Goal: Task Accomplishment & Management: Use online tool/utility

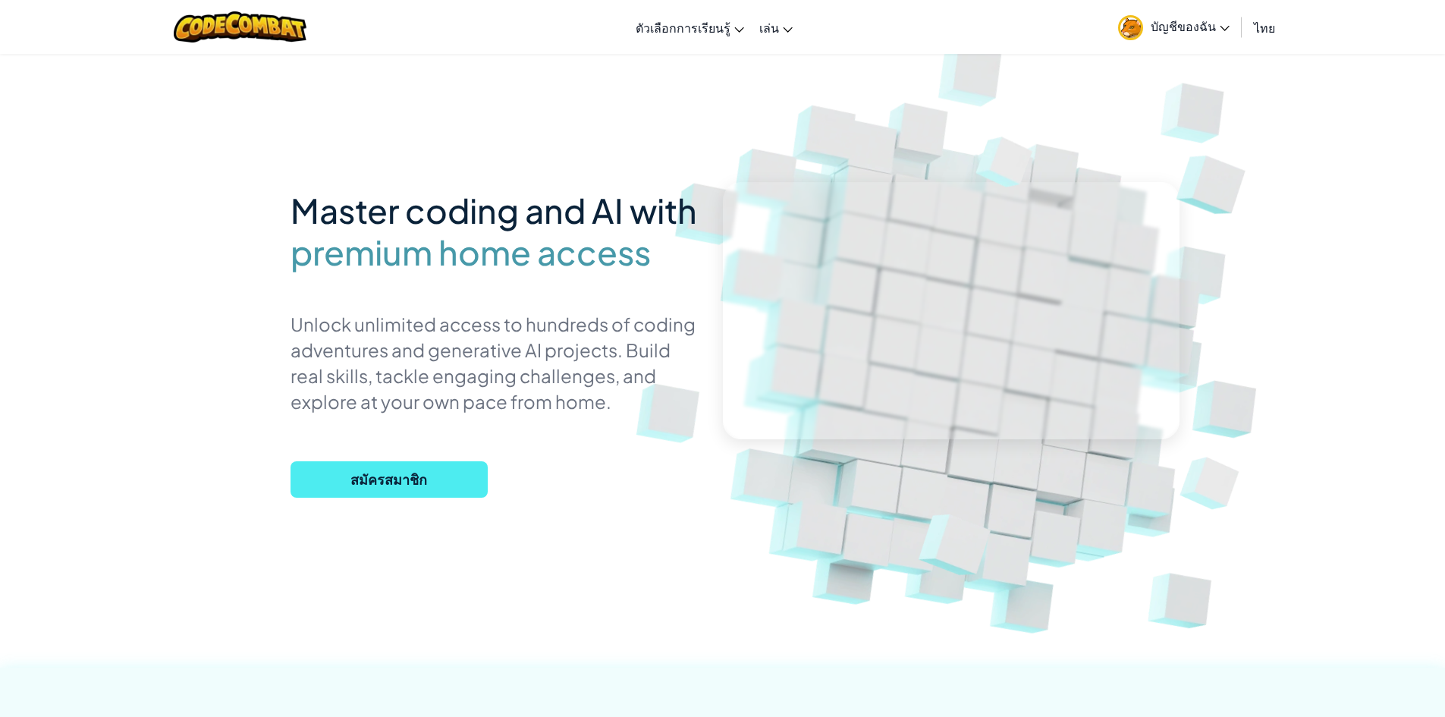
drag, startPoint x: 830, startPoint y: 88, endPoint x: 831, endPoint y: 75, distance: 12.9
click at [0, 0] on link "CodeCombat Junior" at bounding box center [0, 0] width 0 height 0
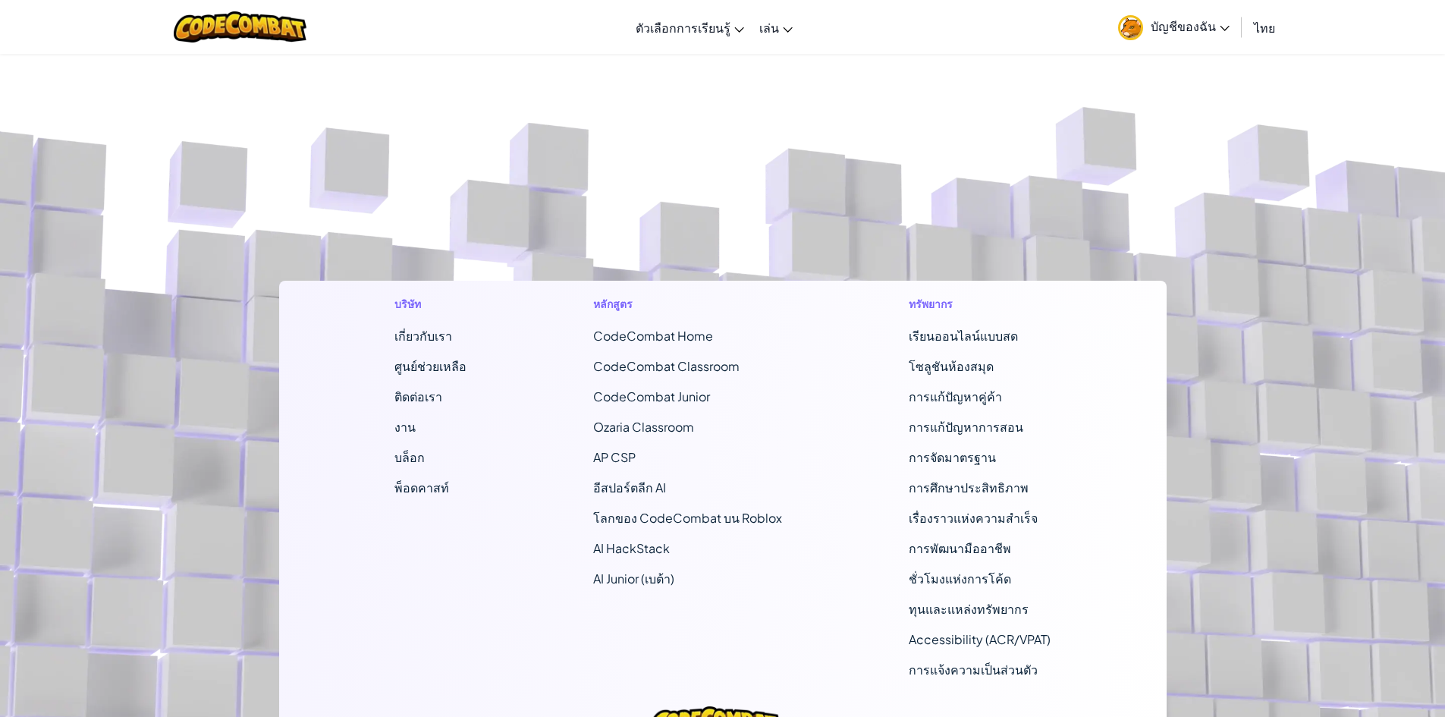
select select "th"
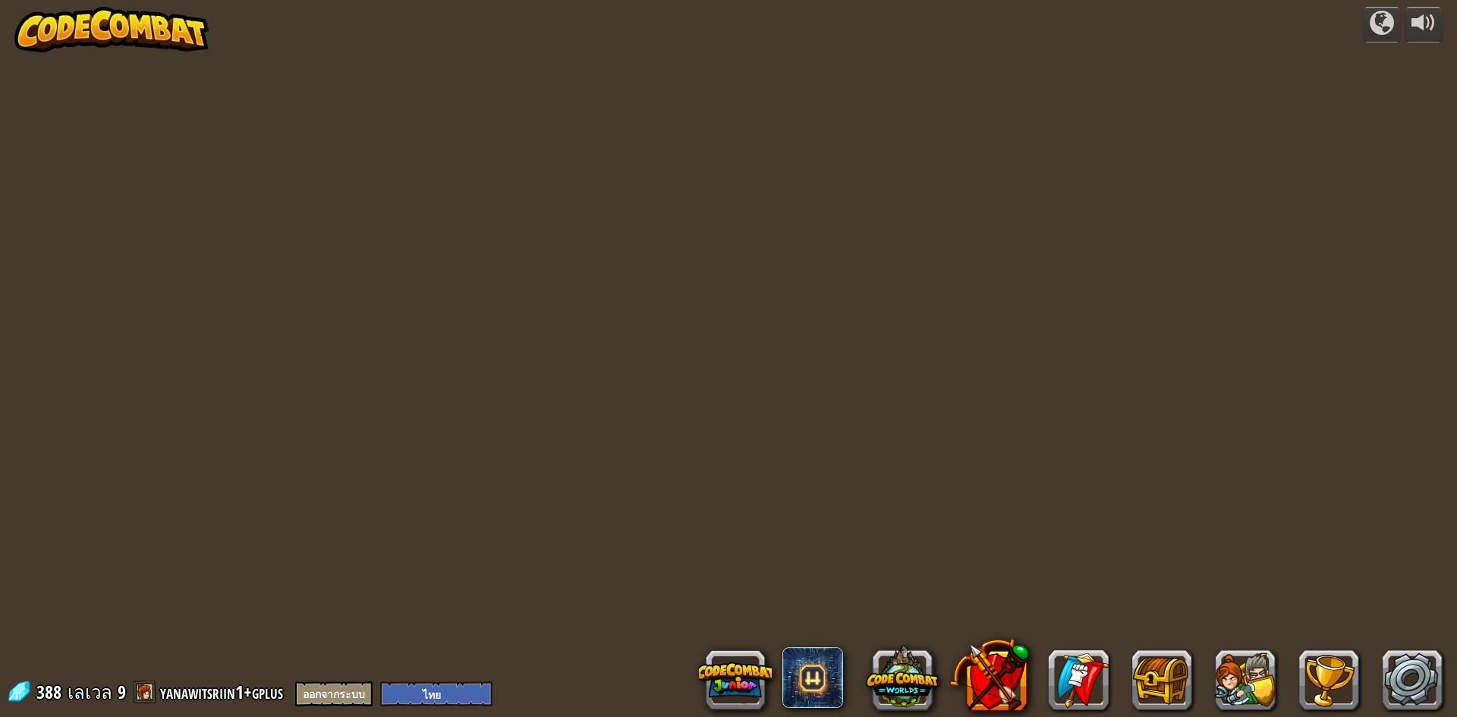
select select "th"
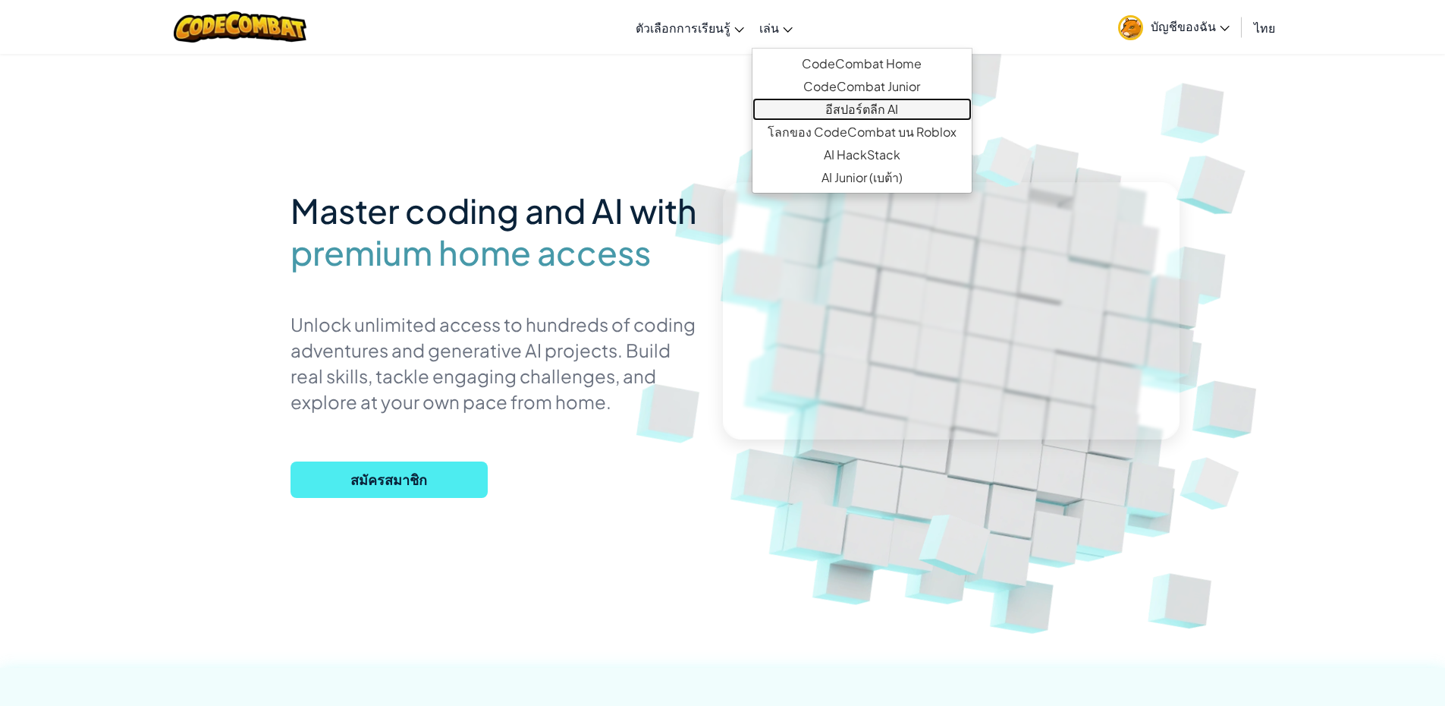
click at [843, 105] on link "อีสปอร์ตลีก AI" at bounding box center [862, 109] width 219 height 23
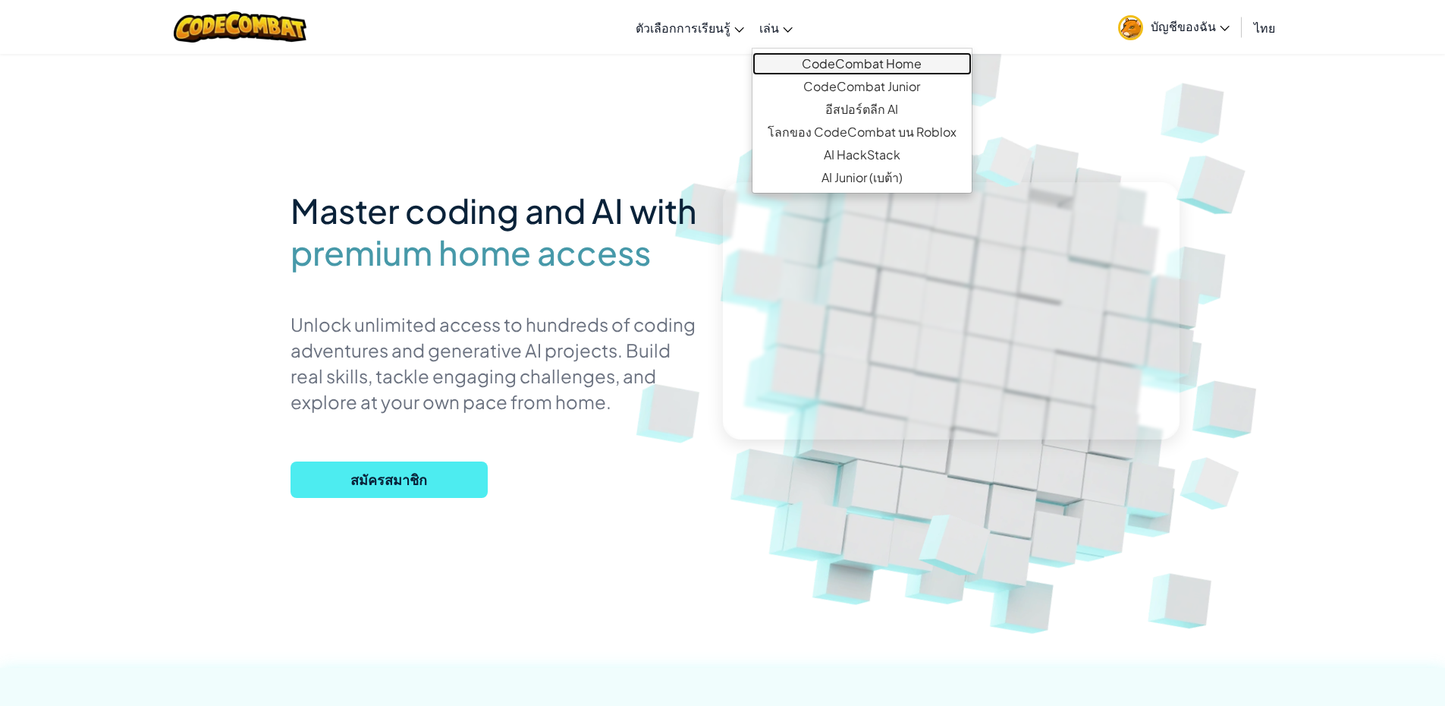
click at [807, 66] on link "CodeCombat Home" at bounding box center [862, 63] width 219 height 23
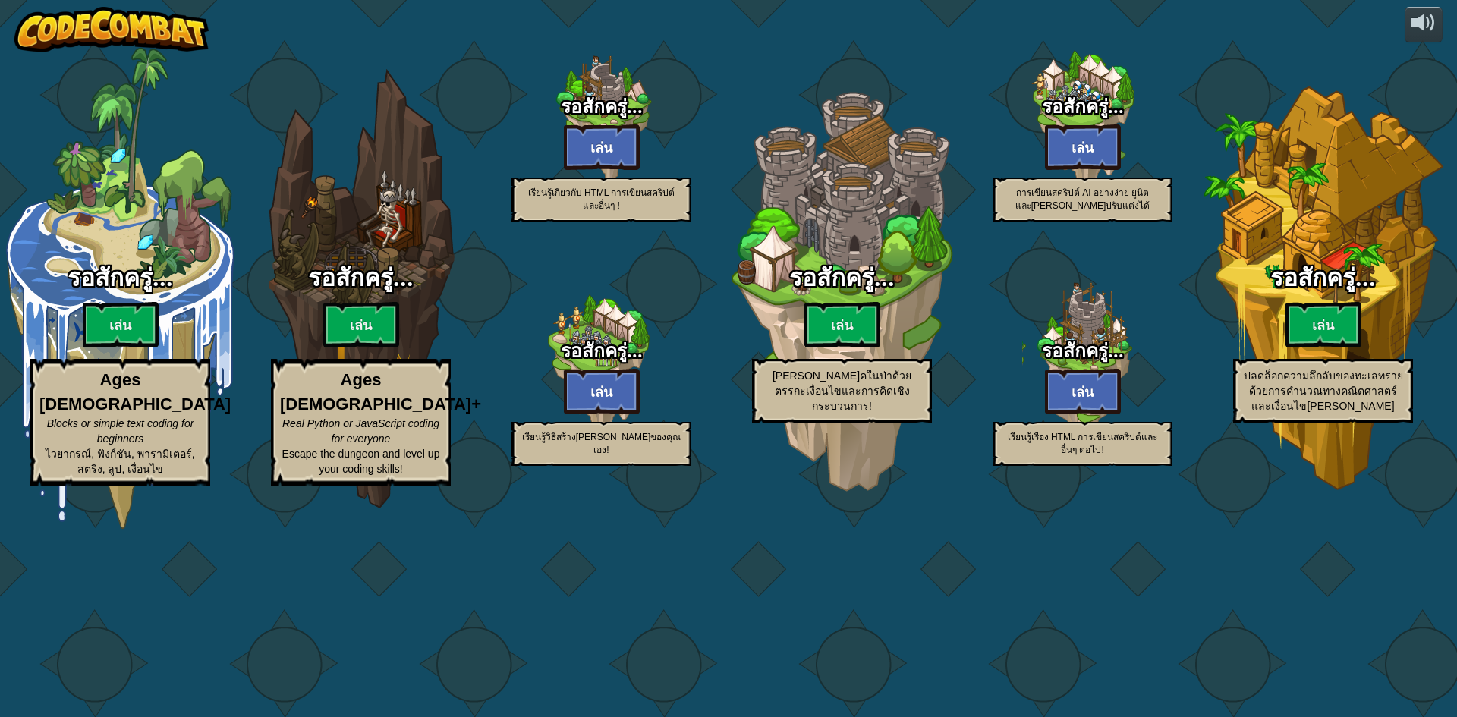
select select "th"
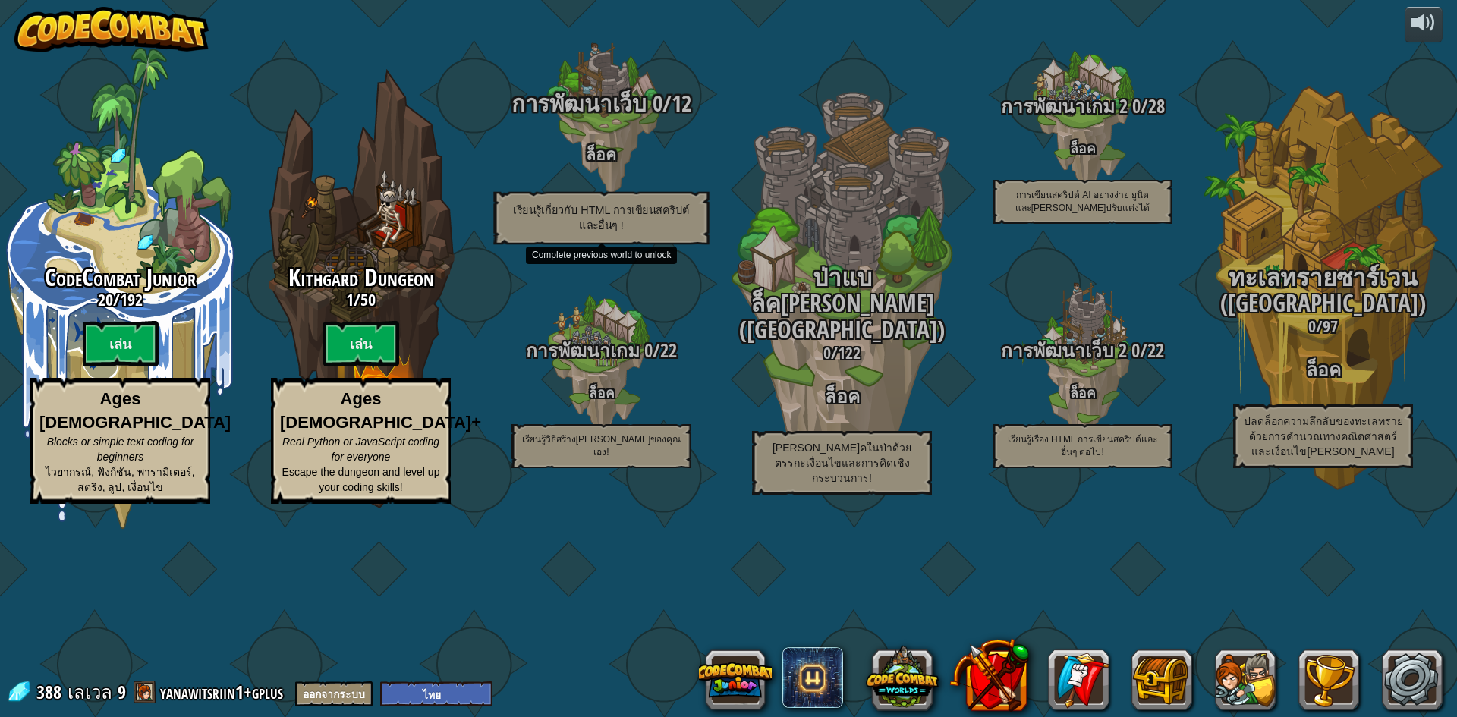
click at [639, 244] on div "การพัฒนาเว็บ 0 / 12 ล็อค เรียนรู้เกี่ยวกับ HTML การเขียนสคริปต์ และอื่นๆ !" at bounding box center [601, 167] width 288 height 153
click at [637, 244] on div "การพัฒนาเว็บ 0 / 12 ล็อค เรียนรู้เกี่ยวกับ HTML การเขียนสคริปต์ และอื่นๆ !" at bounding box center [601, 167] width 288 height 153
click at [593, 221] on div "การพัฒนาเว็บ 0 / 12 ล็อค เรียนรู้เกี่ยวกับ HTML การเขียนสคริปต์ และอื่นๆ !" at bounding box center [601, 167] width 288 height 153
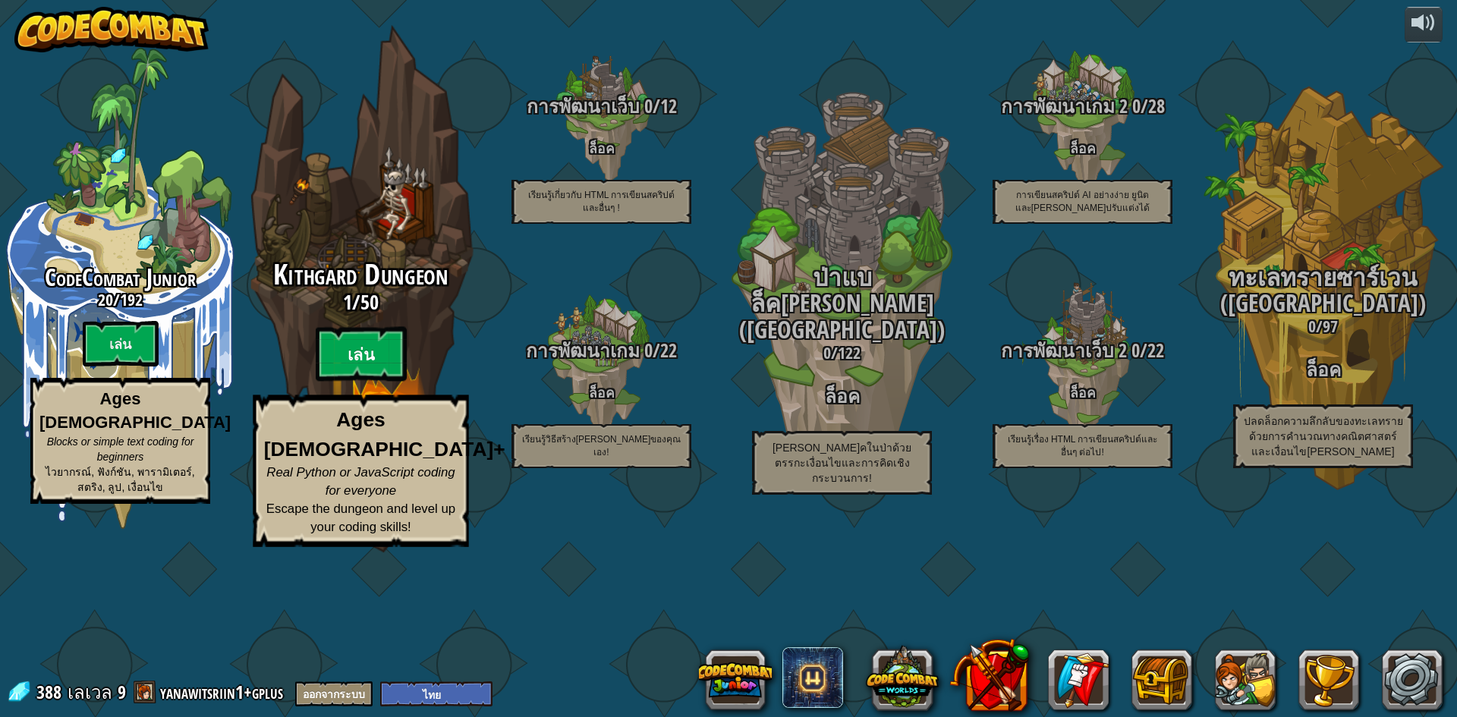
click at [371, 382] on btn "เล่น" at bounding box center [361, 354] width 91 height 55
select select "th"
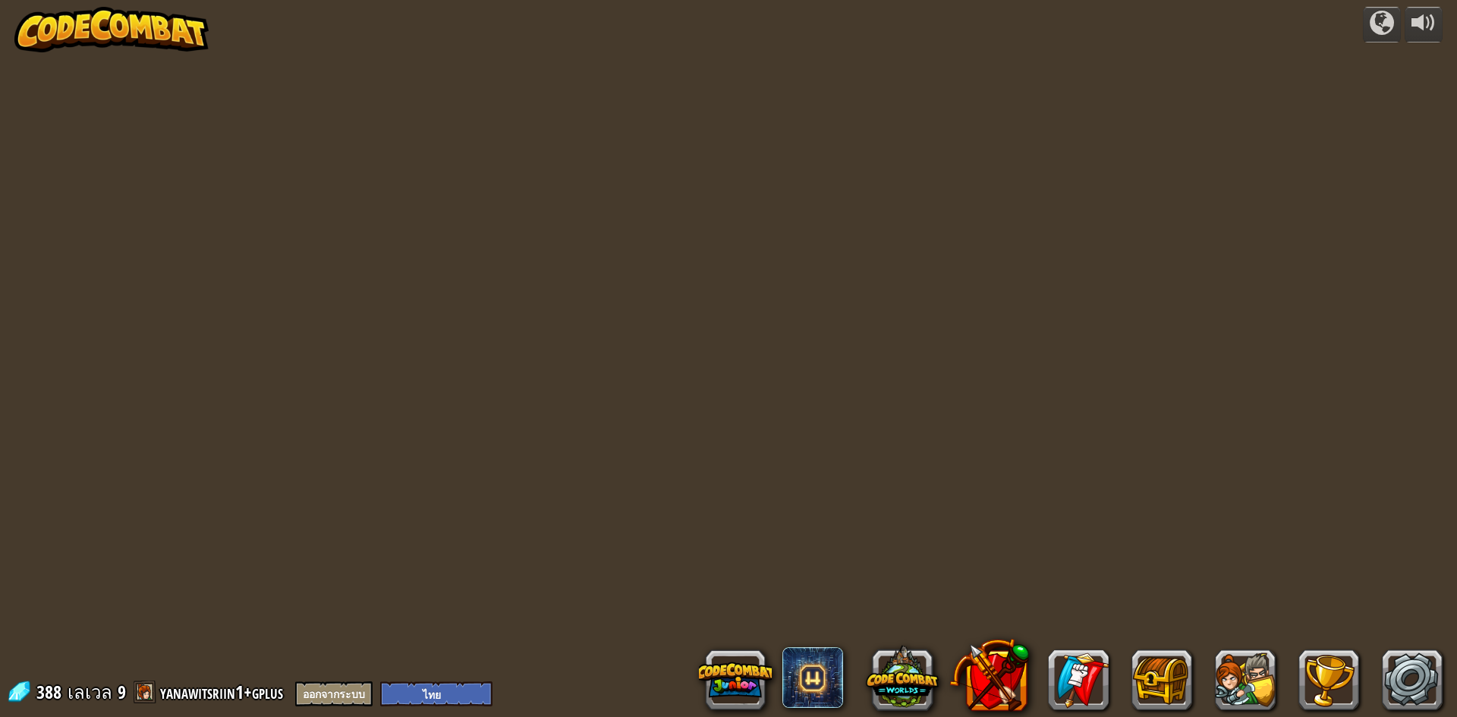
select select "th"
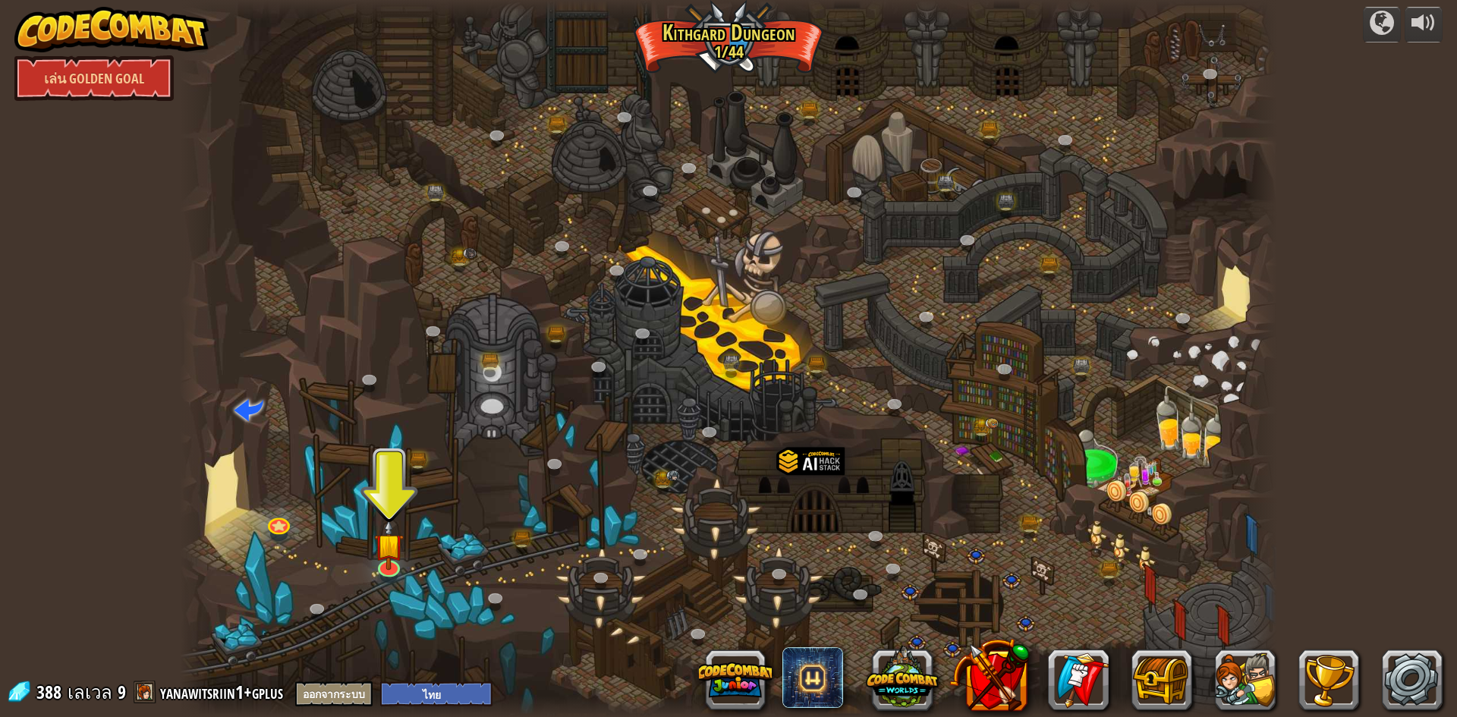
click at [414, 559] on div at bounding box center [728, 358] width 1097 height 717
click at [386, 567] on div at bounding box center [389, 564] width 22 height 22
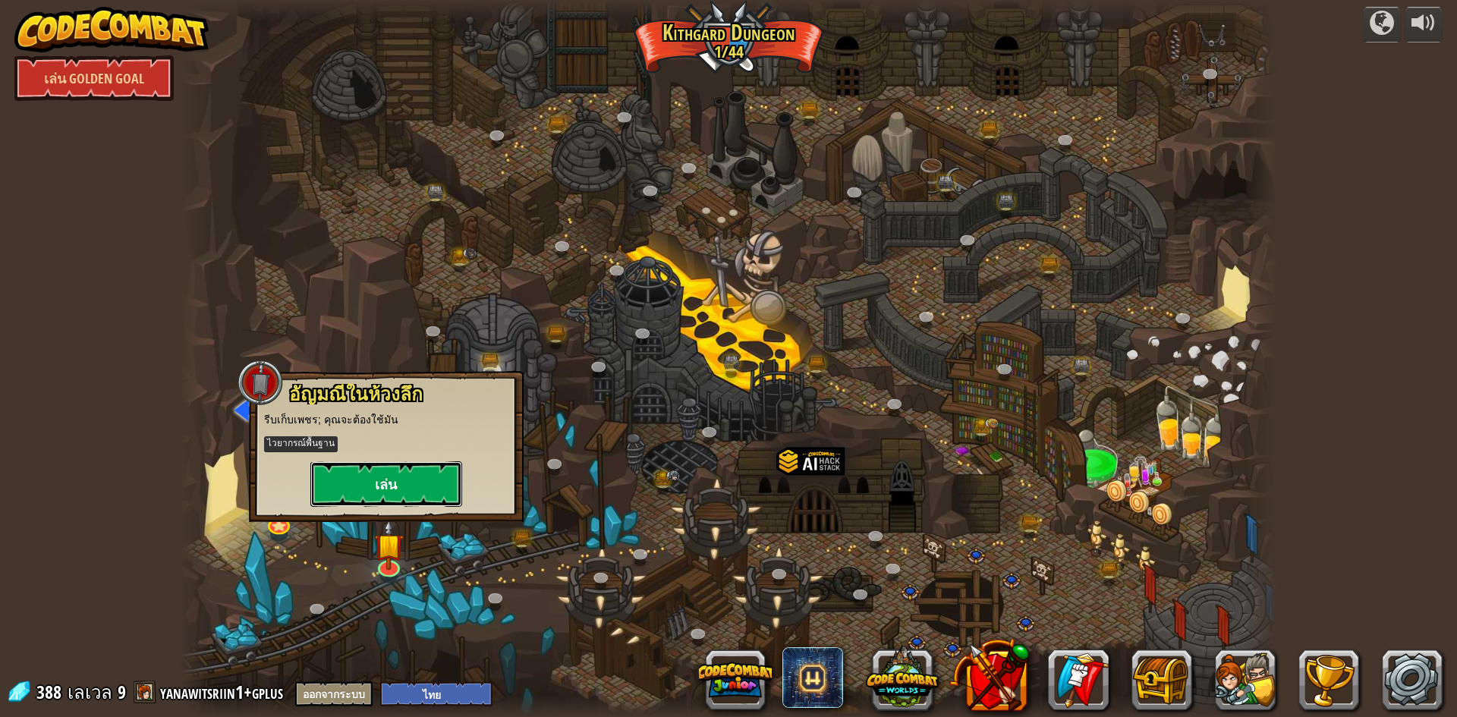
click at [372, 488] on button "เล่น" at bounding box center [386, 484] width 152 height 46
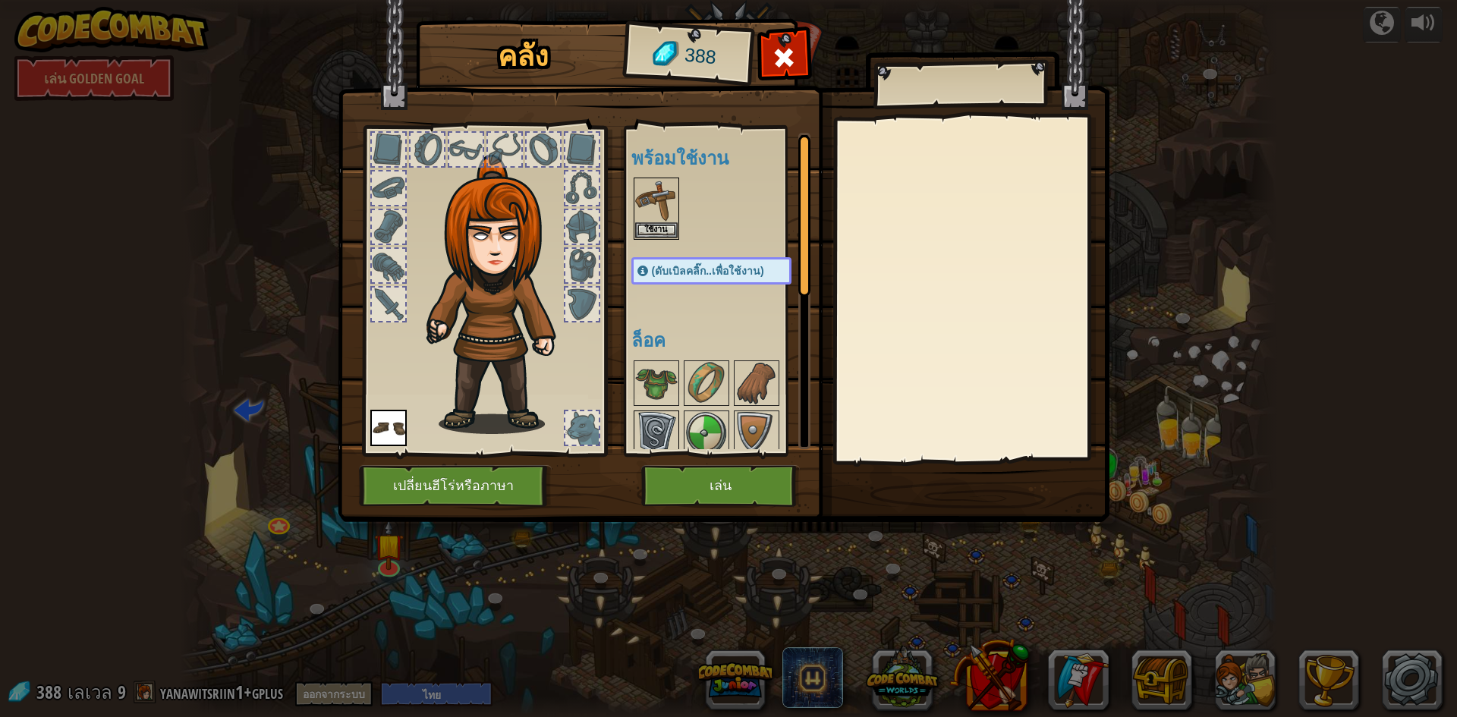
click at [667, 414] on img at bounding box center [656, 433] width 42 height 42
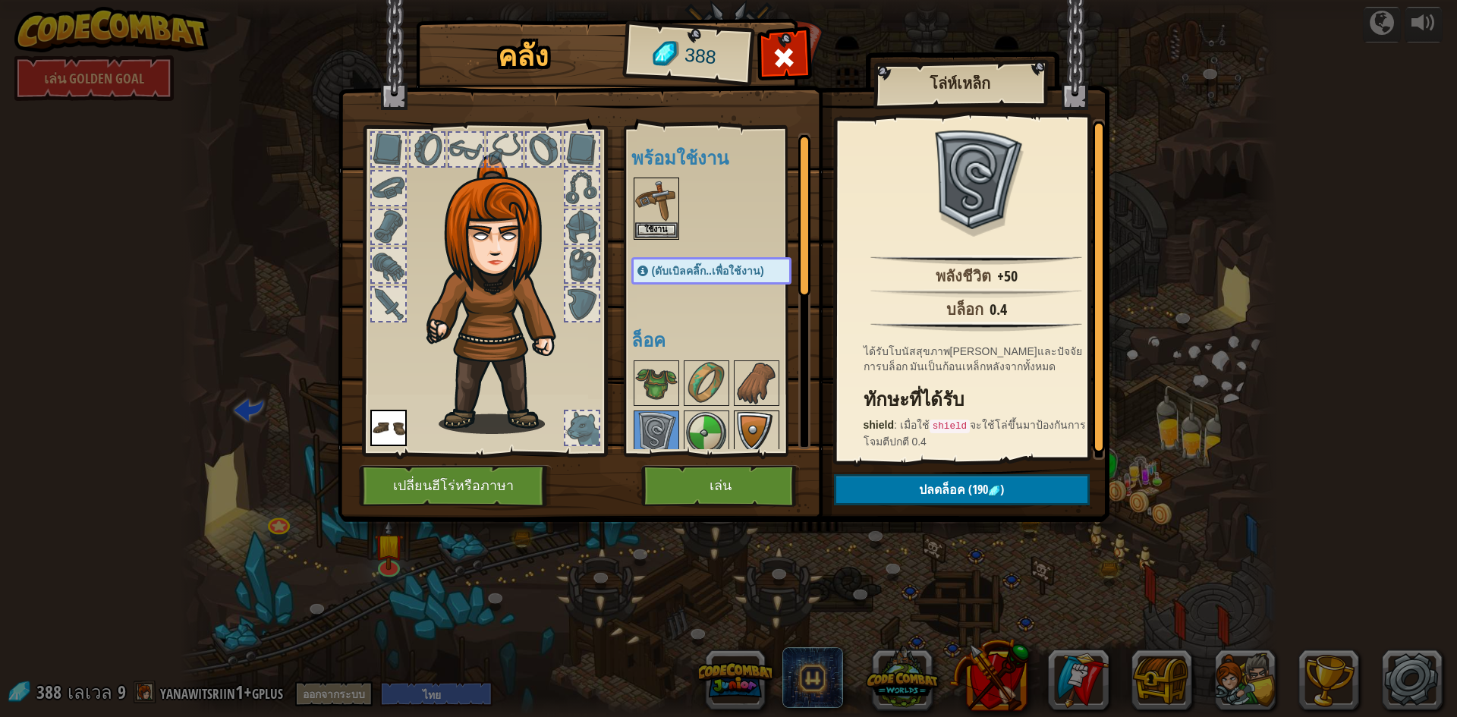
click at [761, 423] on img at bounding box center [756, 433] width 42 height 42
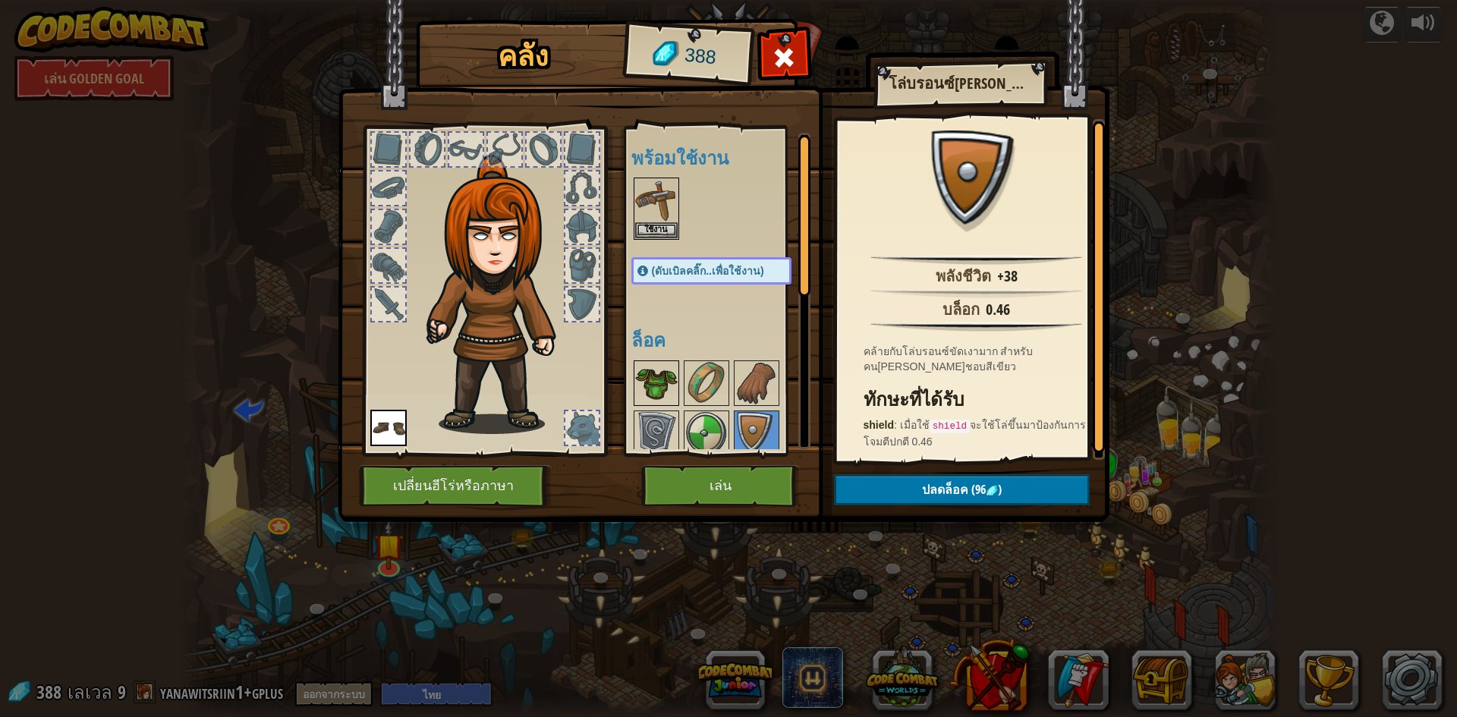
click at [646, 396] on img at bounding box center [656, 383] width 42 height 42
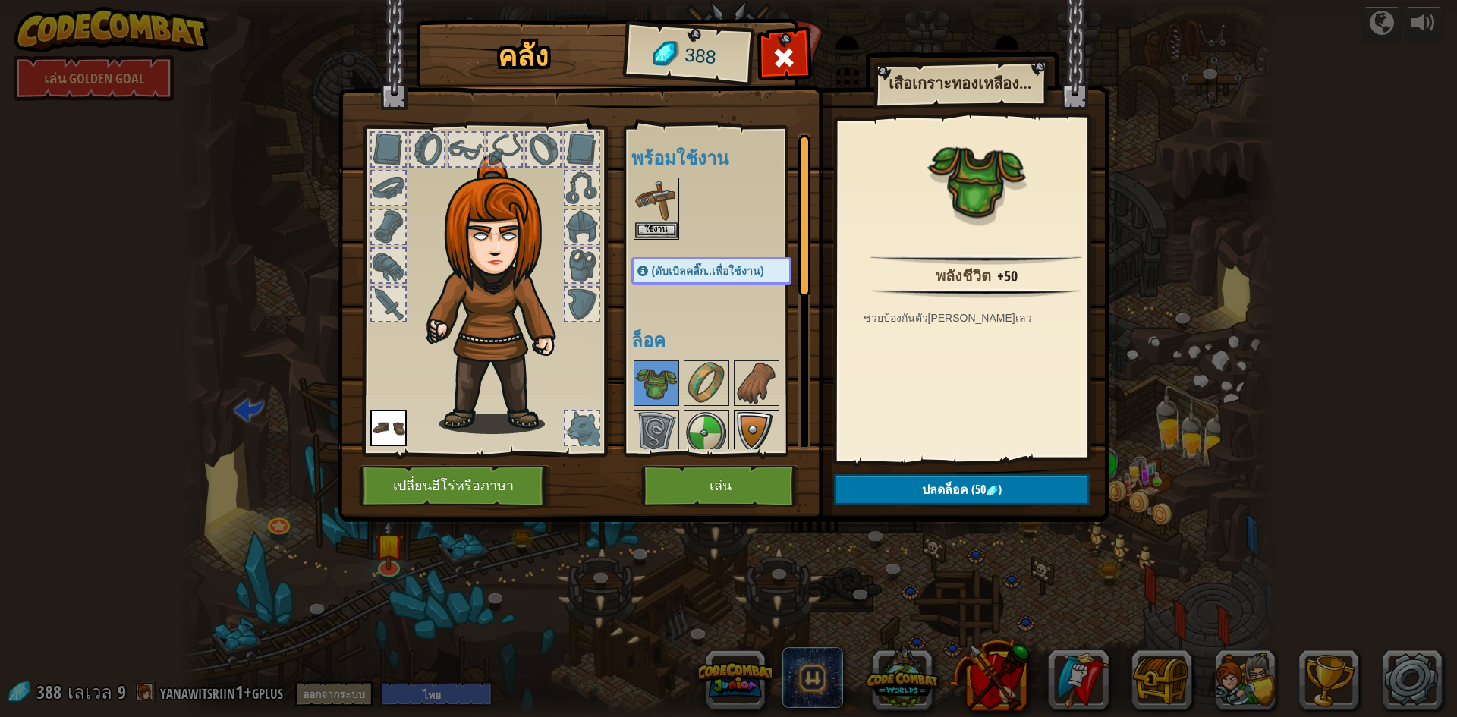
click at [760, 438] on img at bounding box center [756, 433] width 42 height 42
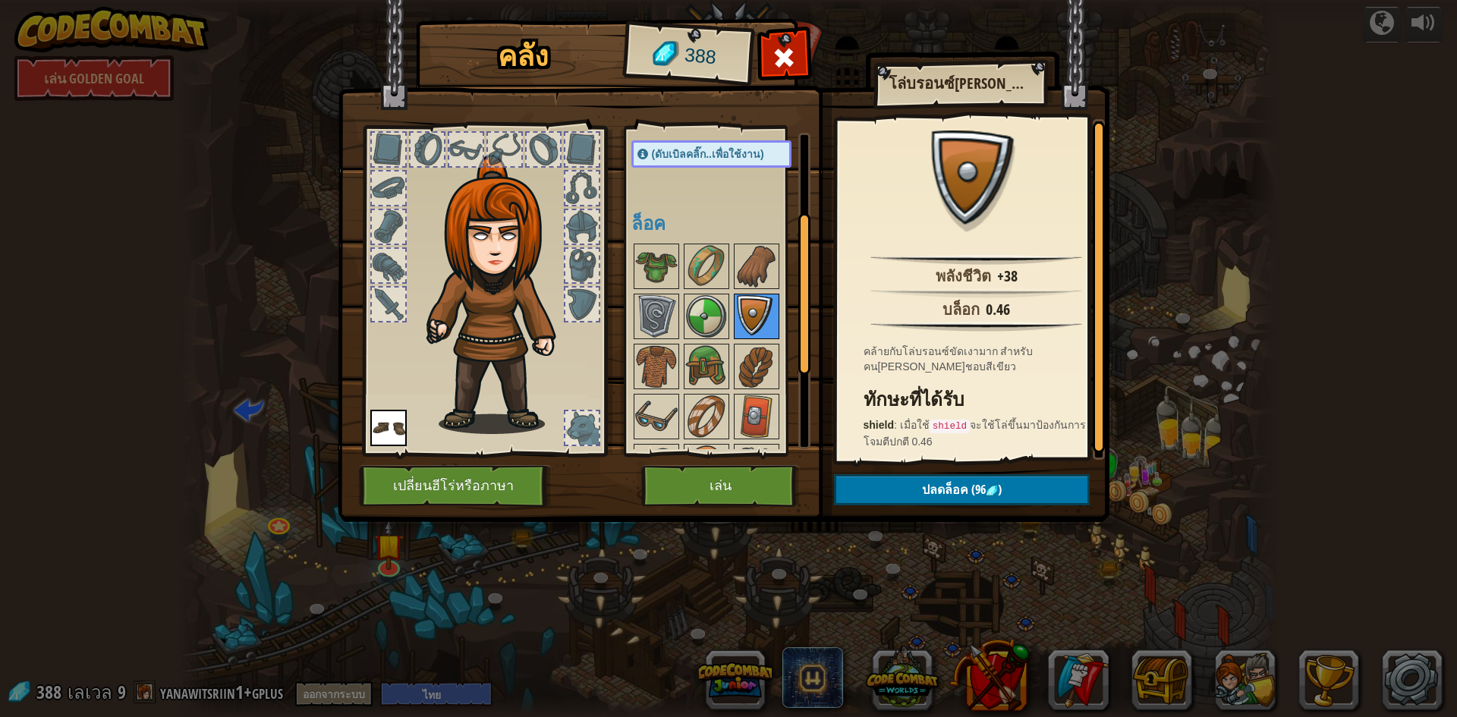
scroll to position [152, 0]
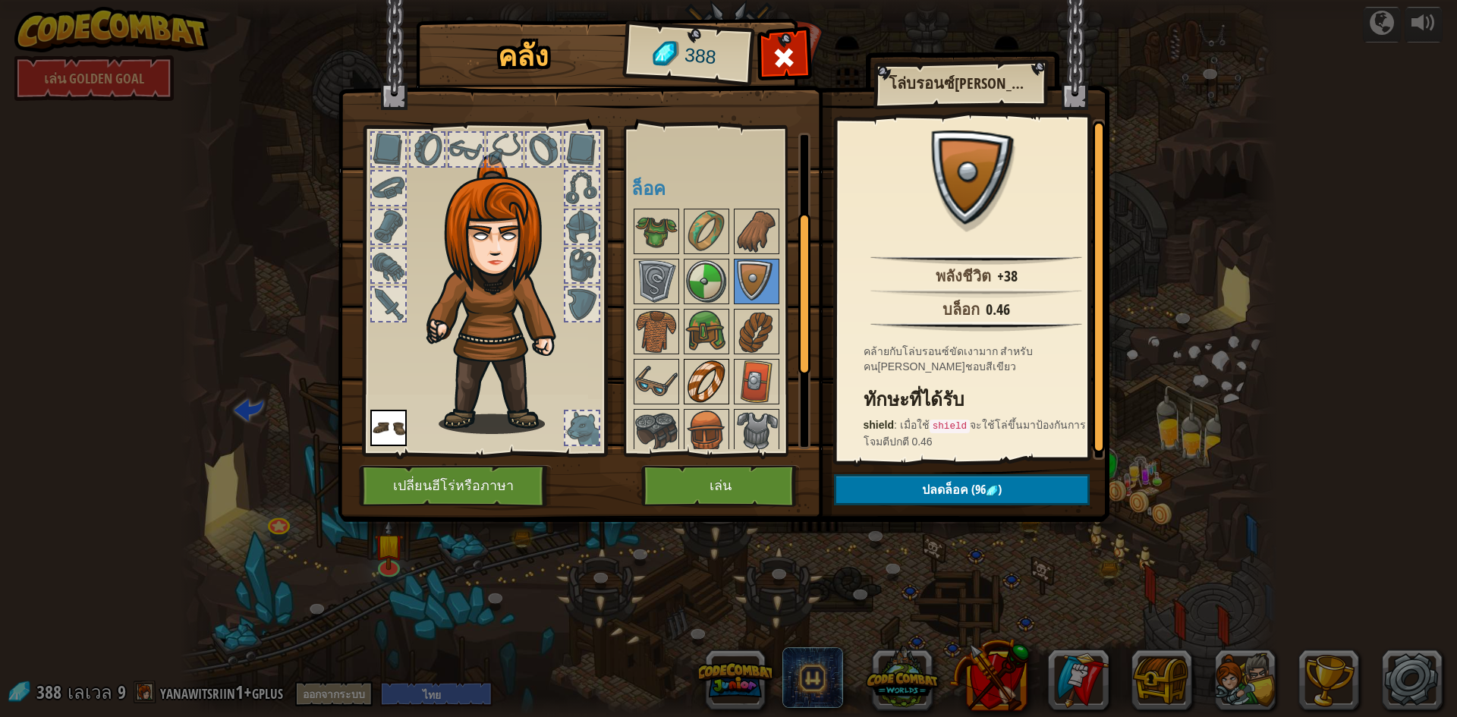
click at [718, 396] on img at bounding box center [706, 381] width 42 height 42
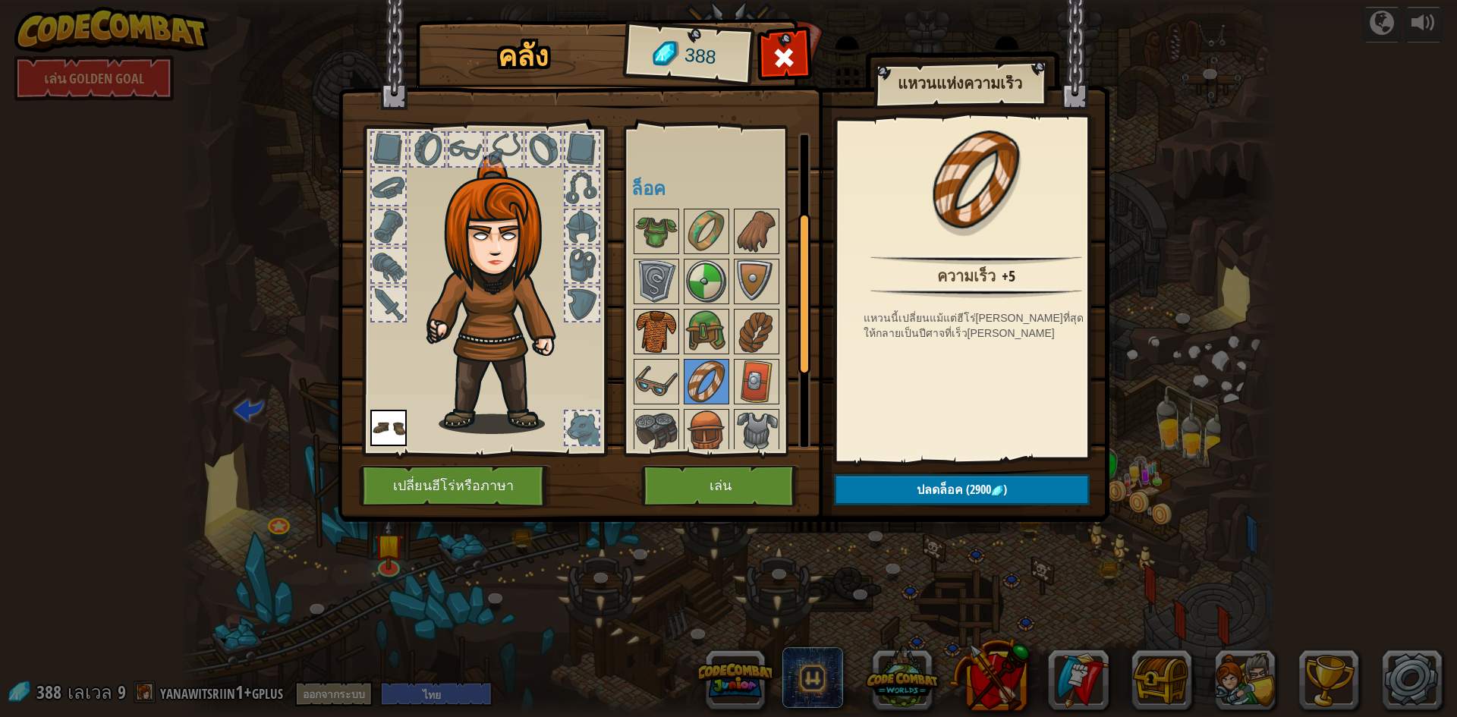
click at [675, 341] on img at bounding box center [656, 331] width 42 height 42
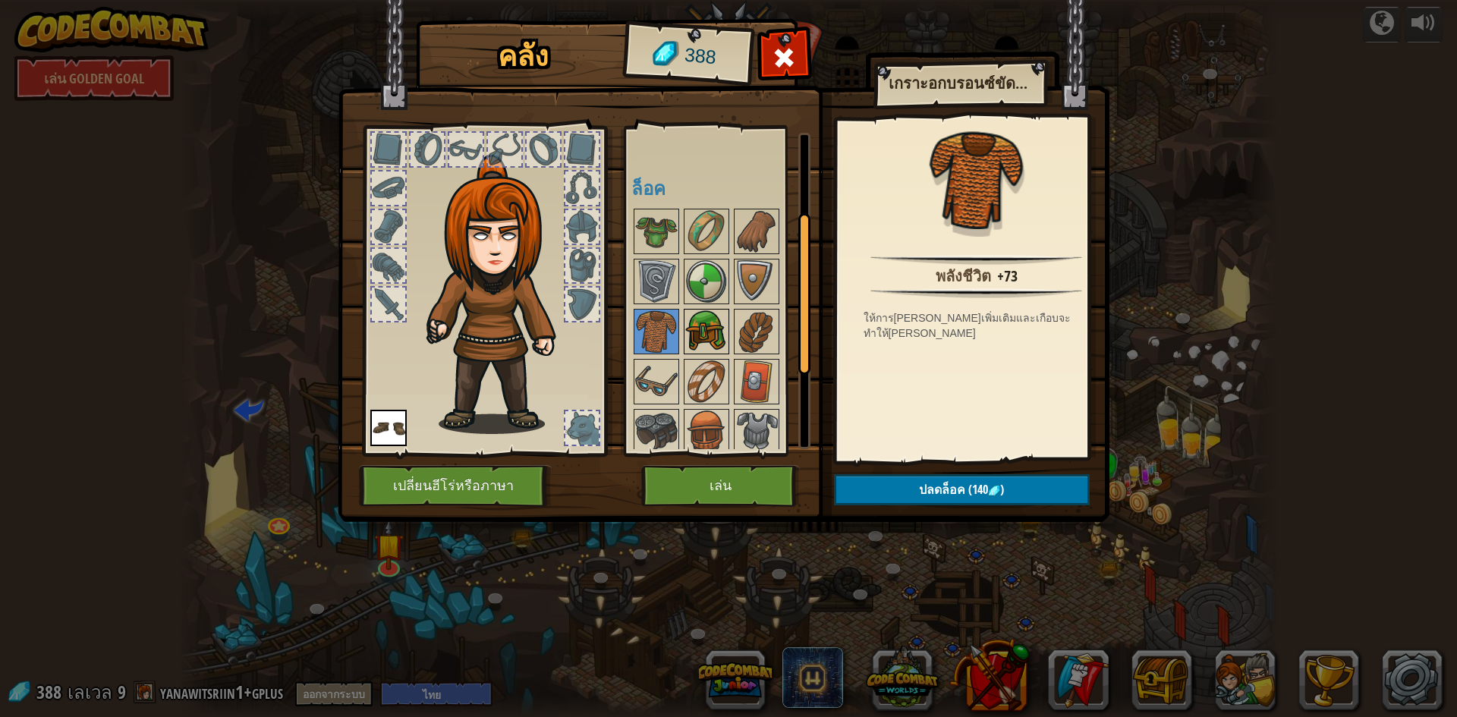
click at [696, 334] on img at bounding box center [706, 331] width 42 height 42
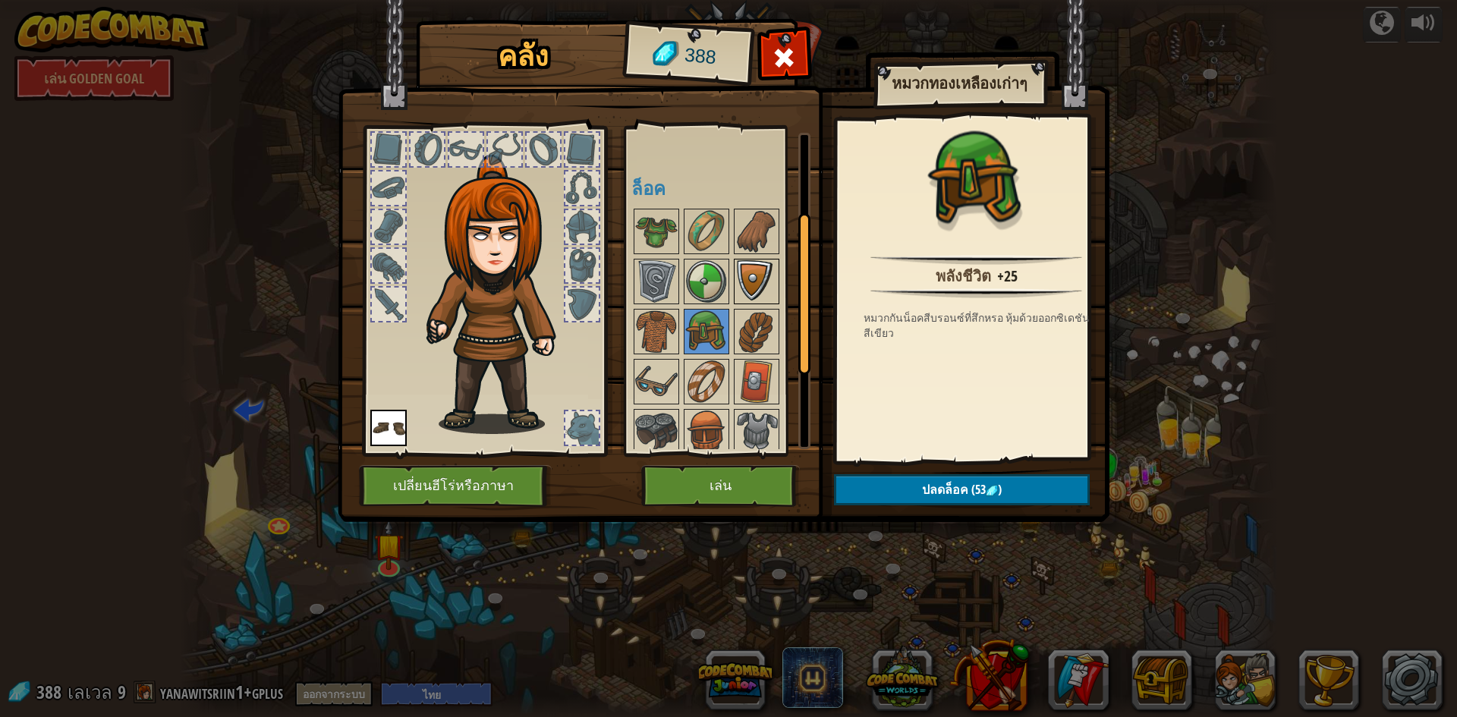
click at [737, 281] on img at bounding box center [756, 281] width 42 height 42
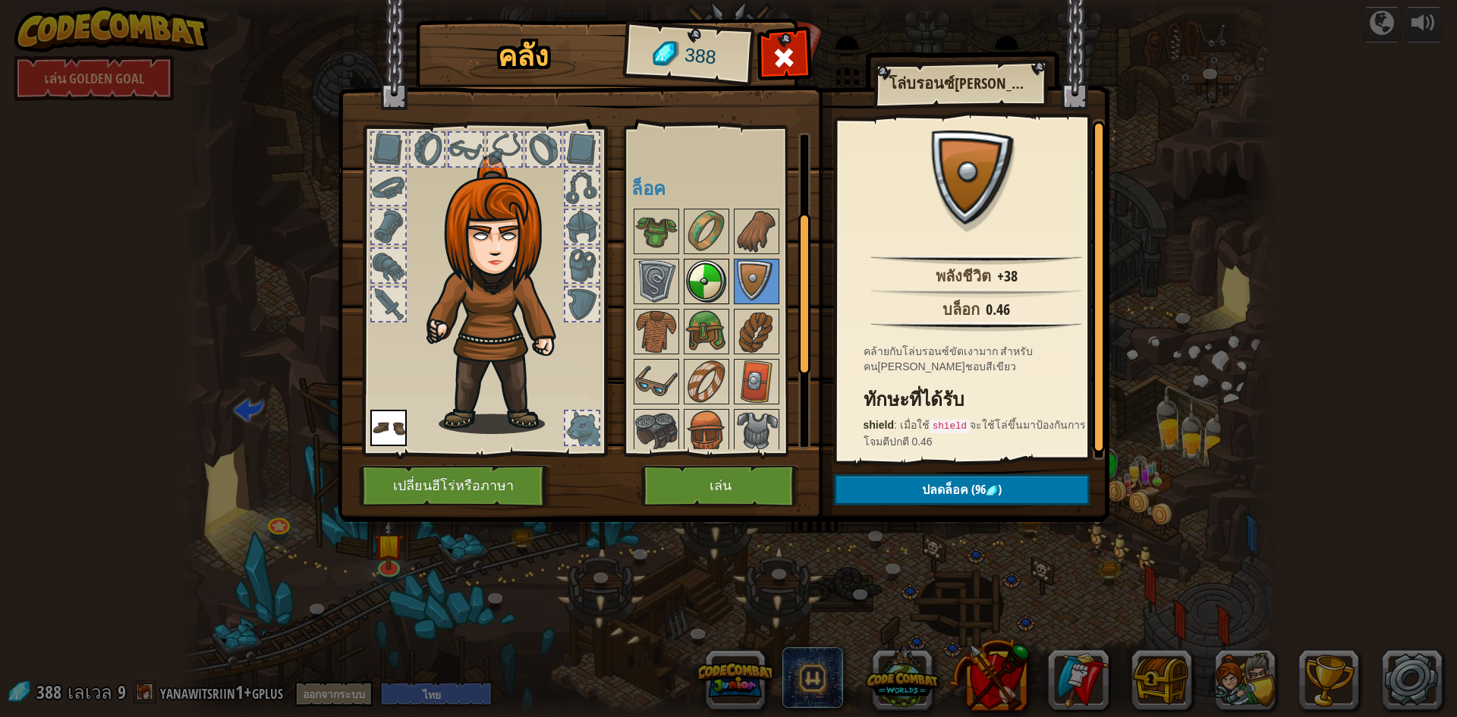
click at [715, 272] on img at bounding box center [706, 281] width 42 height 42
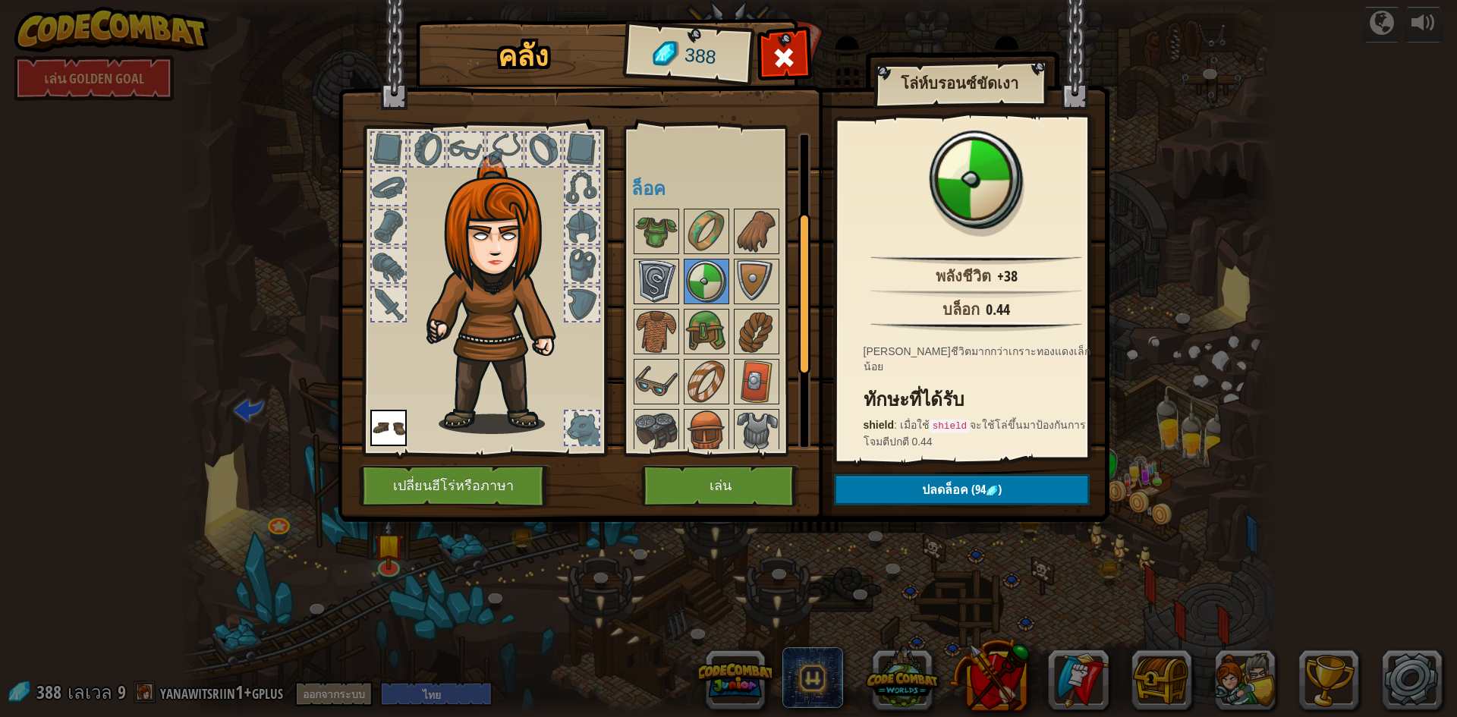
click at [673, 269] on img at bounding box center [656, 281] width 42 height 42
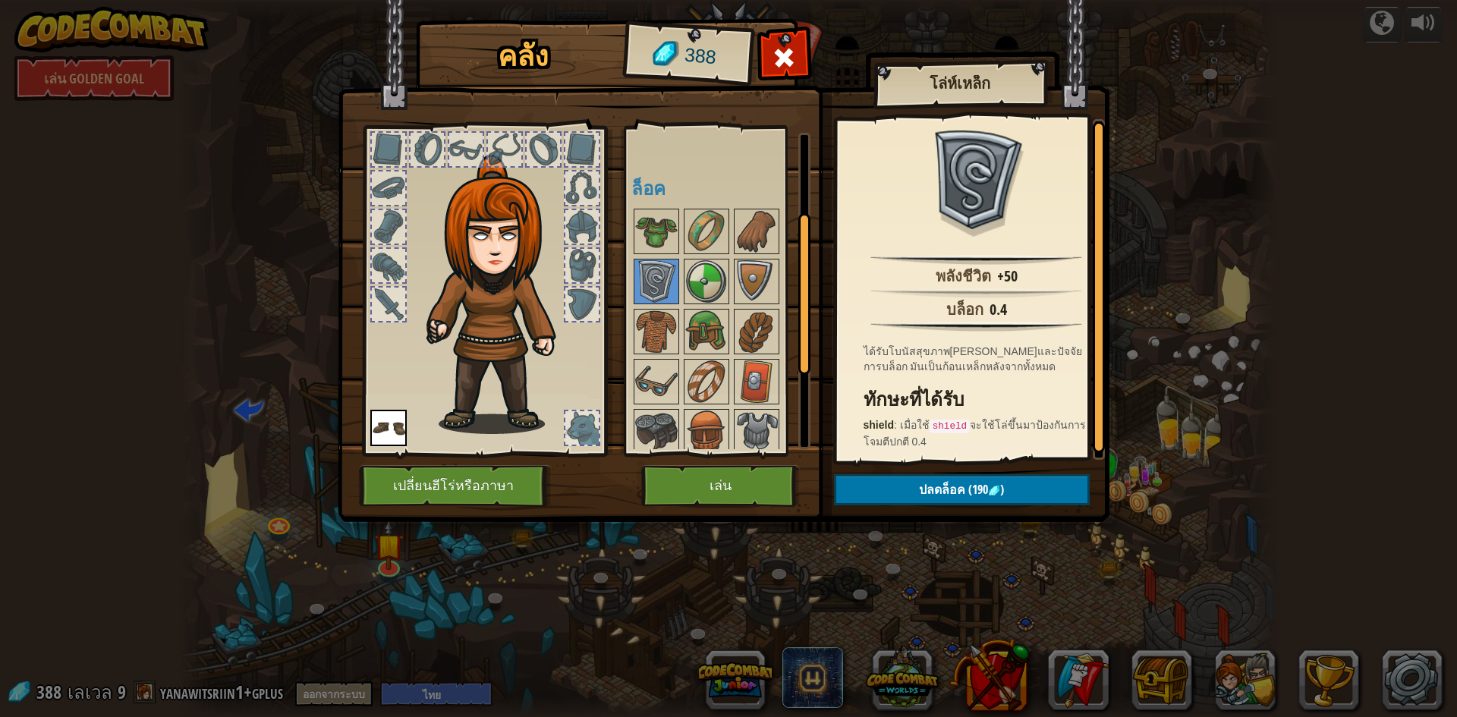
click at [731, 269] on div at bounding box center [726, 406] width 190 height 401
click at [718, 272] on img at bounding box center [706, 281] width 42 height 42
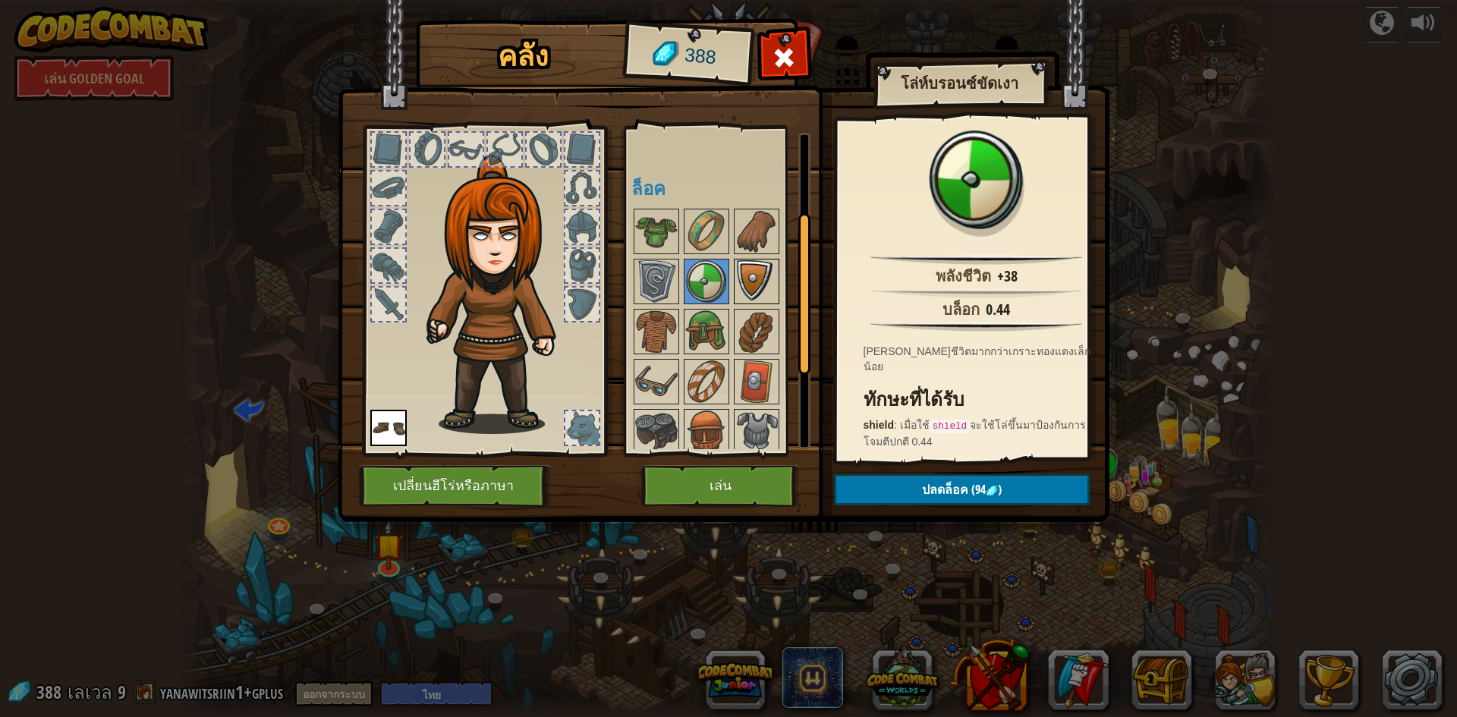
click at [743, 287] on img at bounding box center [756, 281] width 42 height 42
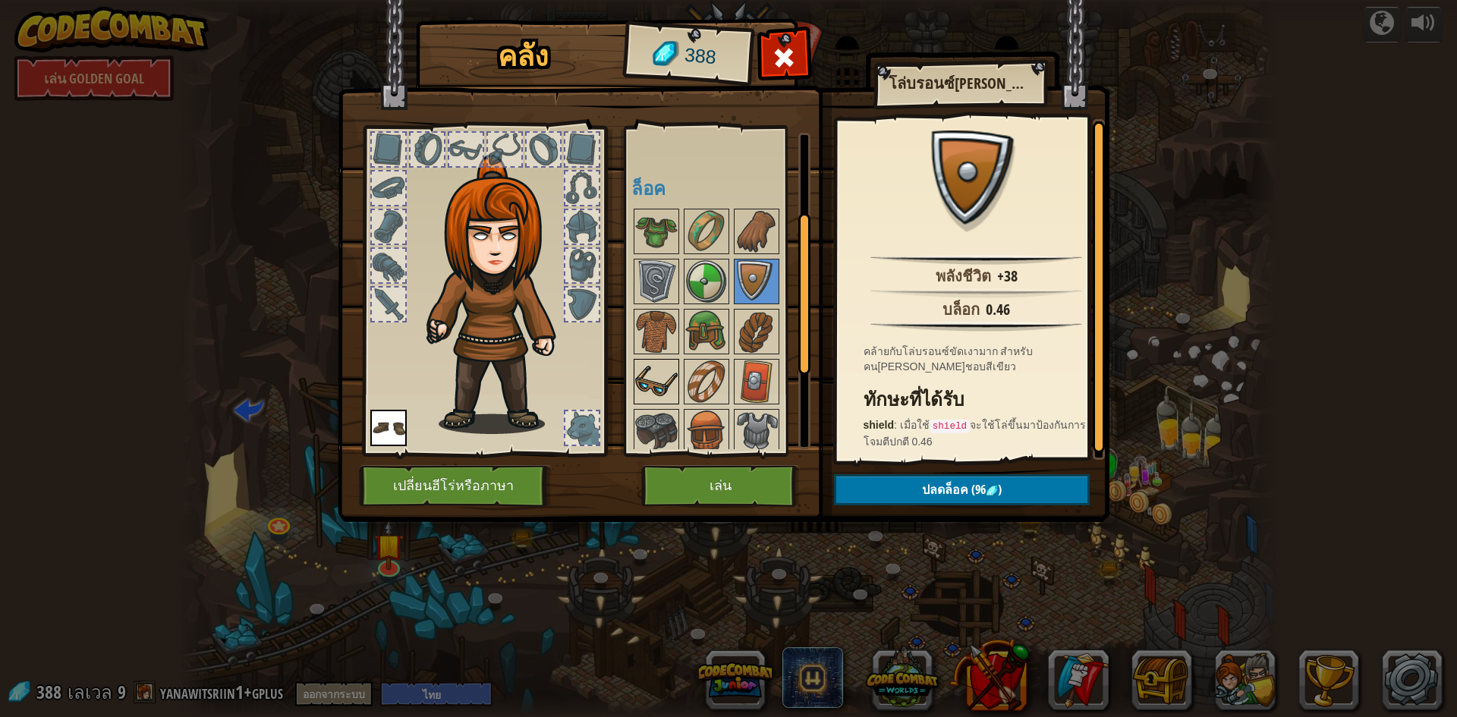
click at [659, 366] on img at bounding box center [656, 381] width 42 height 42
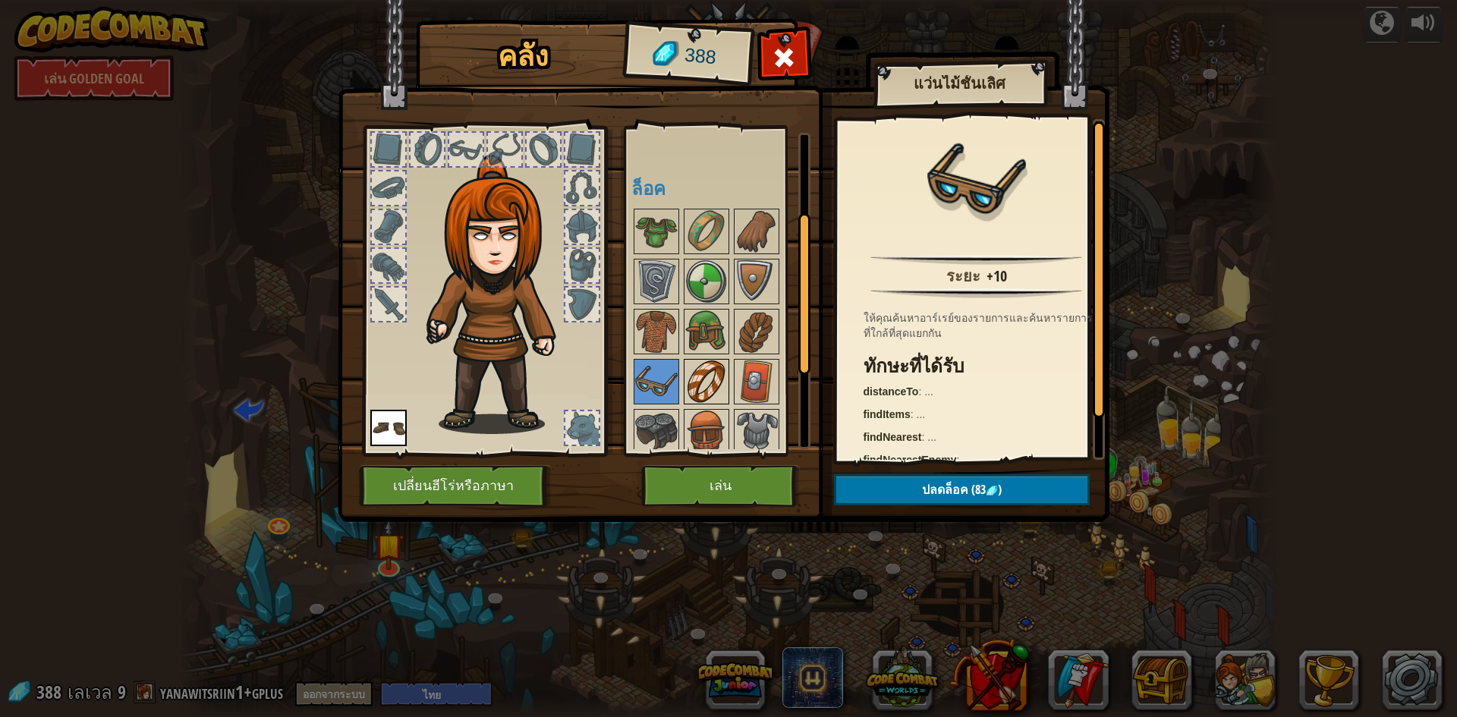
click at [708, 382] on img at bounding box center [706, 381] width 42 height 42
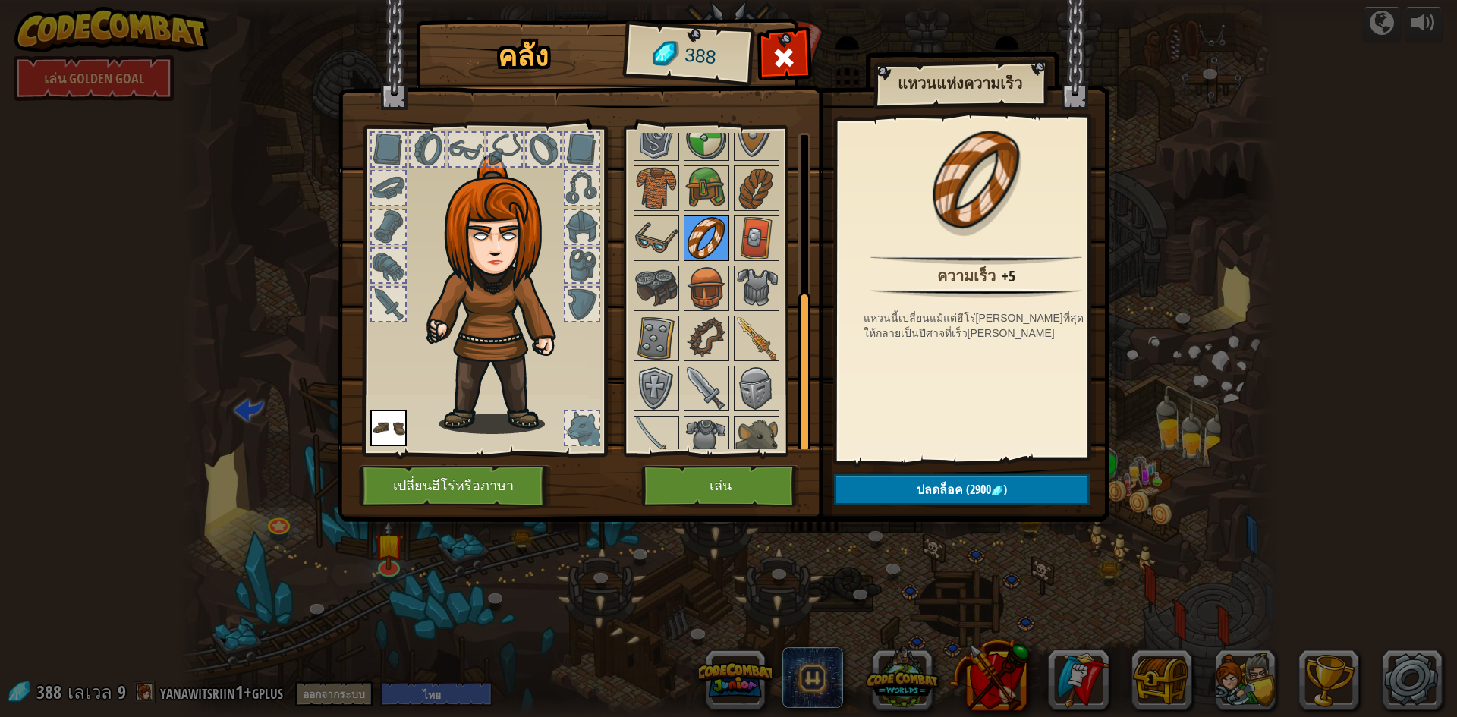
scroll to position [310, 0]
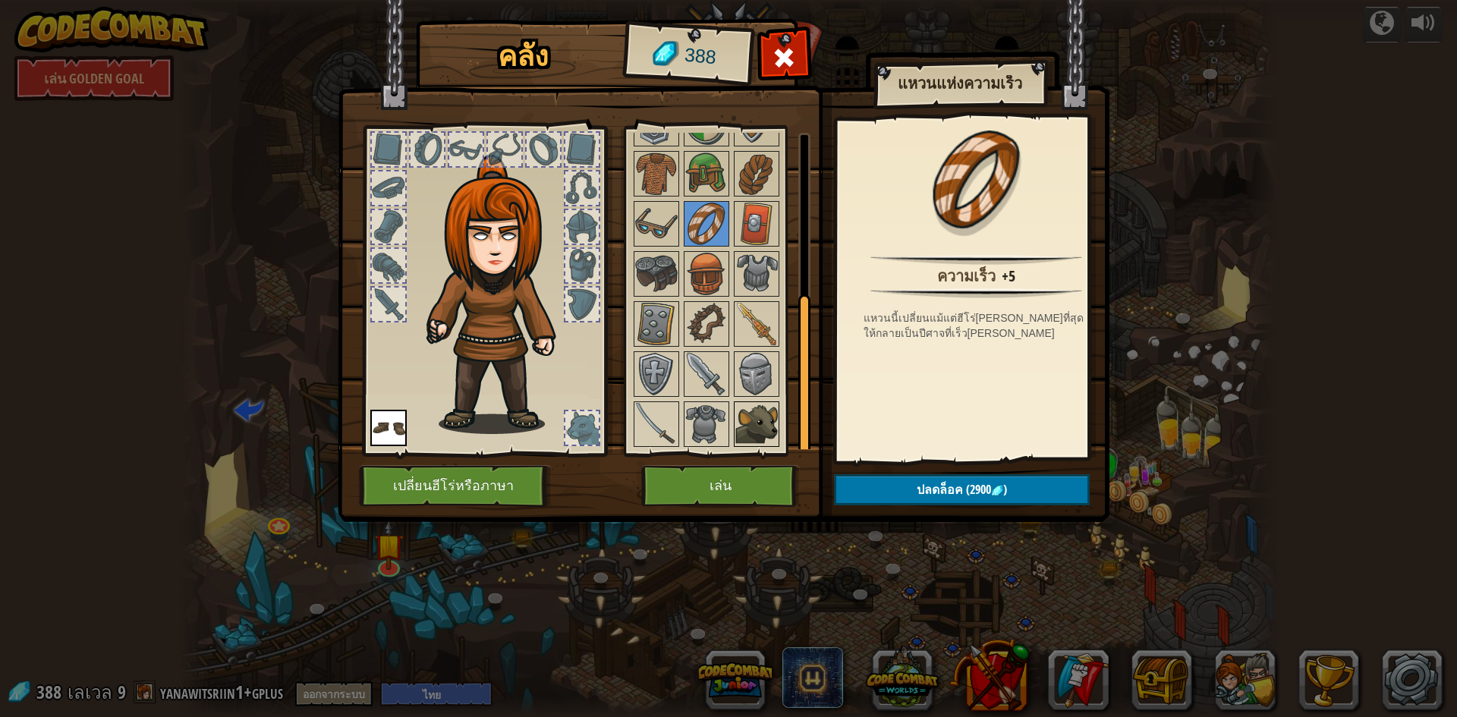
click at [736, 409] on img at bounding box center [756, 424] width 42 height 42
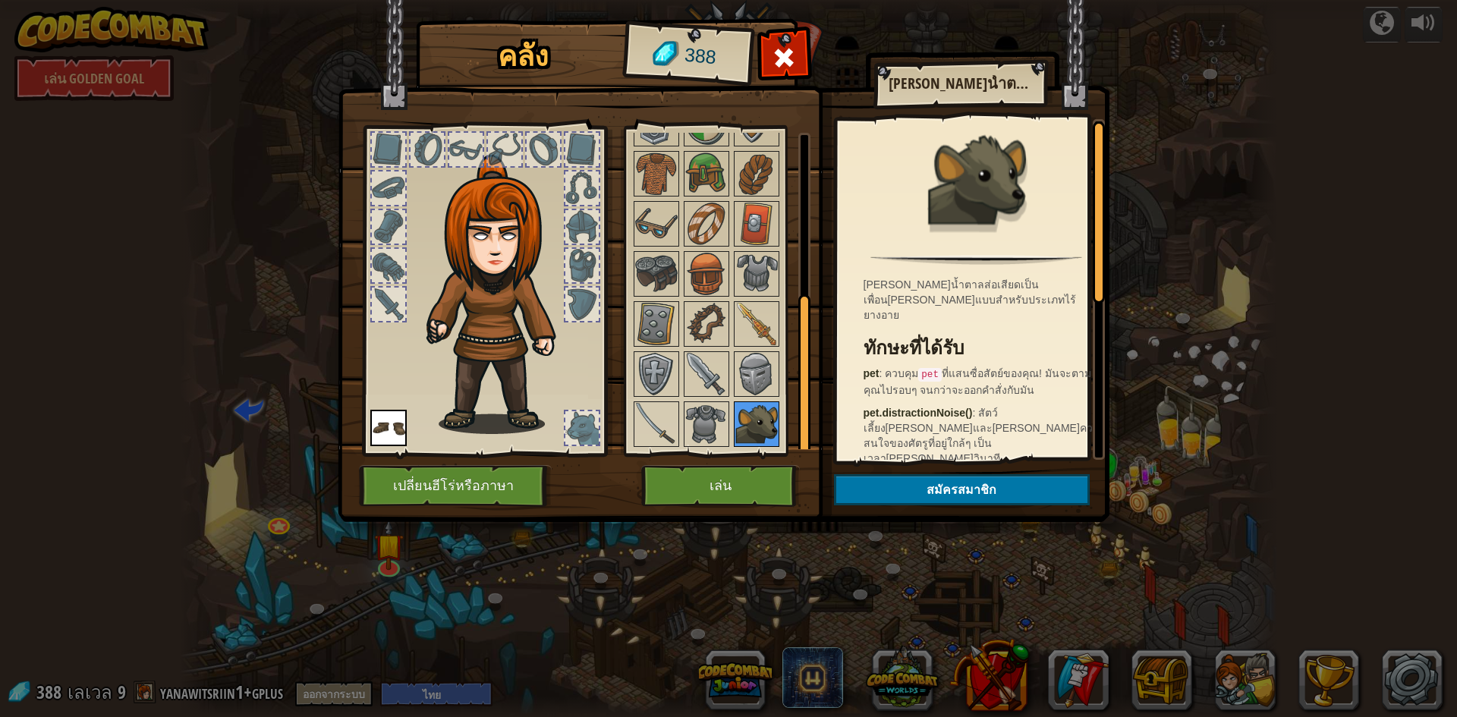
click at [759, 407] on img at bounding box center [756, 424] width 42 height 42
drag, startPoint x: 643, startPoint y: 404, endPoint x: 656, endPoint y: 370, distance: 36.8
click at [642, 404] on img at bounding box center [656, 424] width 42 height 42
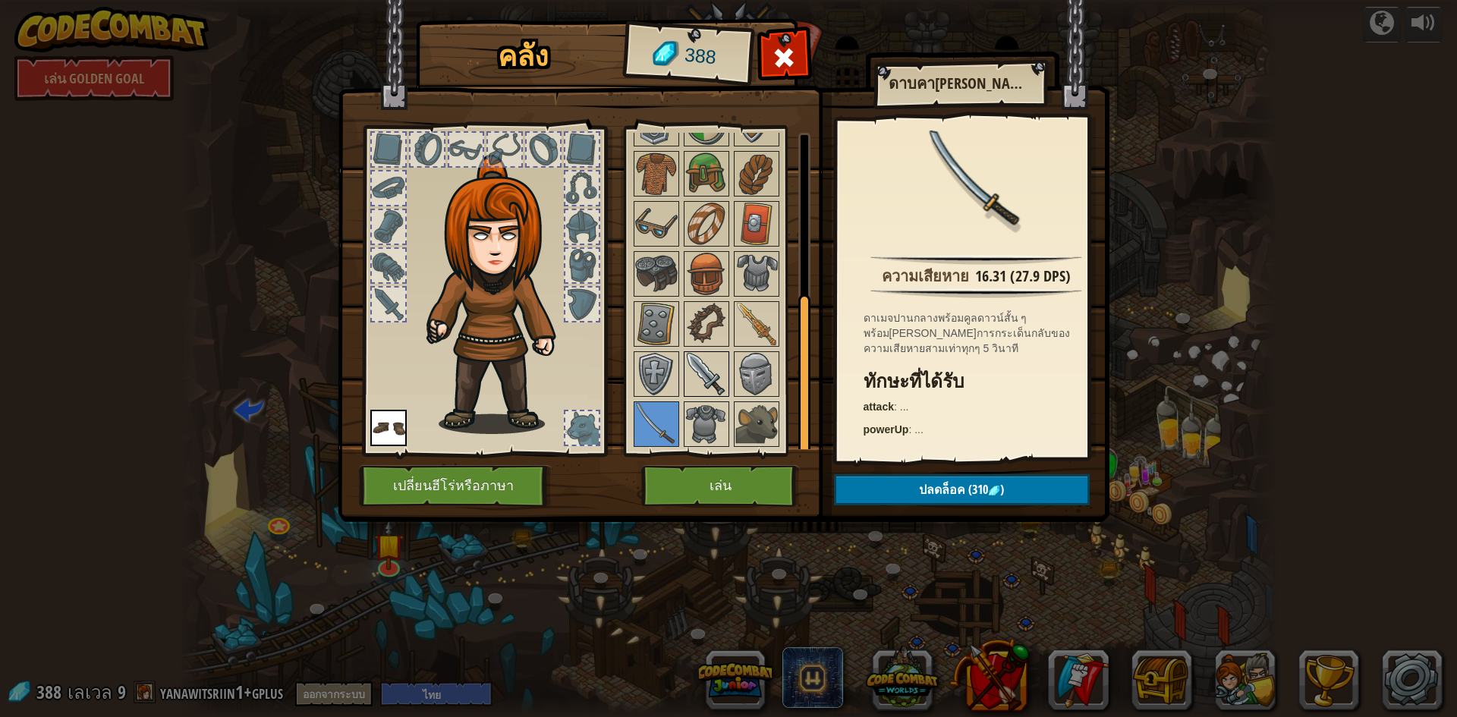
drag, startPoint x: 660, startPoint y: 365, endPoint x: 723, endPoint y: 362, distance: 63.0
click at [670, 363] on img at bounding box center [656, 374] width 42 height 42
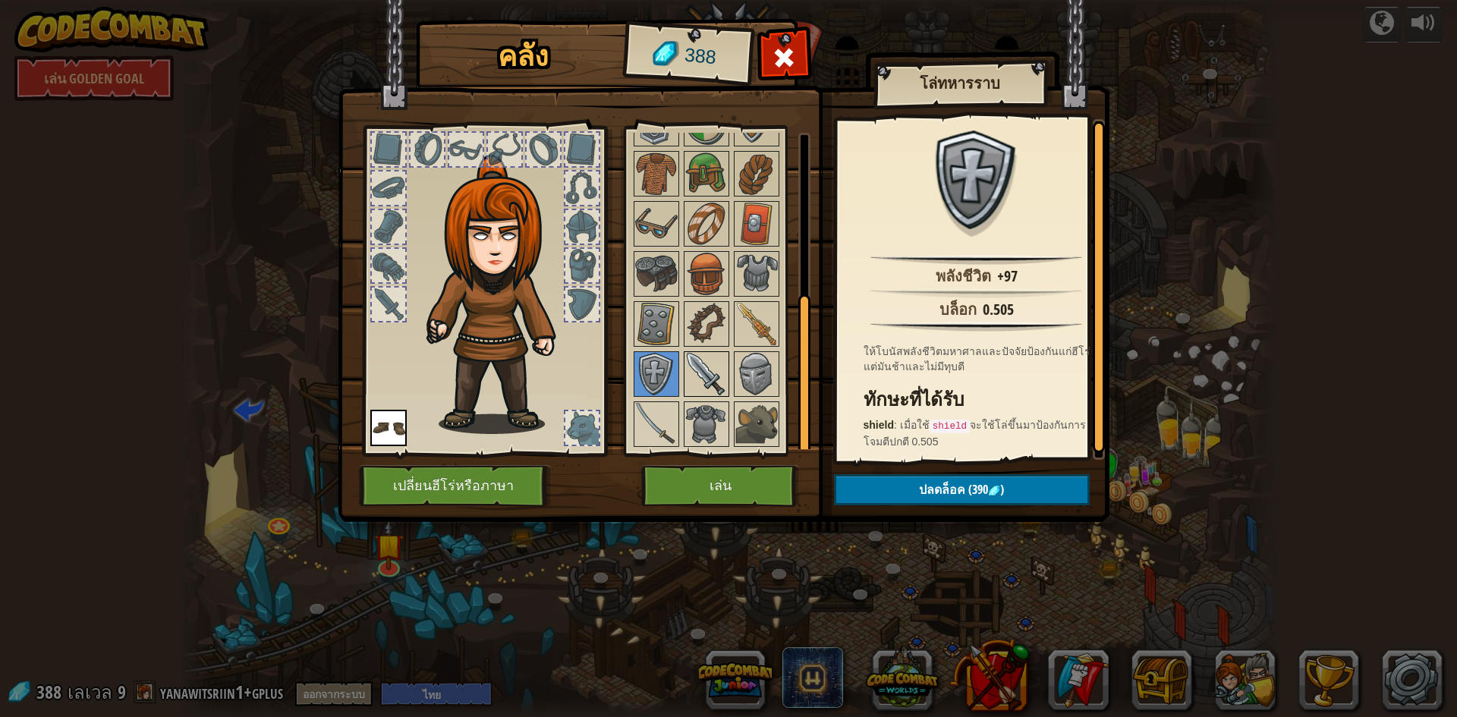
click at [723, 362] on img at bounding box center [706, 374] width 42 height 42
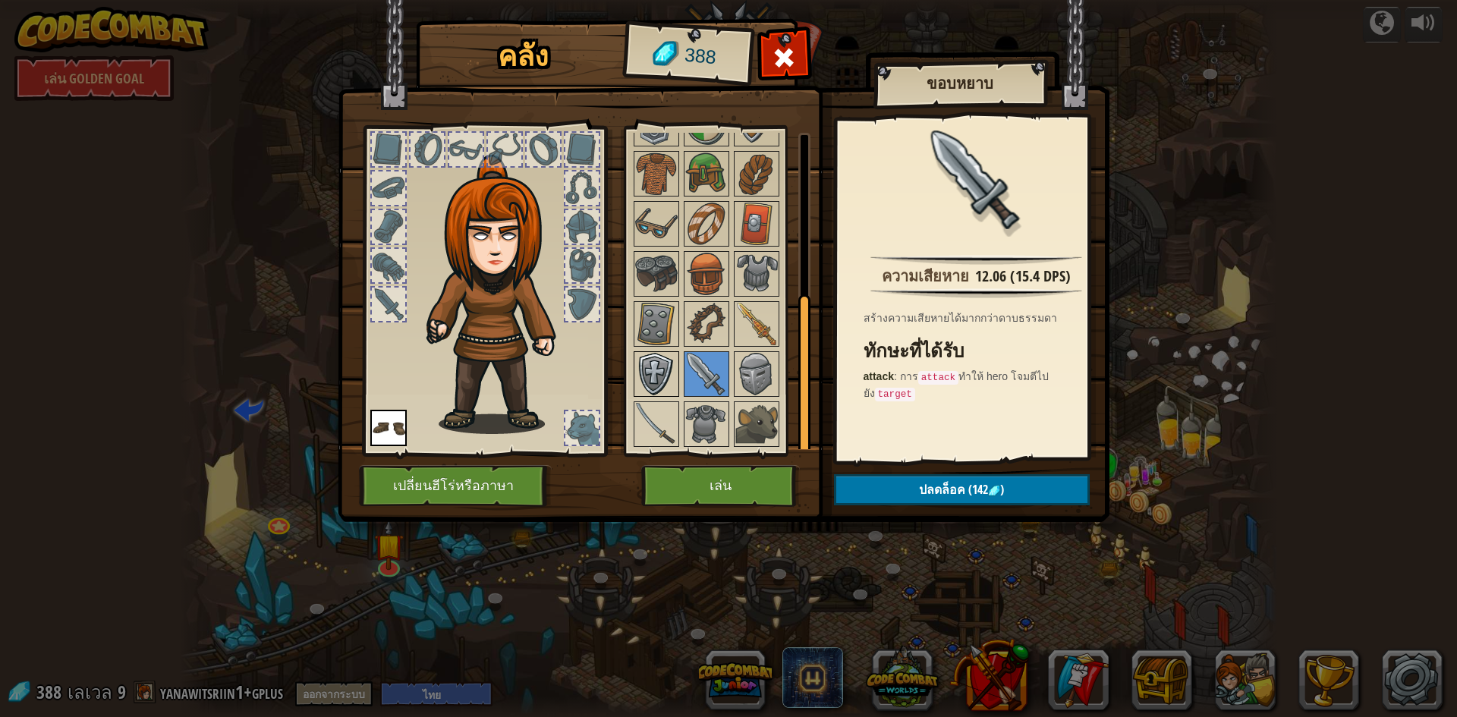
click at [663, 392] on img at bounding box center [656, 374] width 42 height 42
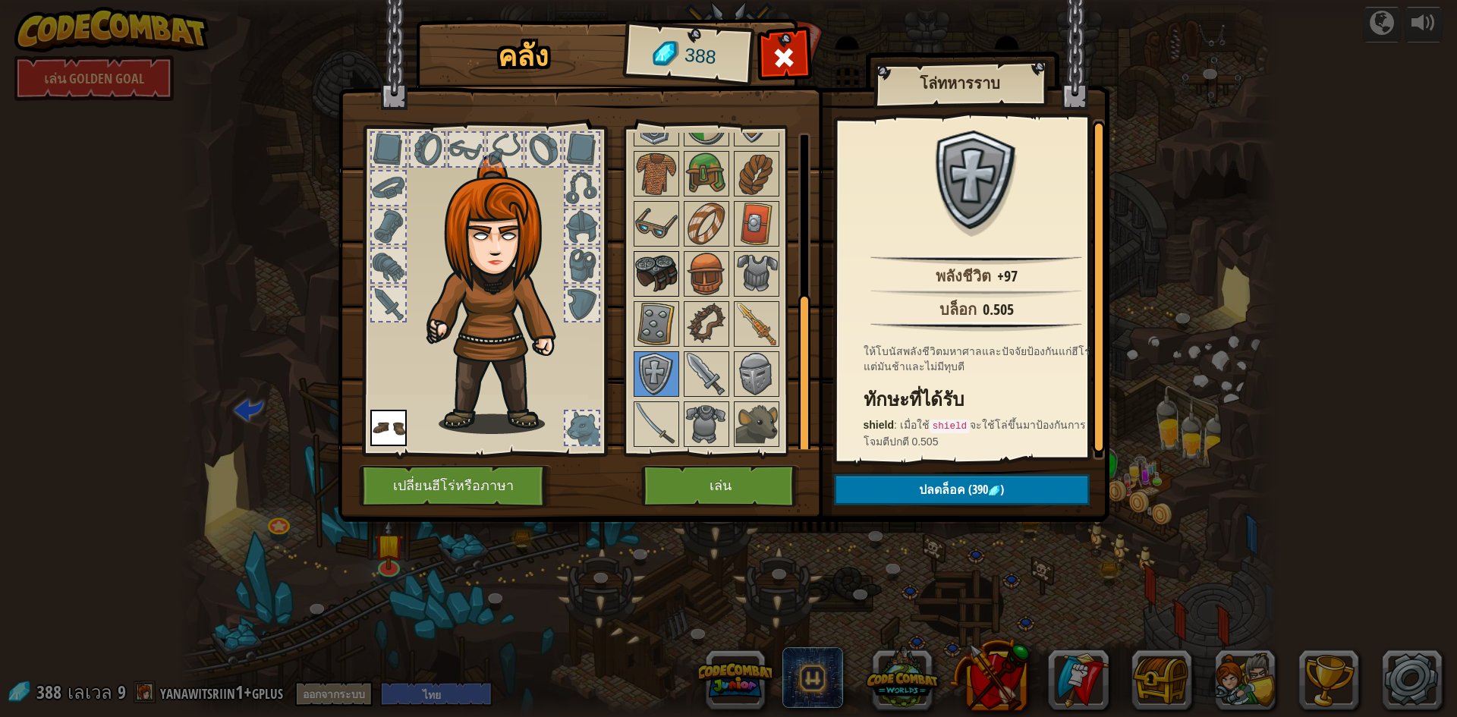
click at [667, 259] on img at bounding box center [656, 274] width 42 height 42
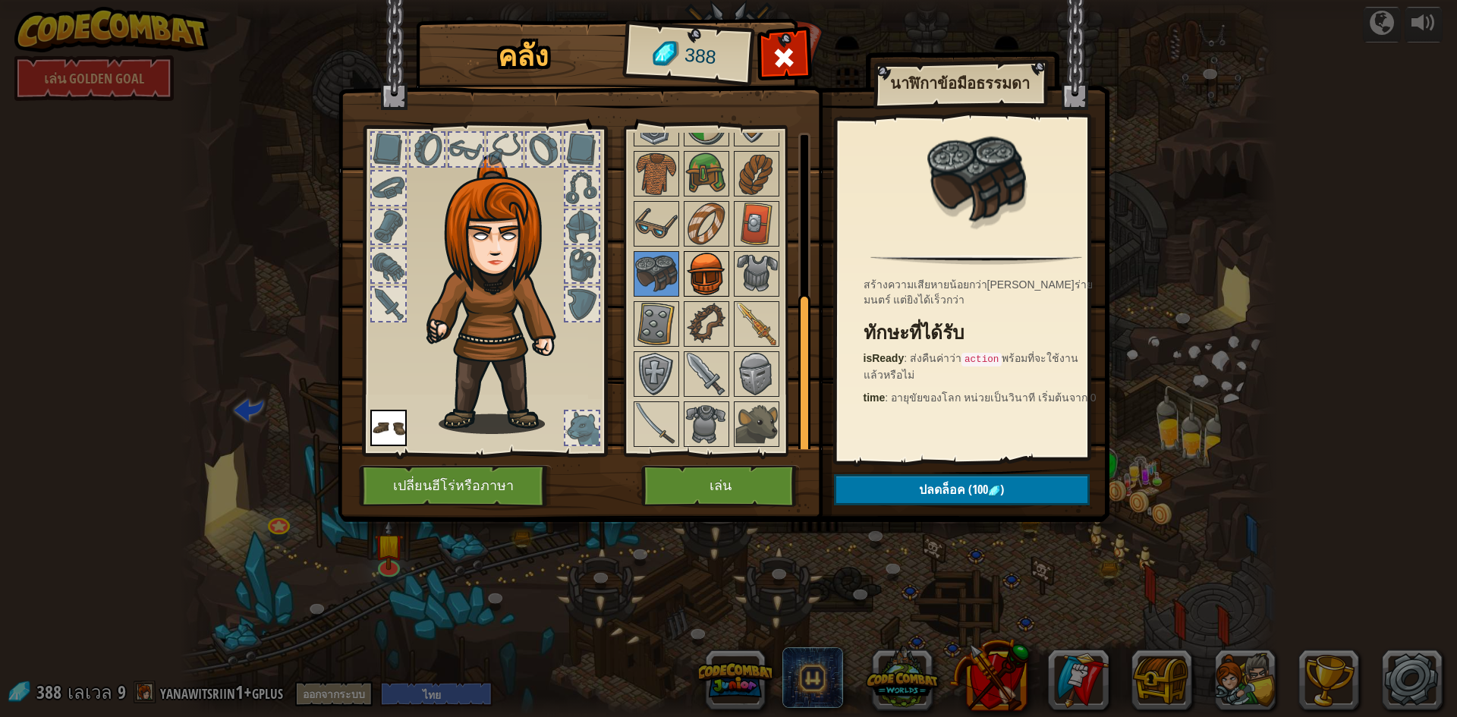
click at [708, 260] on img at bounding box center [706, 274] width 42 height 42
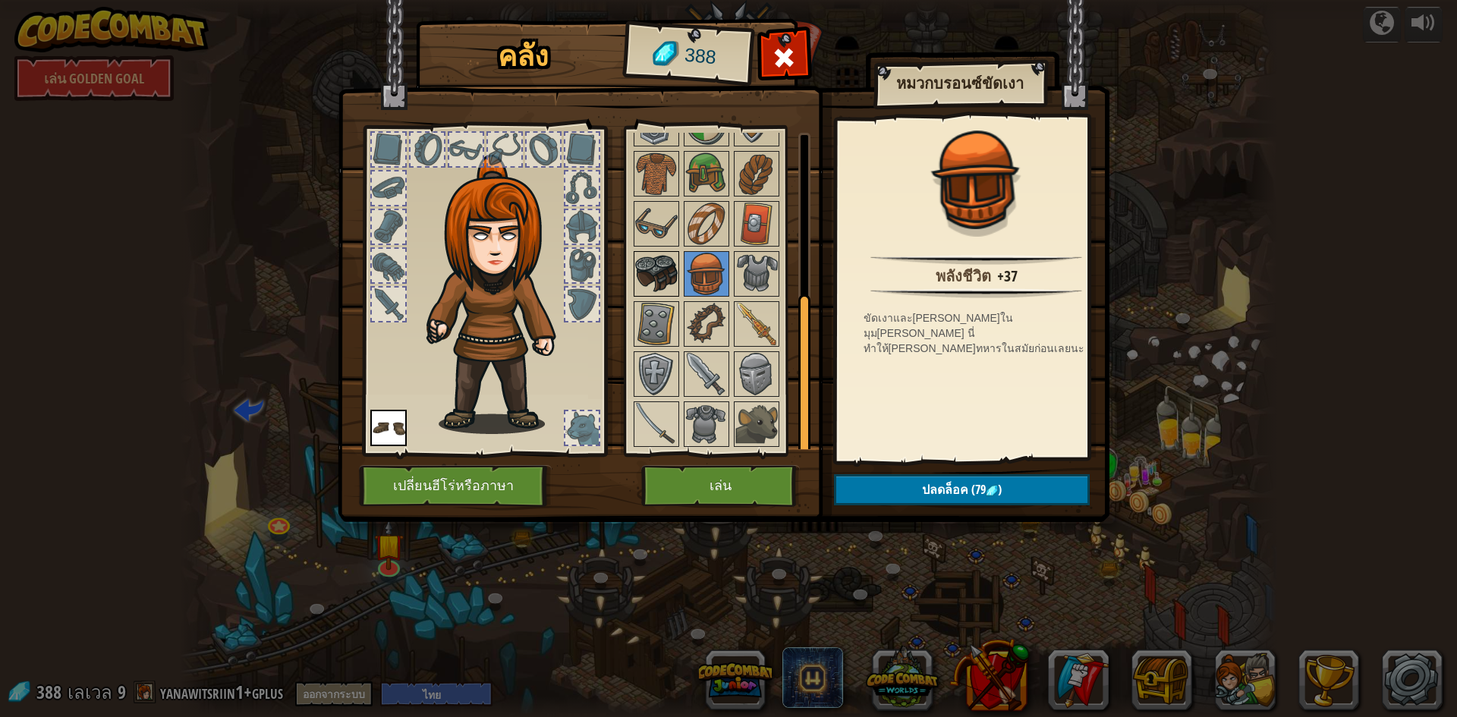
click at [655, 262] on img at bounding box center [656, 274] width 42 height 42
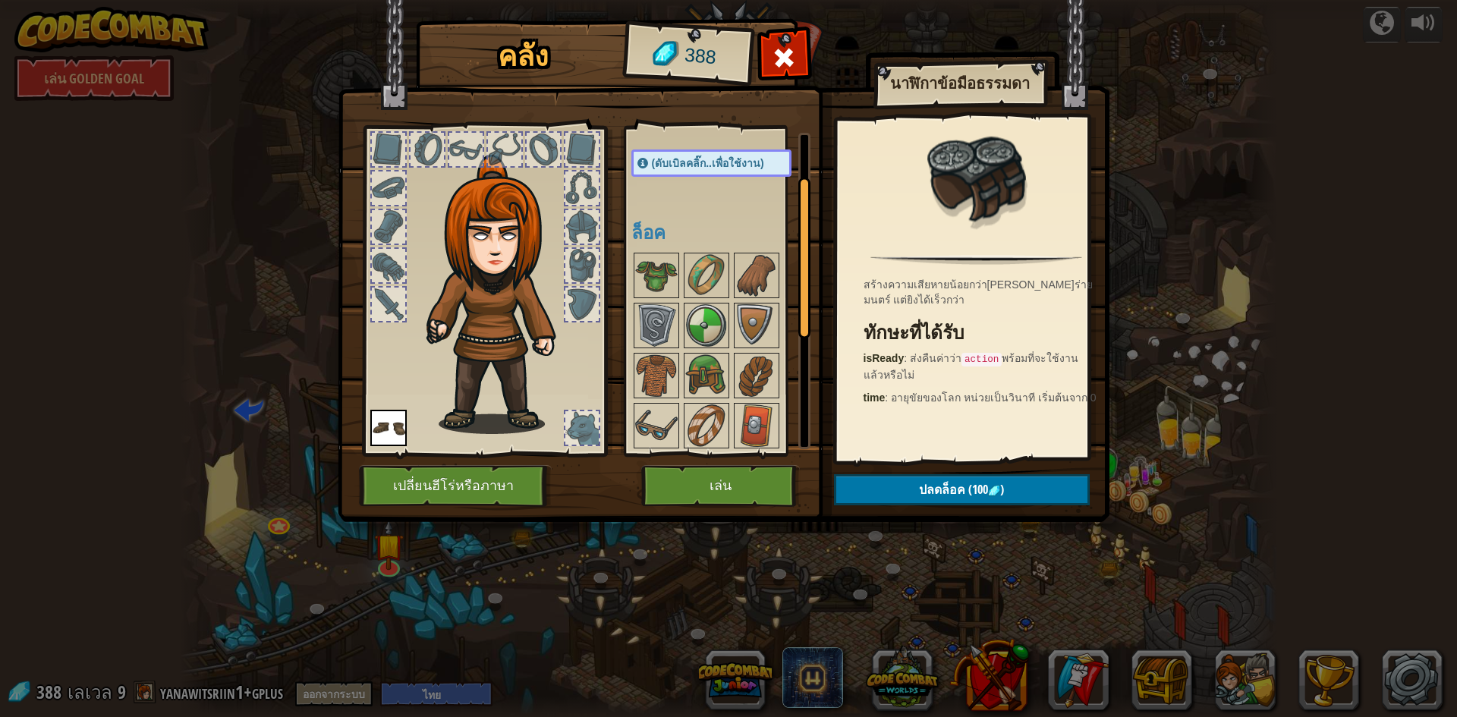
scroll to position [82, 0]
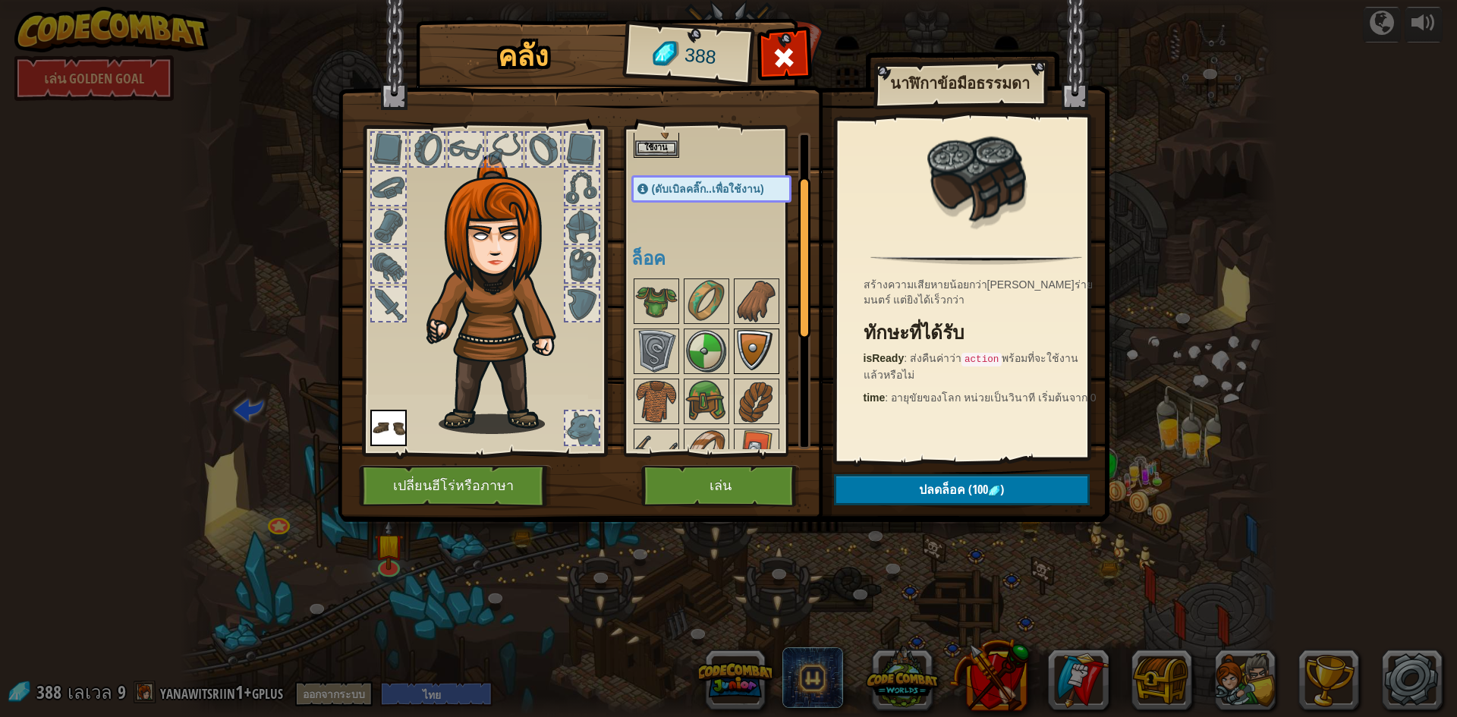
click at [757, 342] on img at bounding box center [756, 351] width 42 height 42
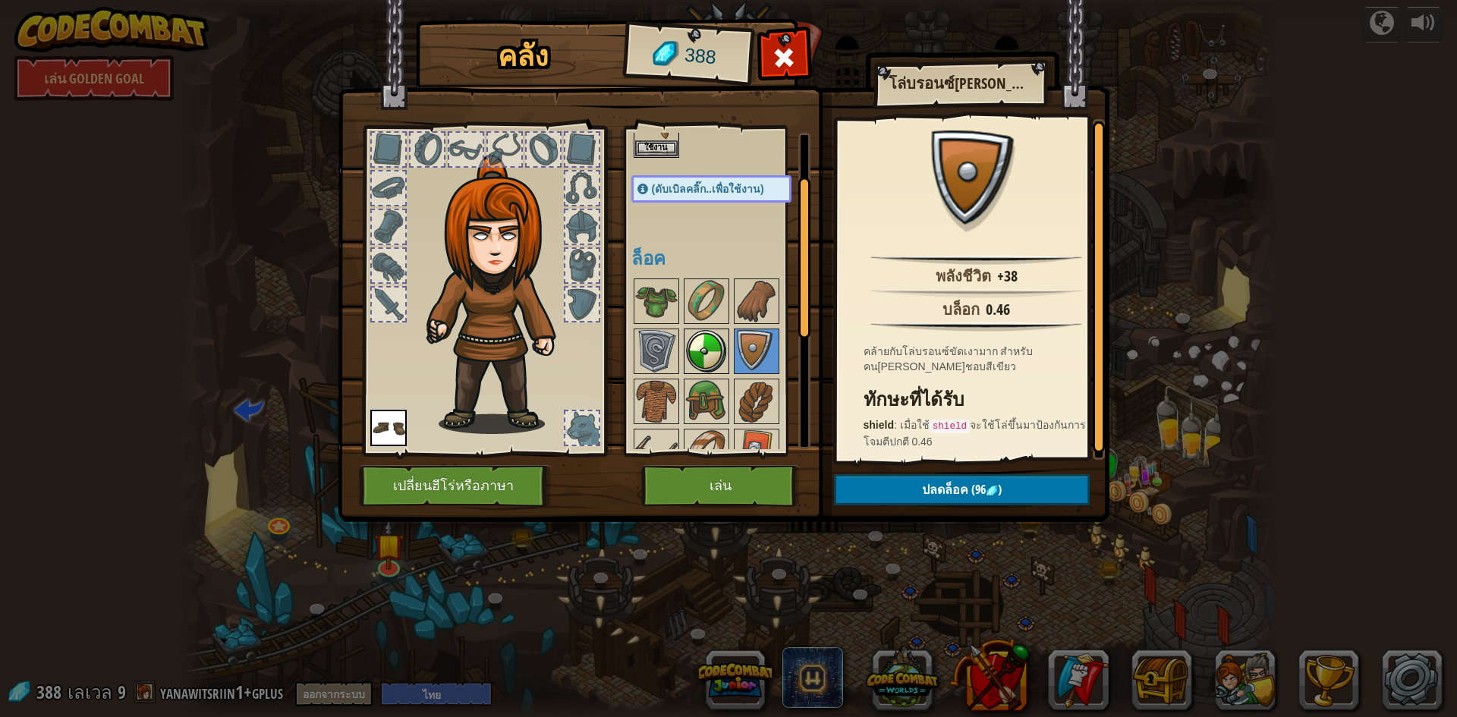
click at [715, 358] on img at bounding box center [706, 351] width 42 height 42
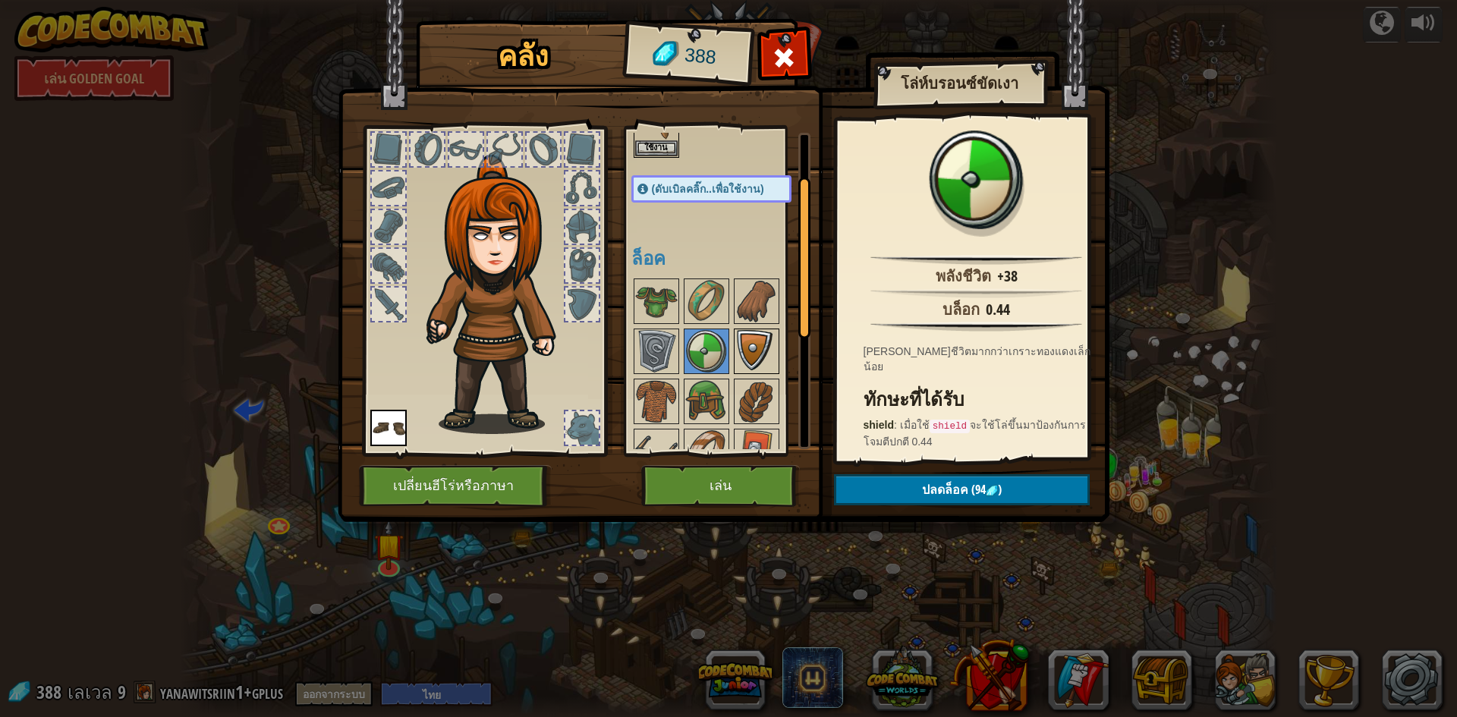
click at [744, 354] on img at bounding box center [756, 351] width 42 height 42
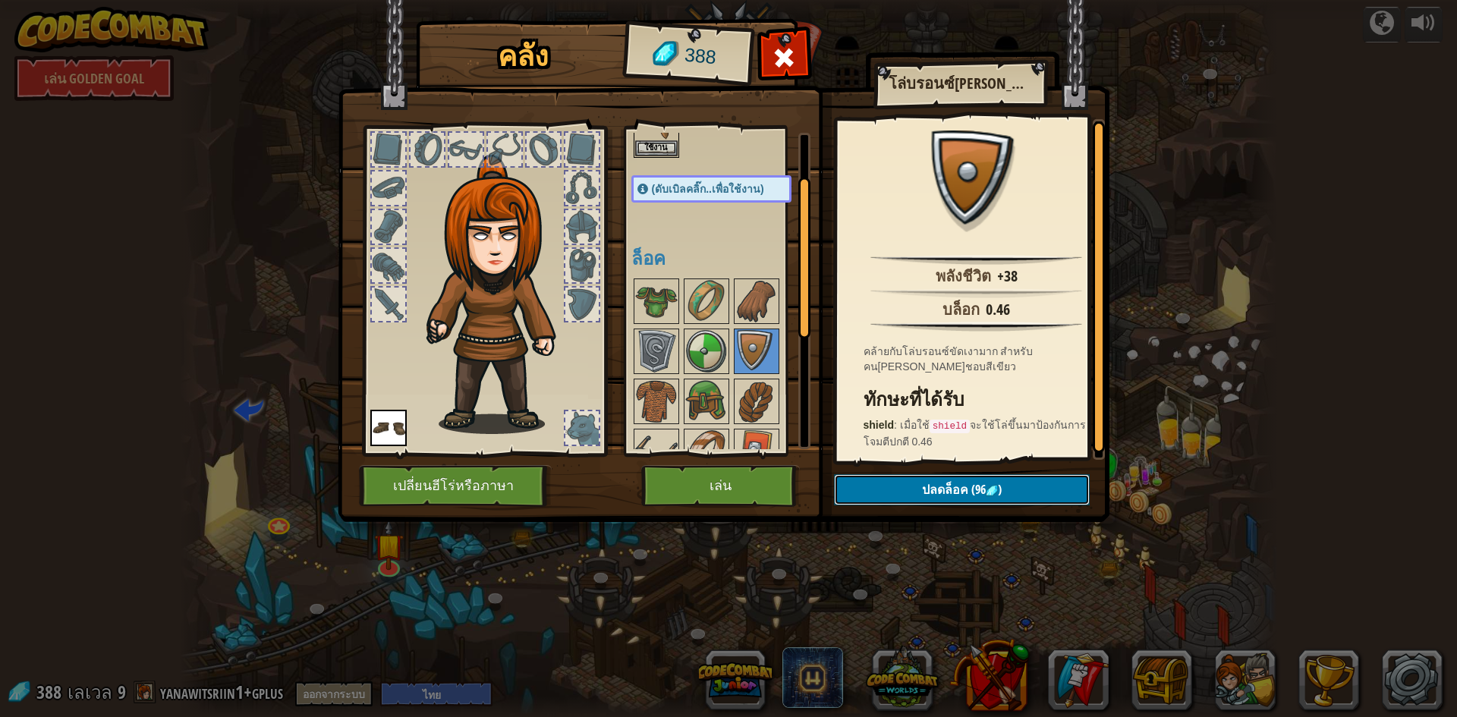
click at [907, 490] on button "ปลดล็อค (96 )" at bounding box center [962, 489] width 256 height 31
click at [917, 486] on button "ยืนยัน" at bounding box center [962, 489] width 256 height 31
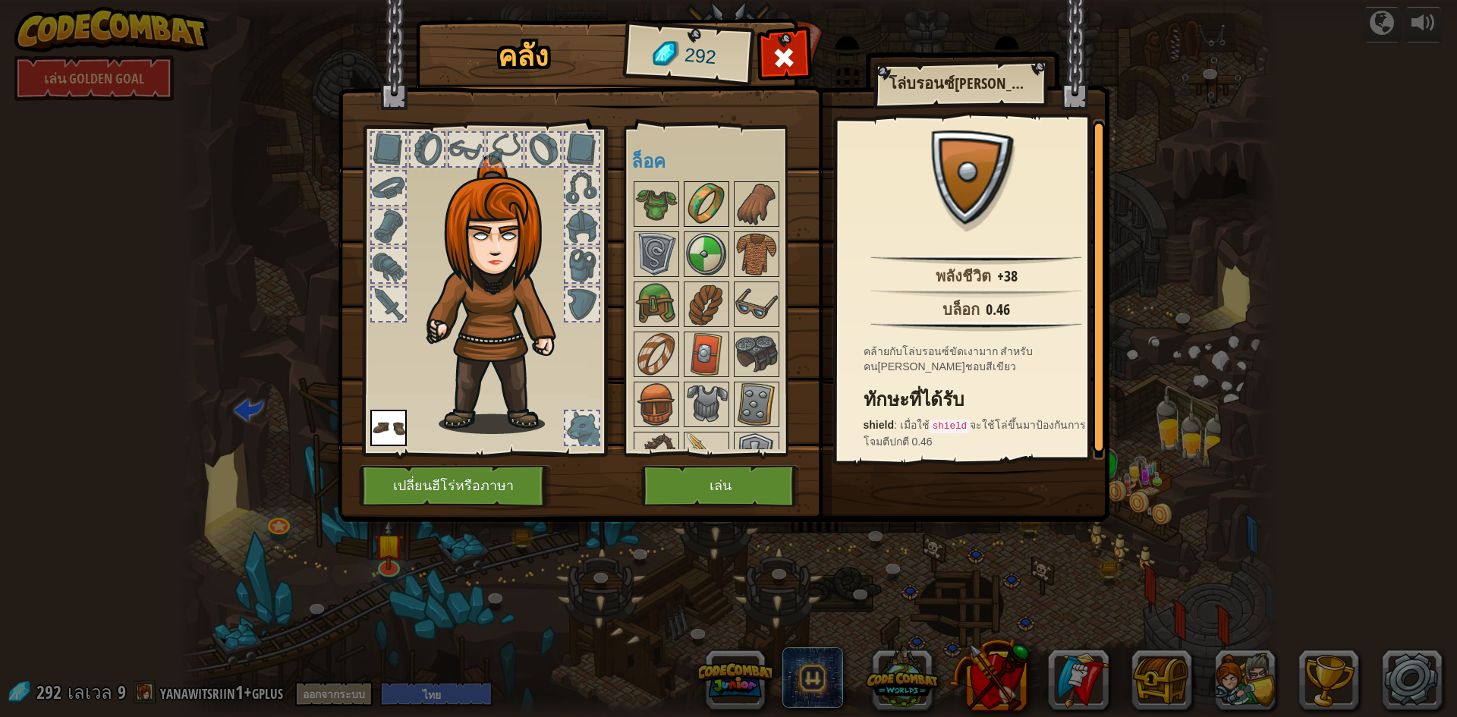
scroll to position [228, 0]
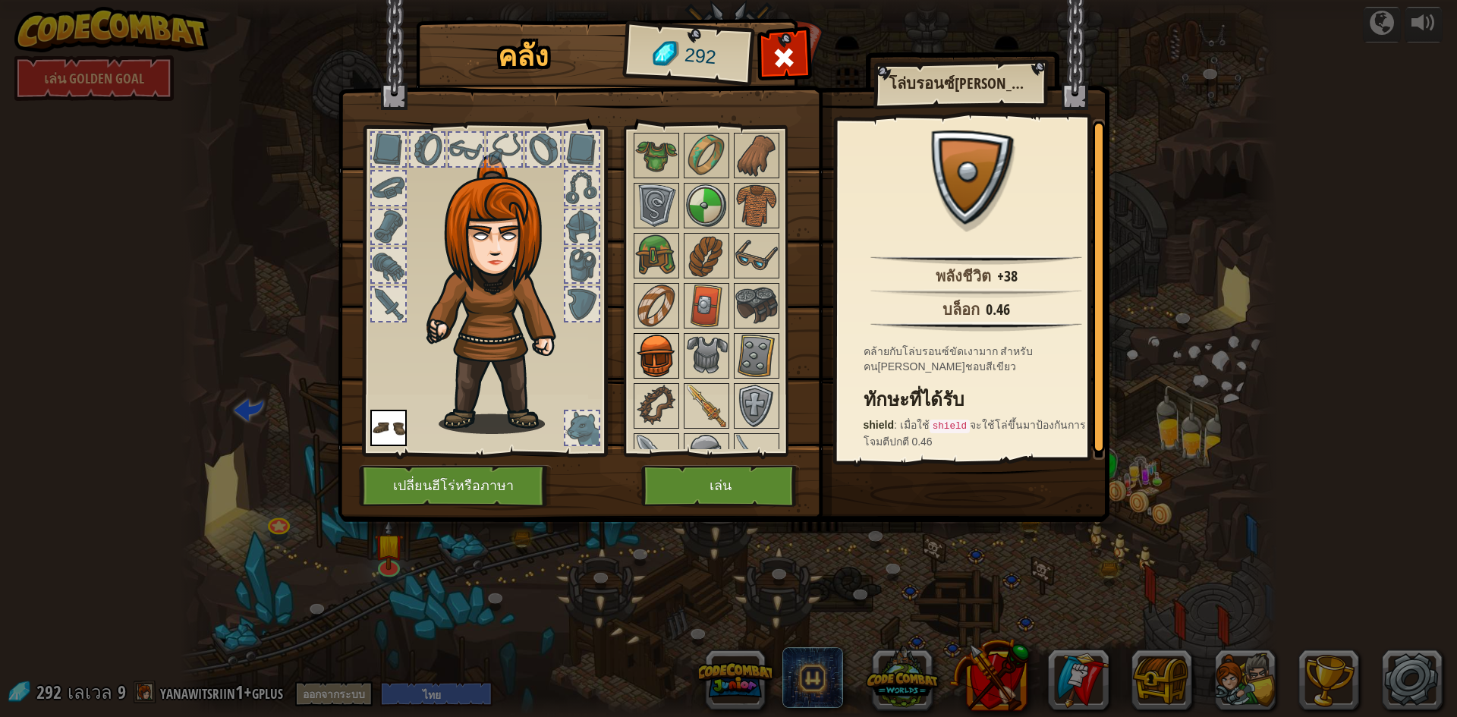
click at [659, 339] on img at bounding box center [656, 356] width 42 height 42
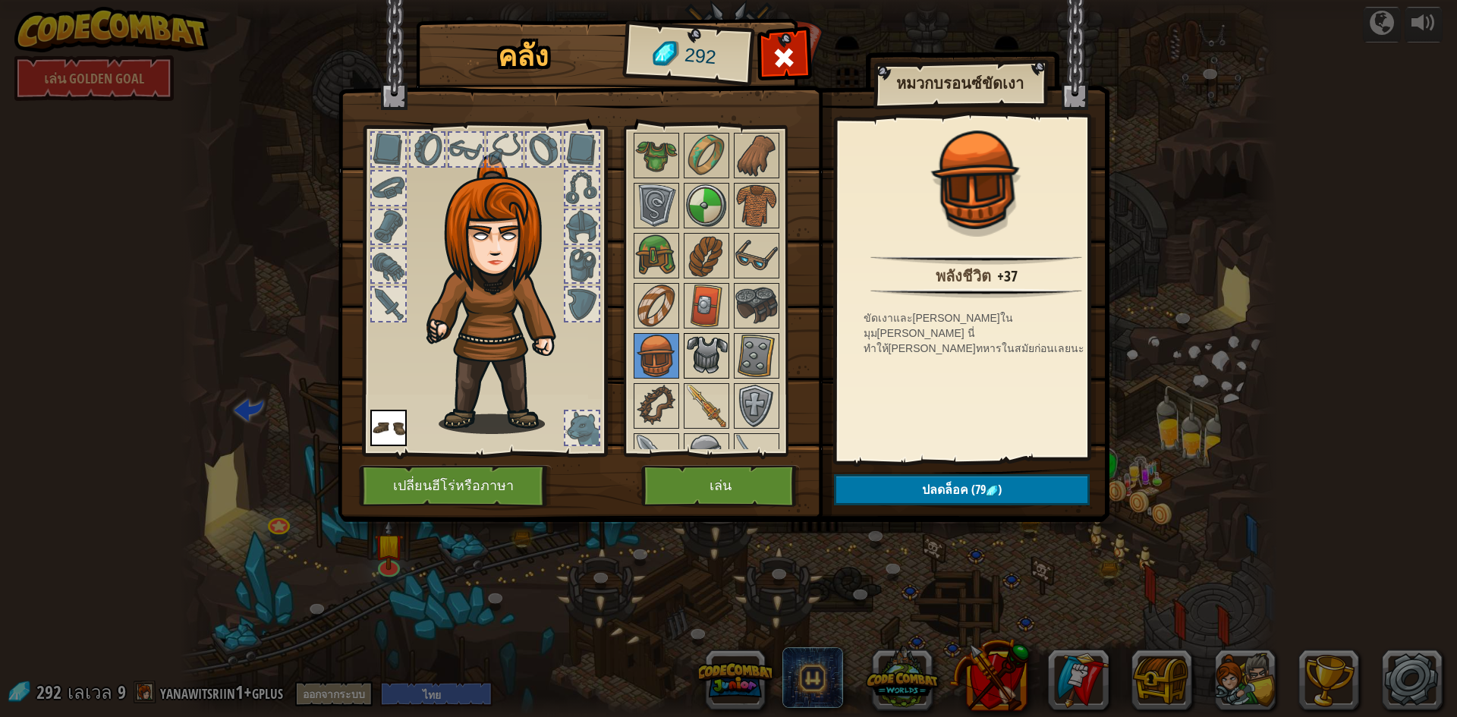
click at [697, 346] on img at bounding box center [706, 356] width 42 height 42
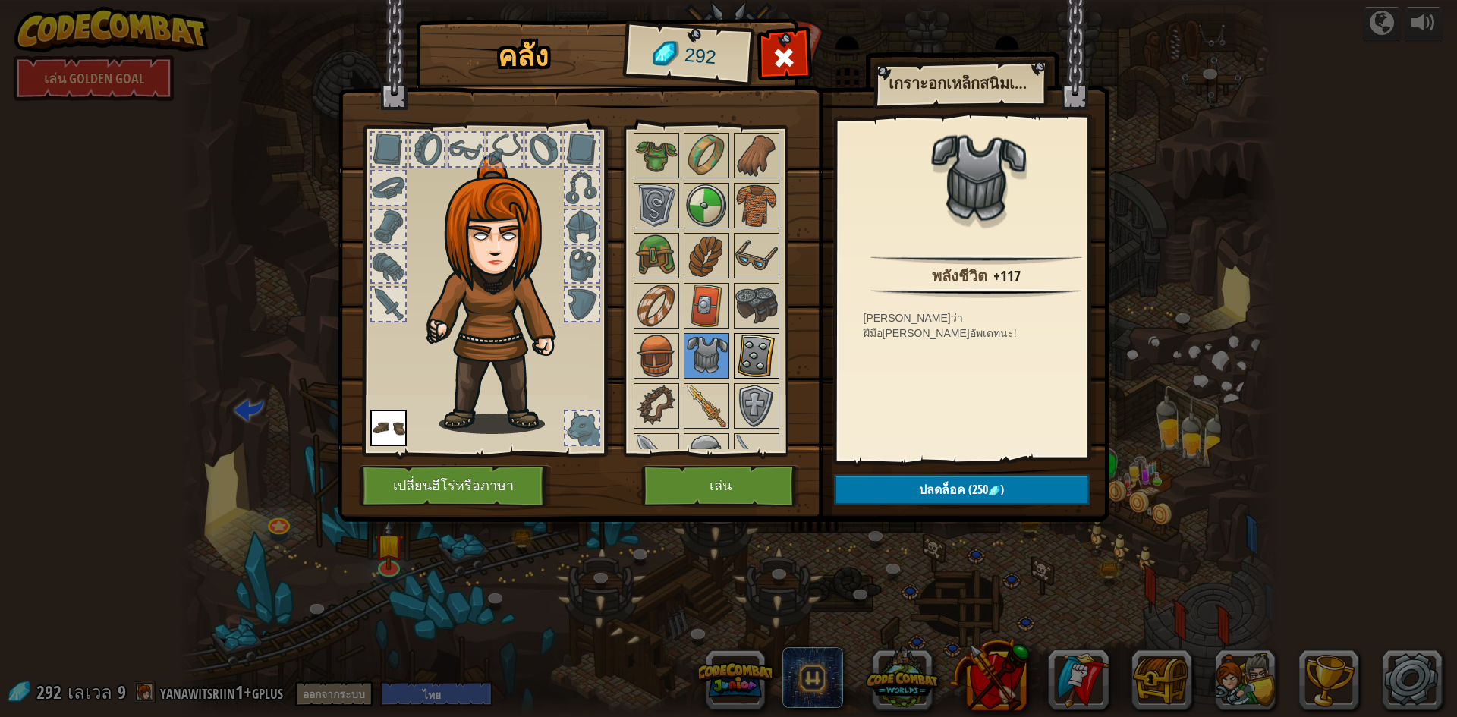
click at [759, 360] on img at bounding box center [756, 356] width 42 height 42
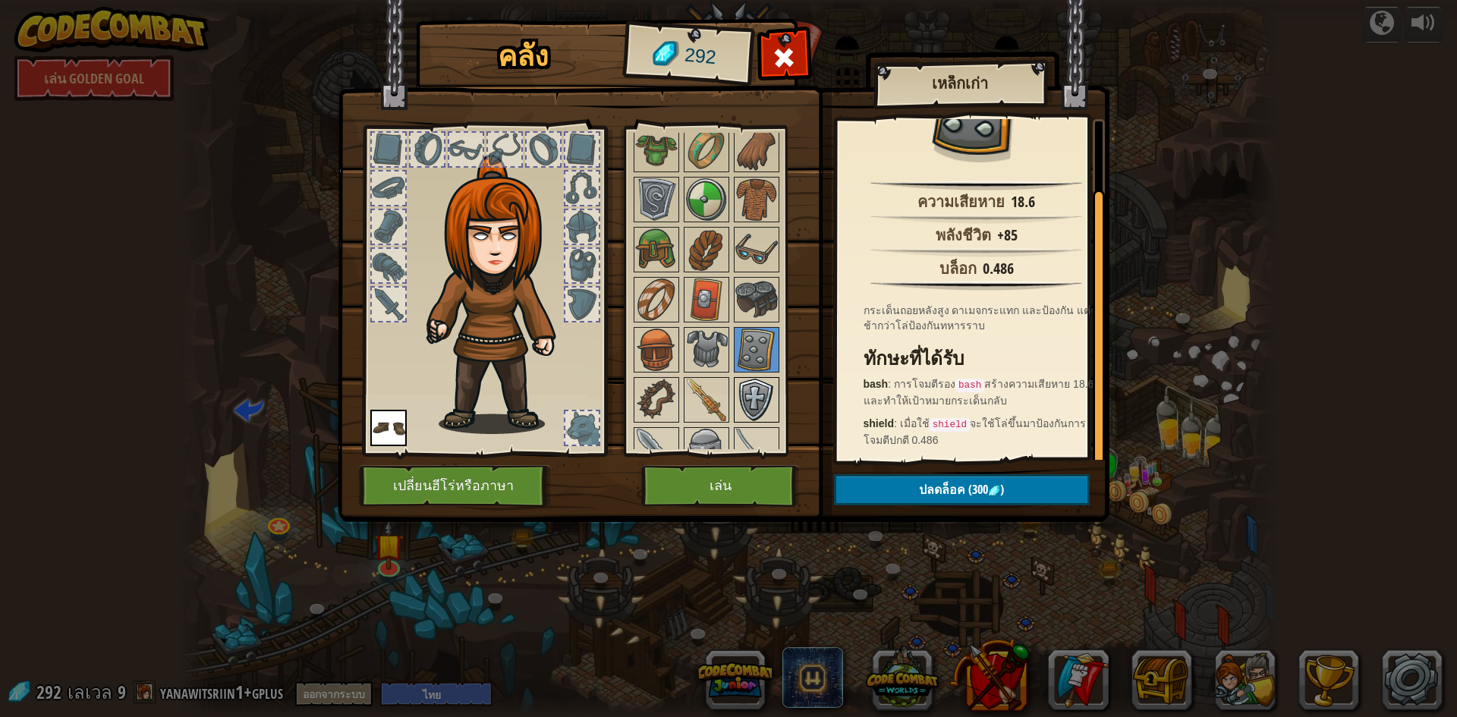
scroll to position [310, 0]
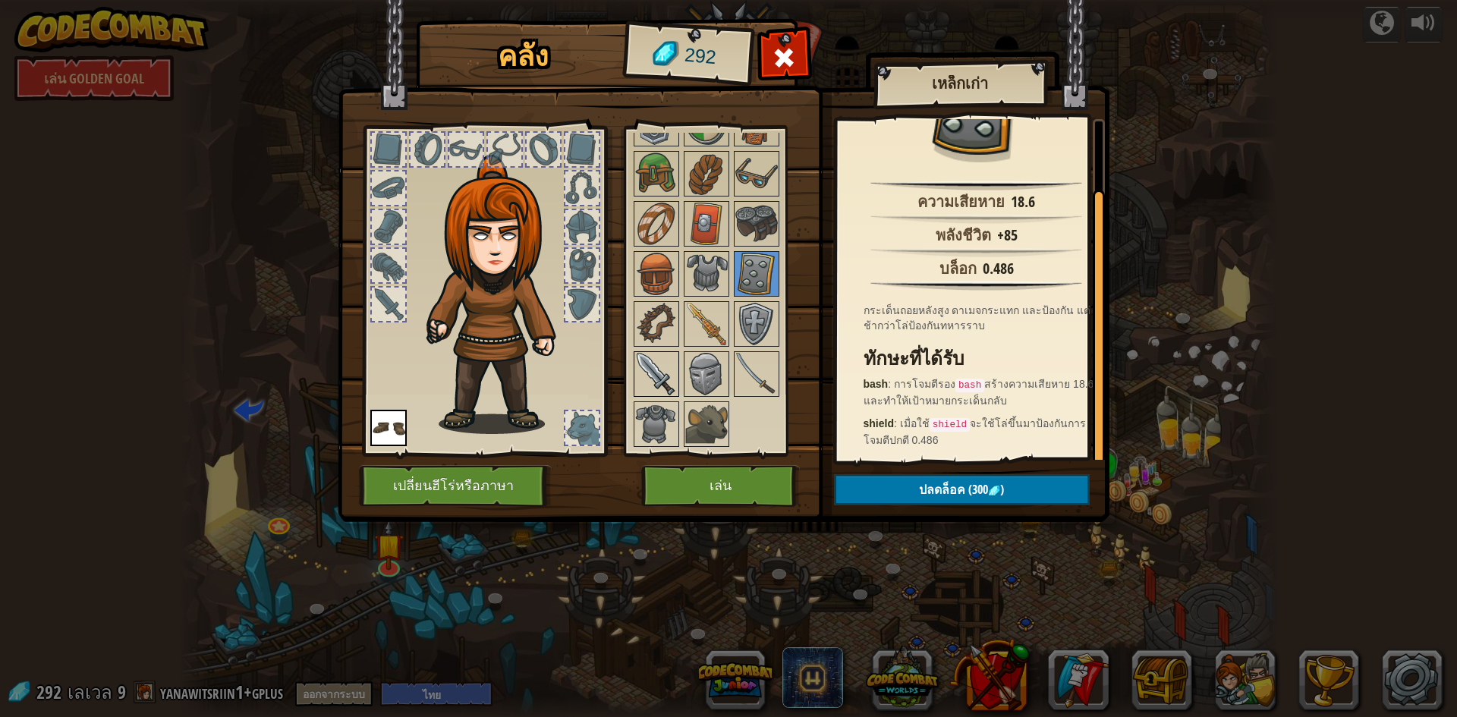
click at [655, 388] on img at bounding box center [656, 374] width 42 height 42
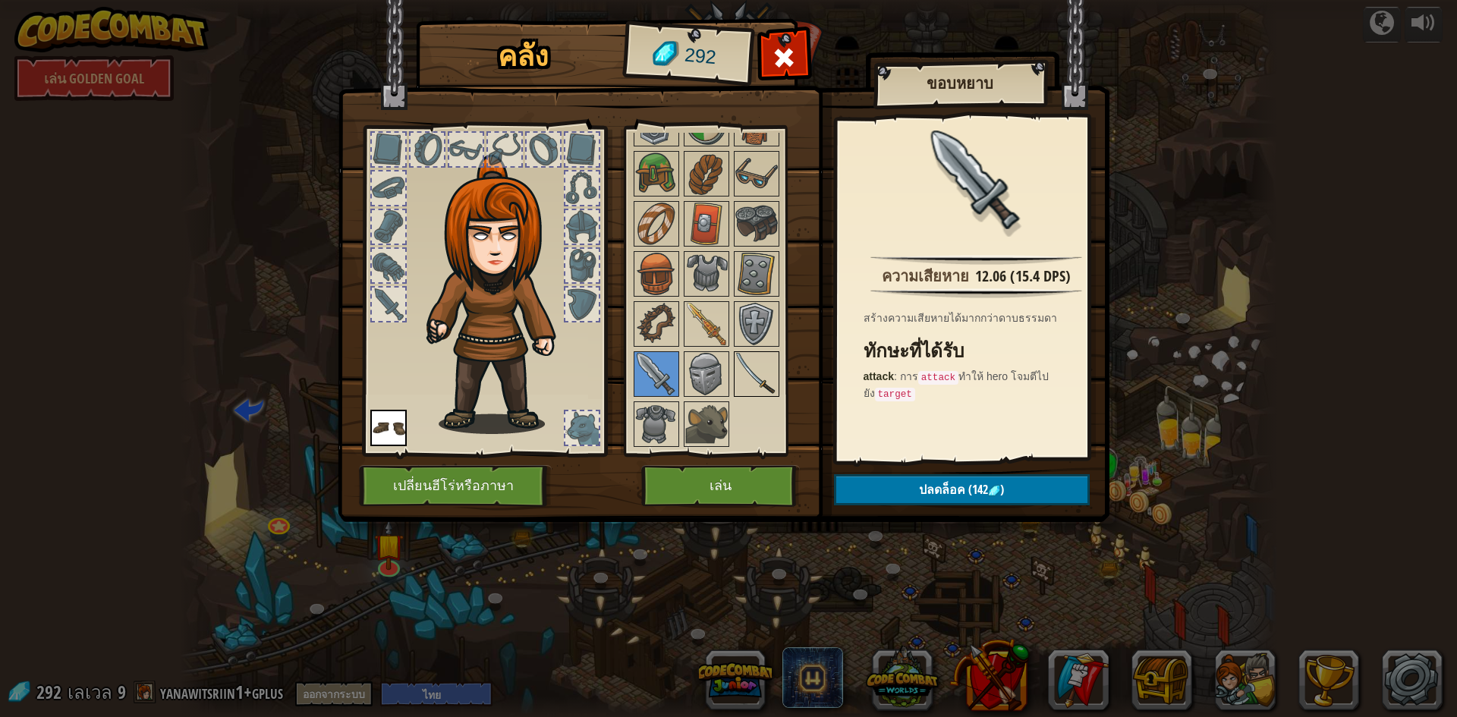
click at [750, 385] on img at bounding box center [756, 374] width 42 height 42
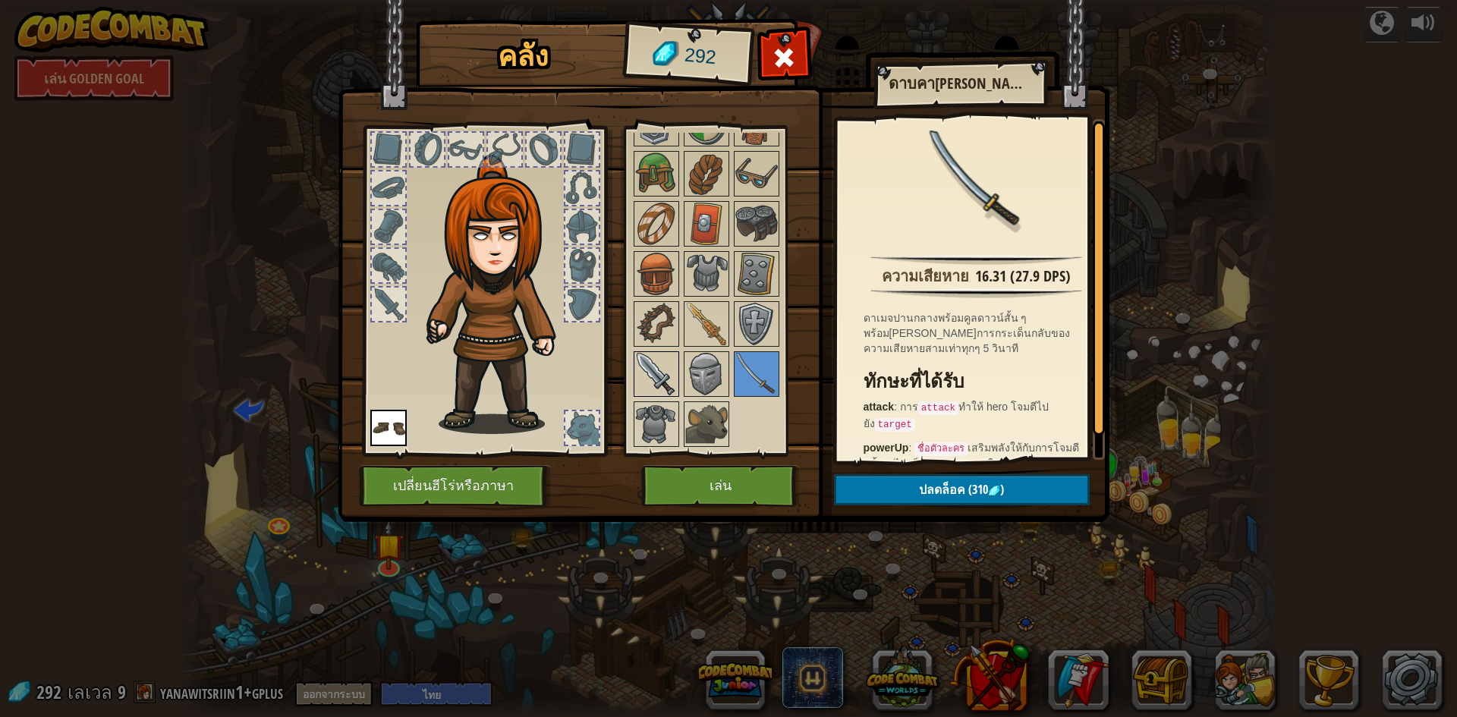
click at [655, 359] on img at bounding box center [656, 374] width 42 height 42
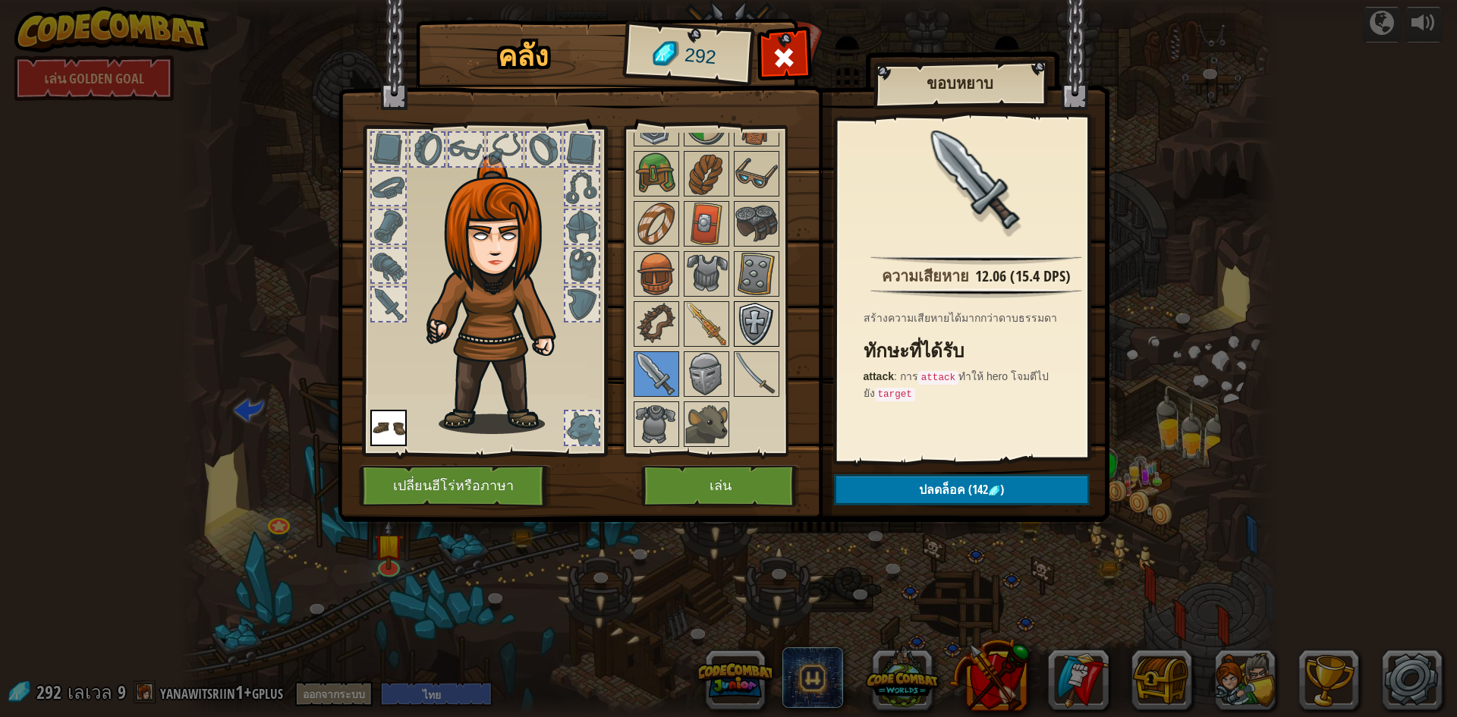
click at [754, 325] on img at bounding box center [756, 324] width 42 height 42
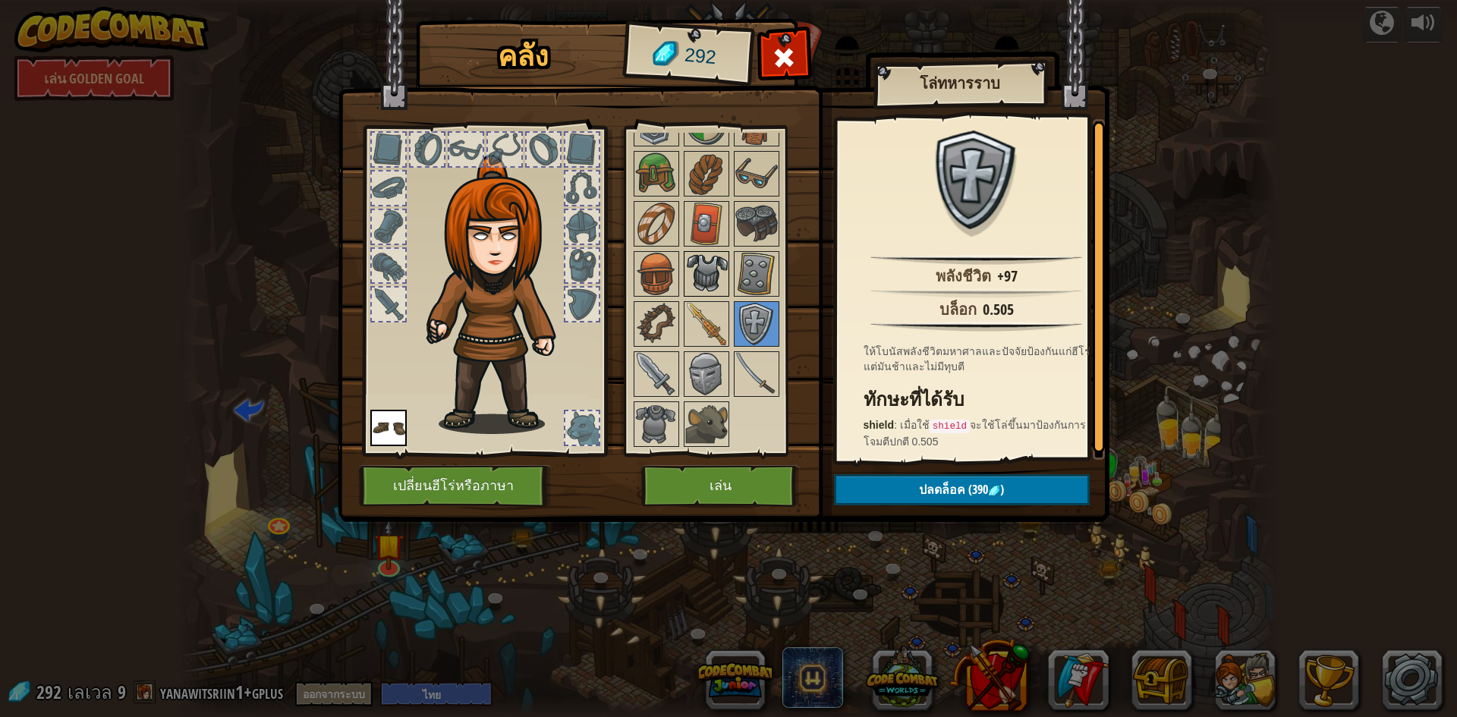
click at [689, 260] on img at bounding box center [706, 274] width 42 height 42
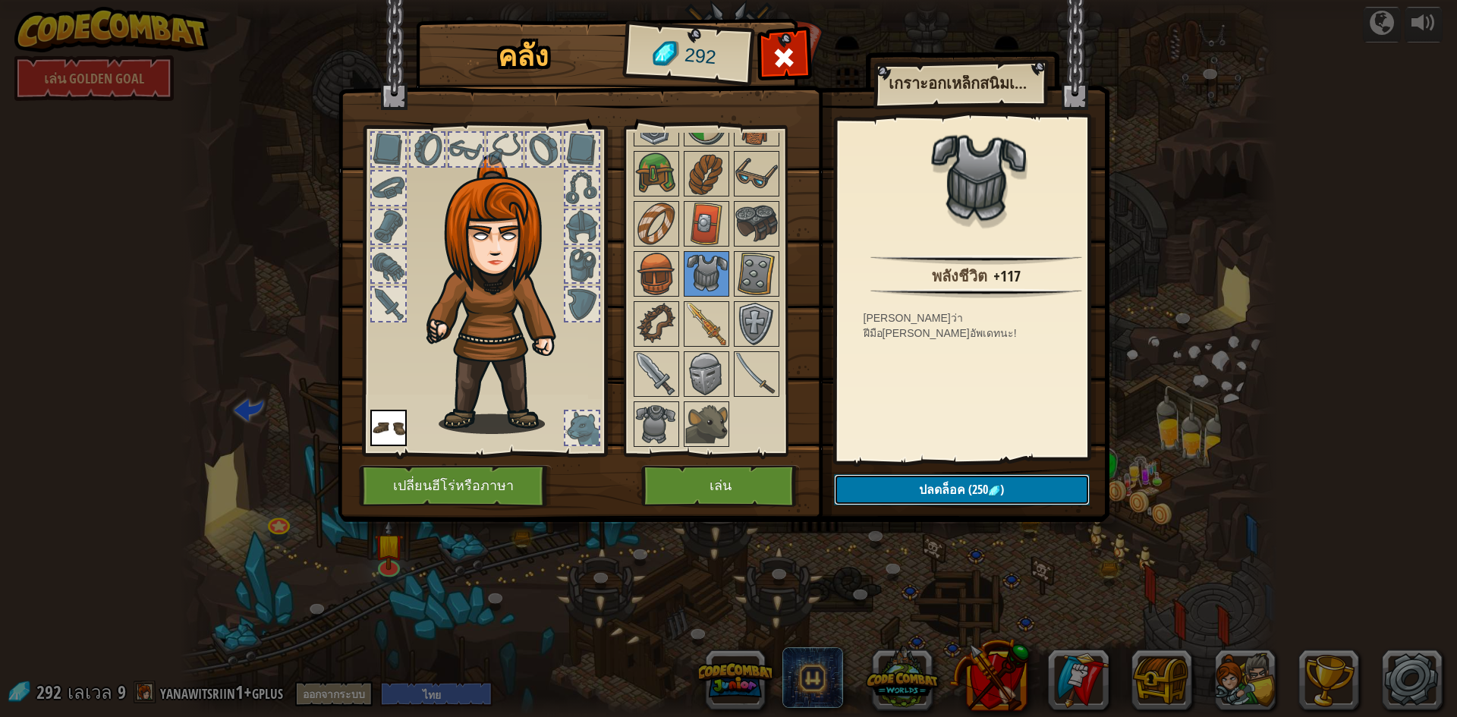
click at [919, 495] on span "ปลดล็อค" at bounding box center [942, 489] width 46 height 17
click at [878, 478] on button "ยืนยัน" at bounding box center [962, 489] width 256 height 31
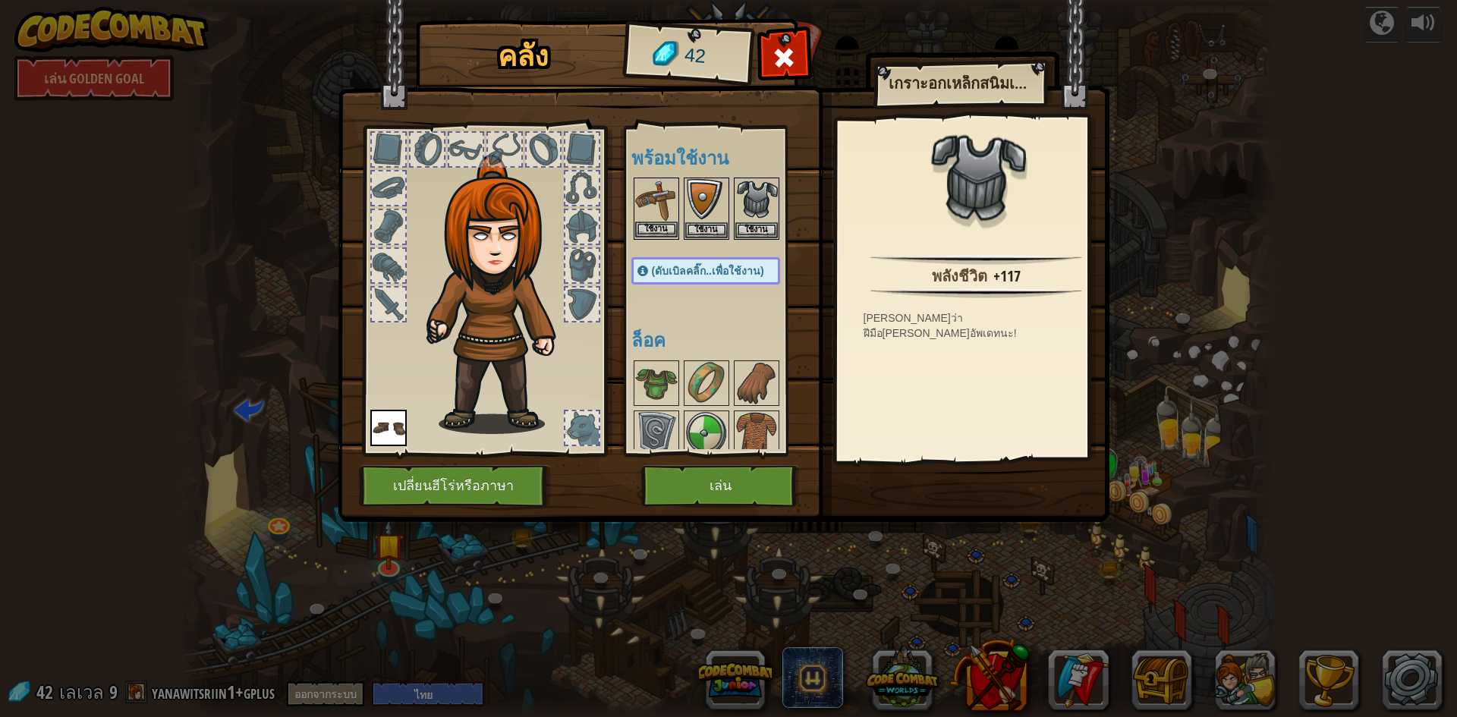
click at [656, 205] on img at bounding box center [656, 200] width 42 height 42
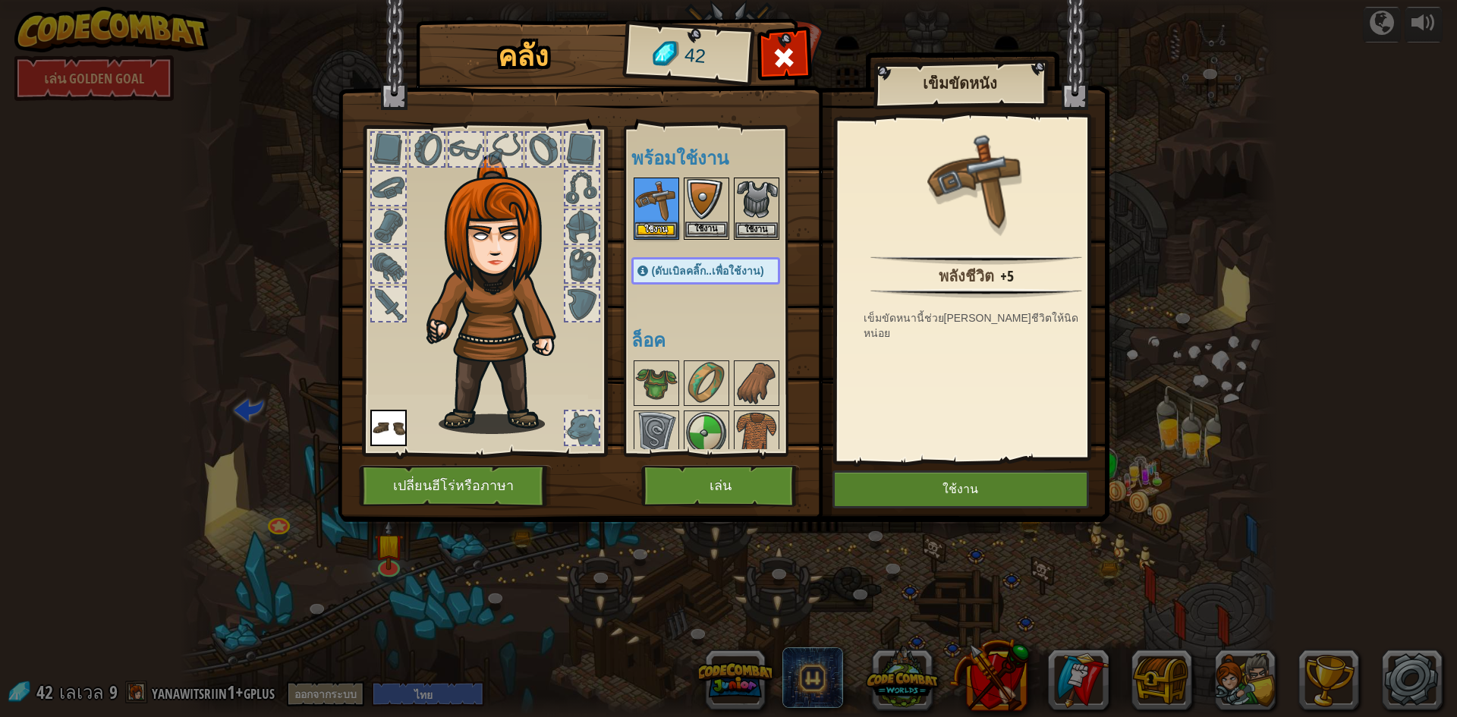
click at [695, 205] on img at bounding box center [706, 200] width 42 height 42
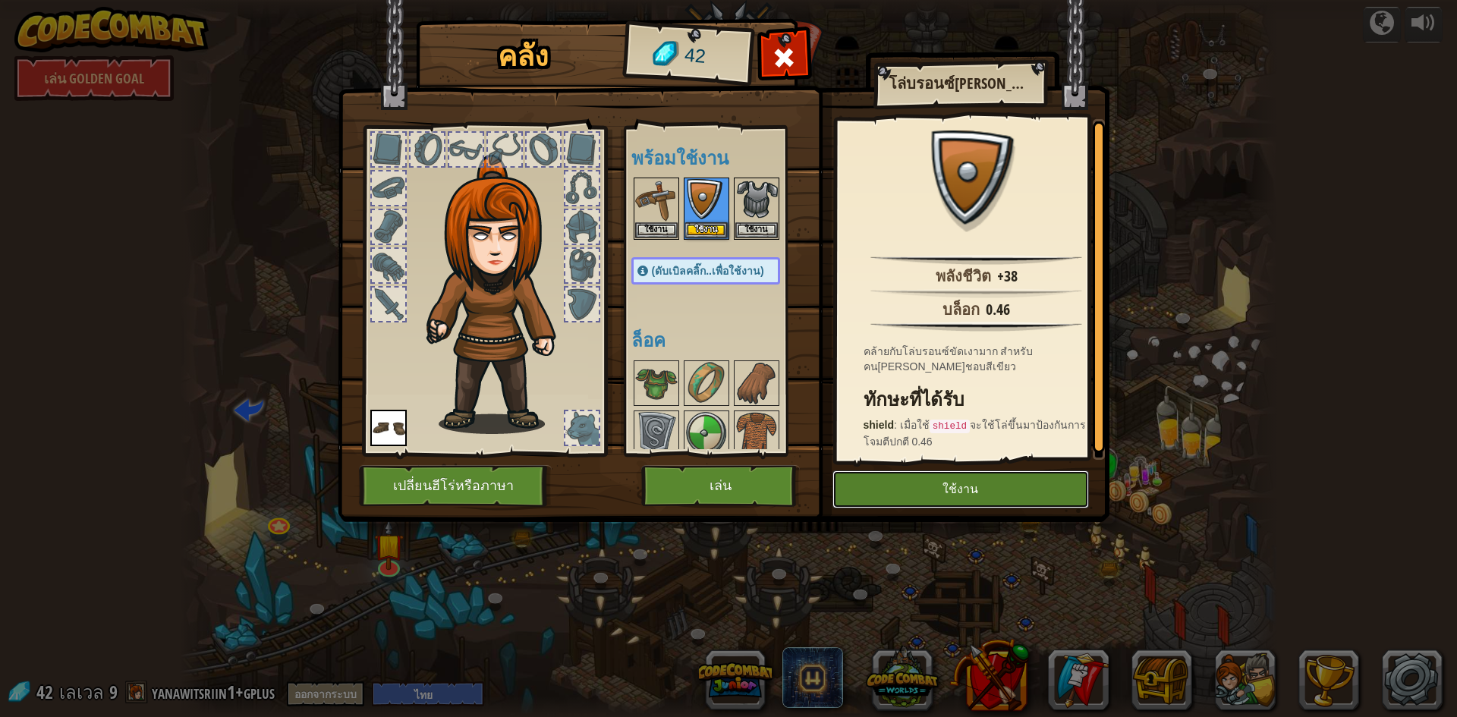
click at [969, 495] on button "ใช้งาน" at bounding box center [960, 489] width 256 height 38
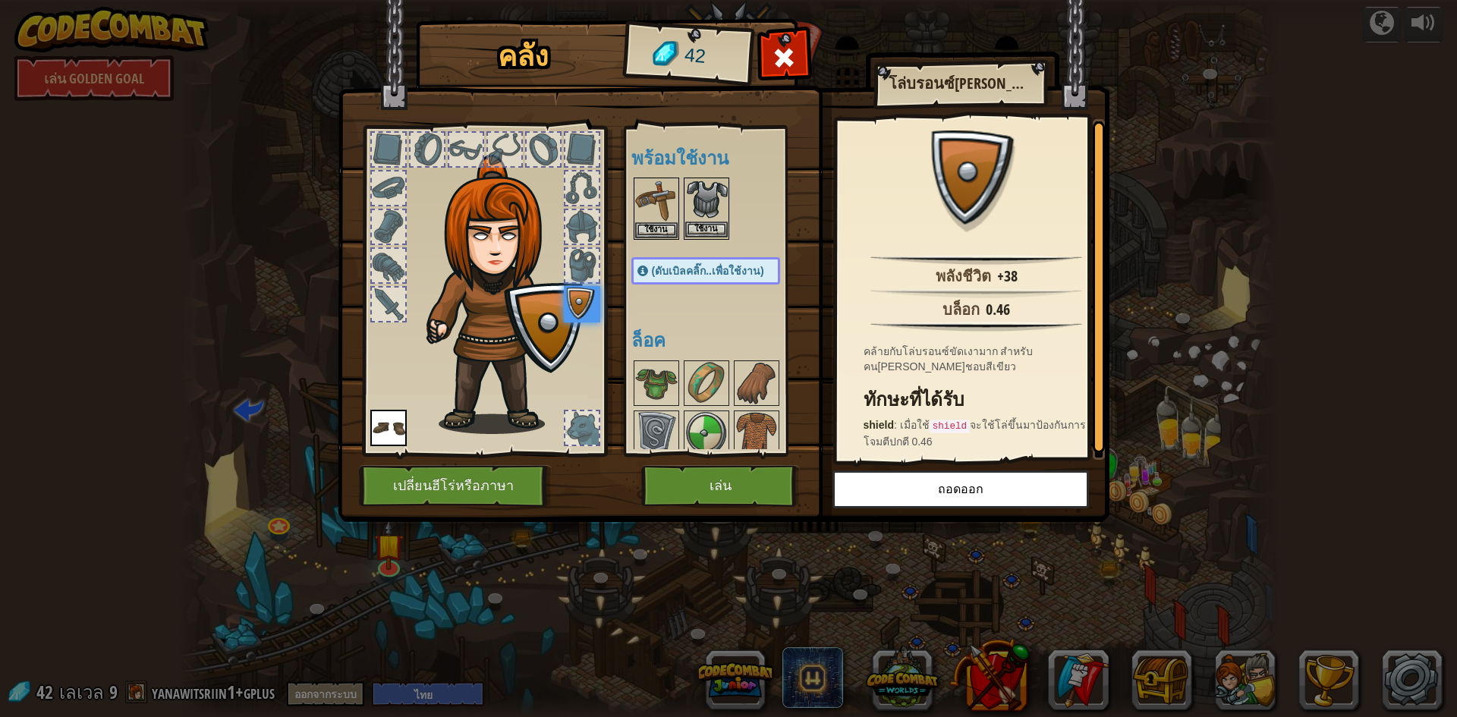
click at [695, 196] on img at bounding box center [706, 200] width 42 height 42
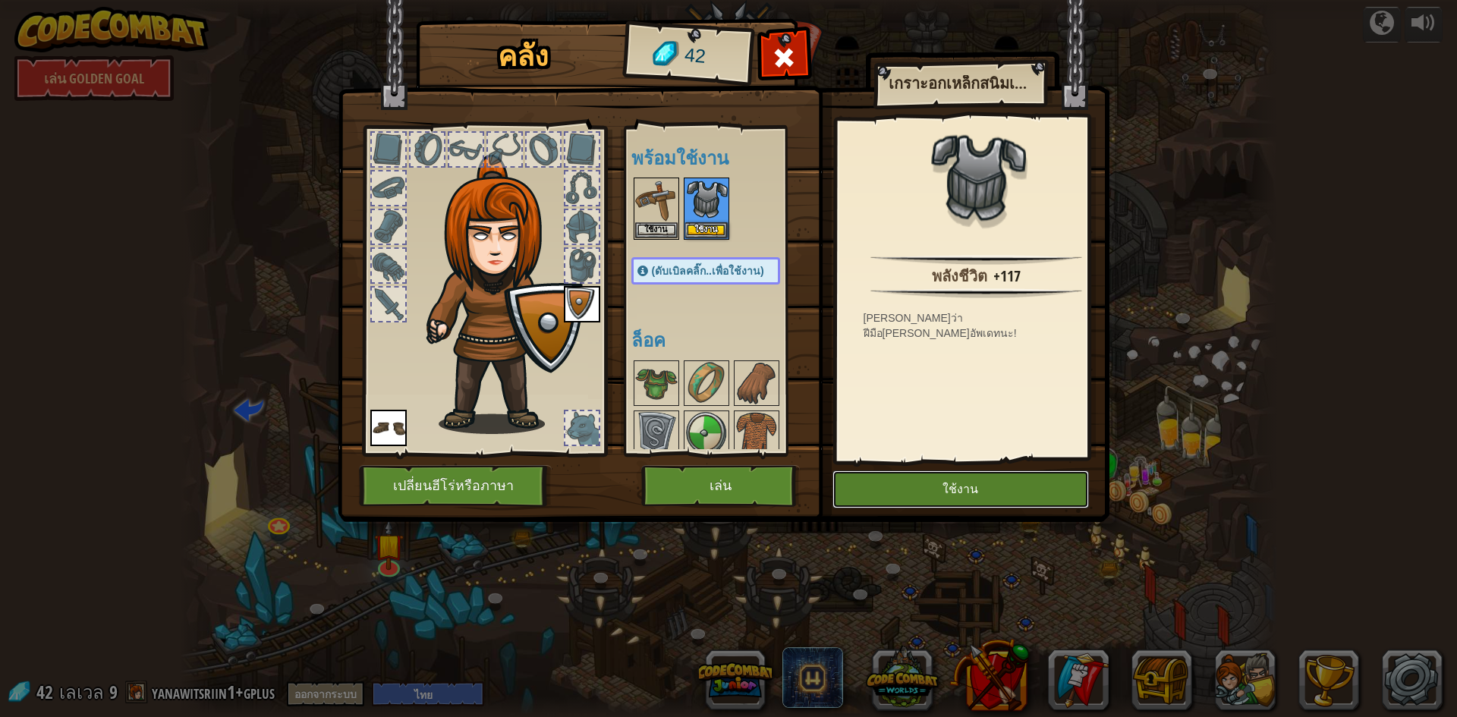
click at [941, 493] on button "ใช้งาน" at bounding box center [960, 489] width 256 height 38
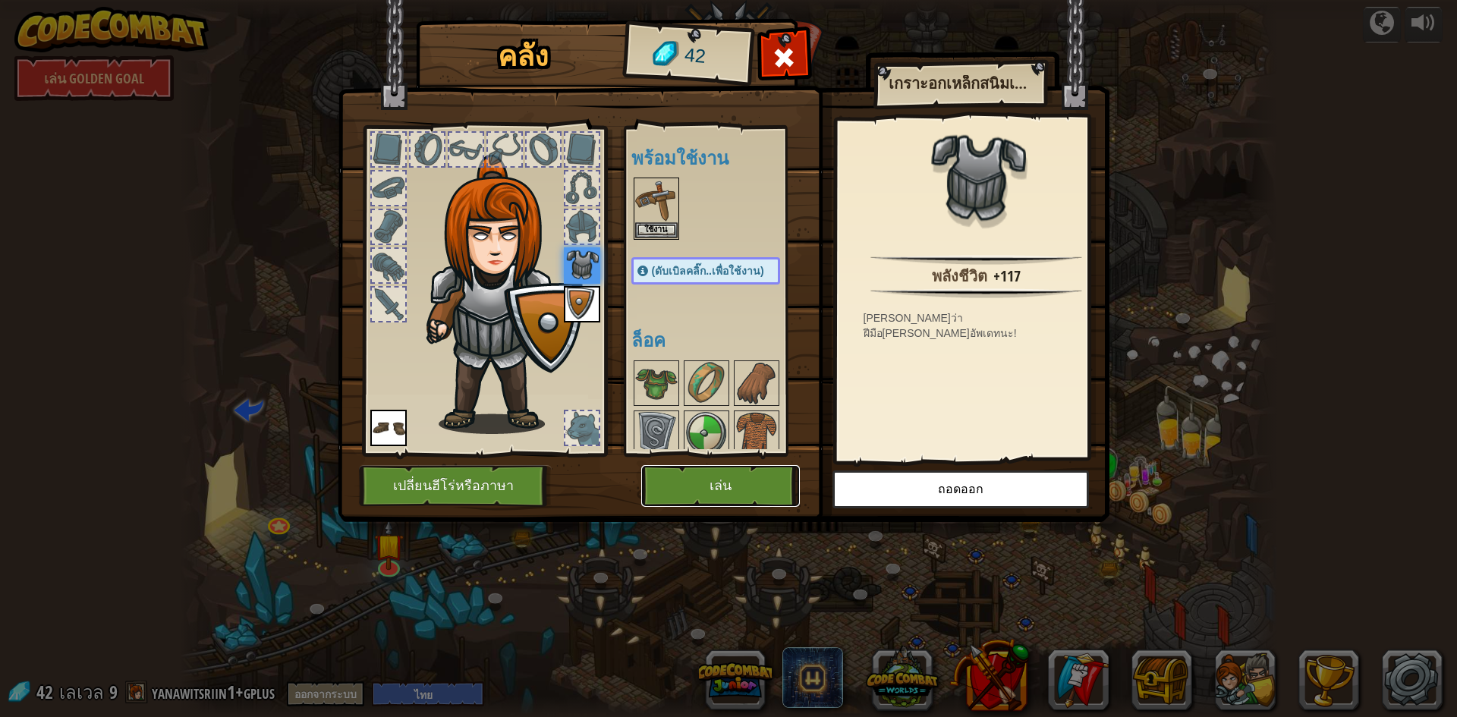
click at [725, 484] on button "เล่น" at bounding box center [720, 486] width 159 height 42
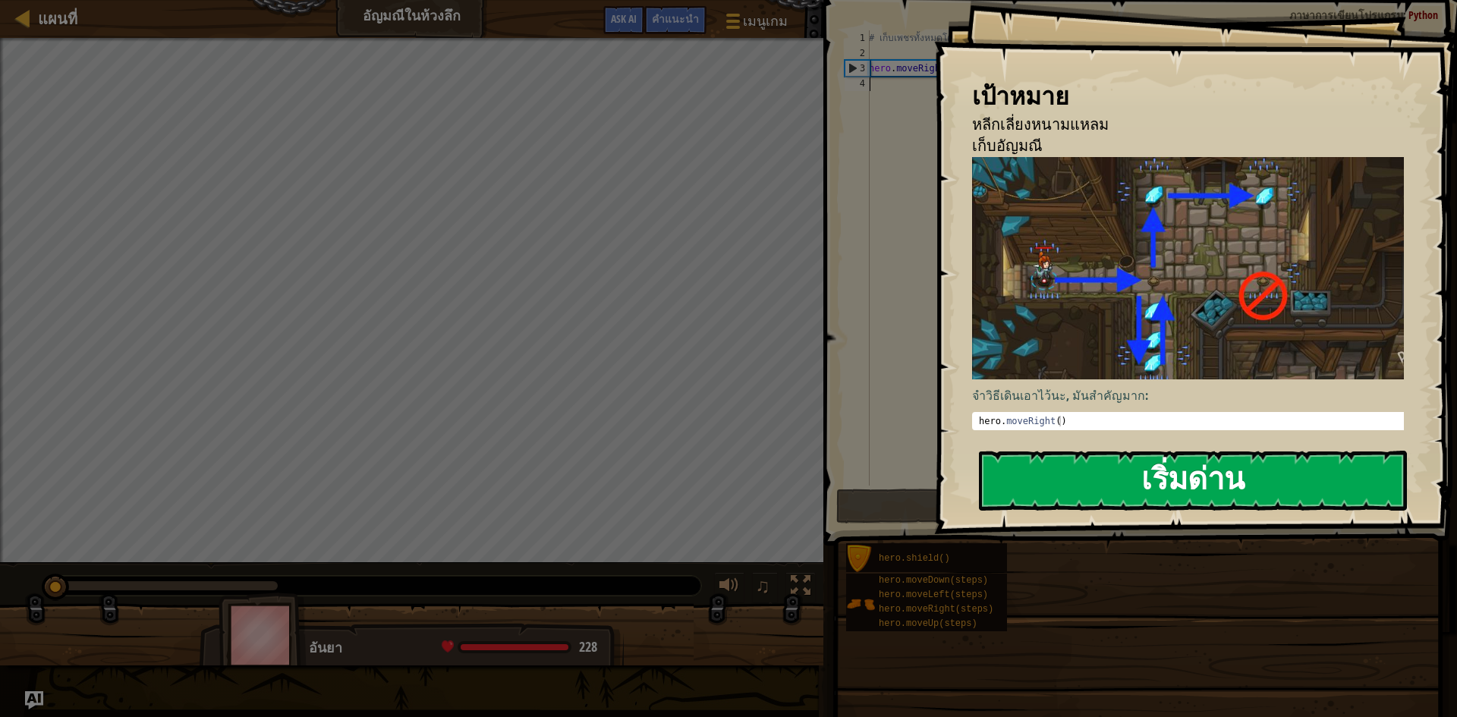
click at [1131, 465] on button "เริ่มด่าน" at bounding box center [1193, 481] width 428 height 60
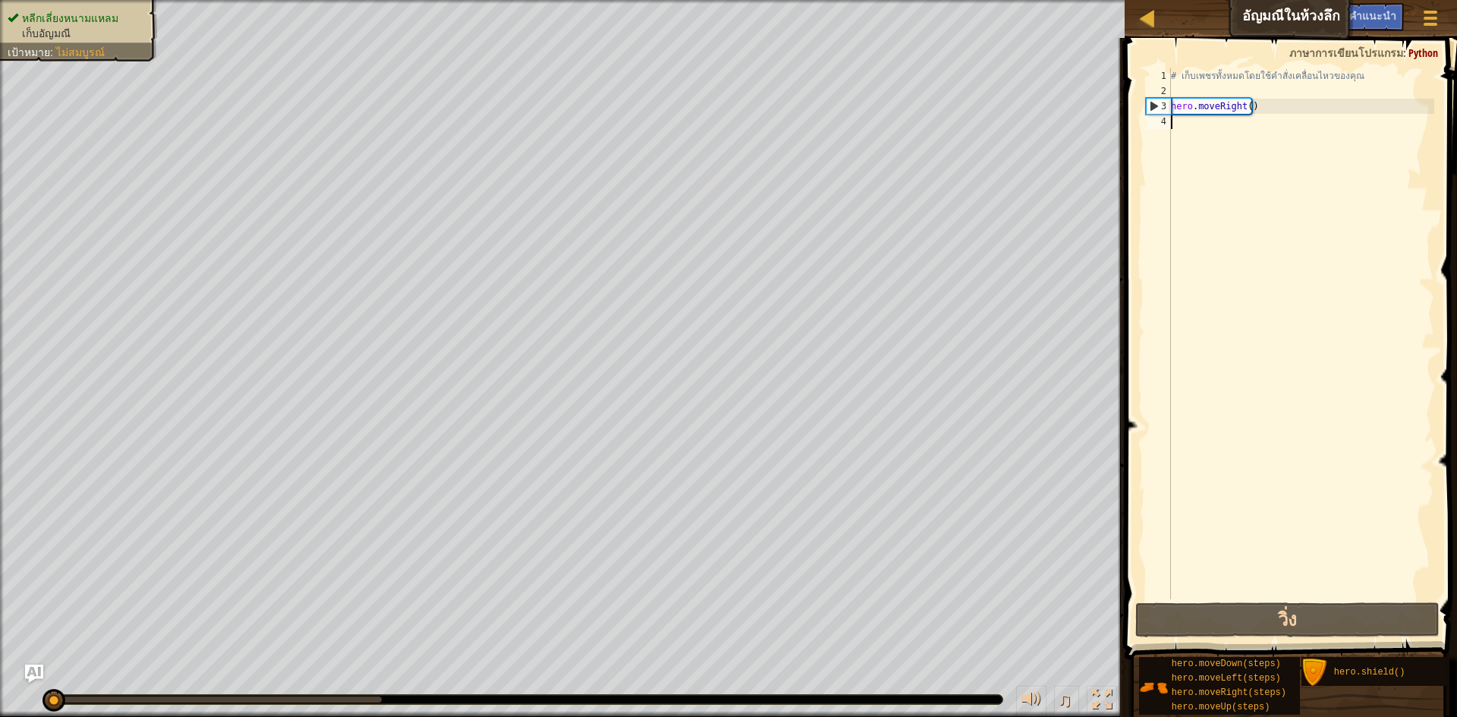
click at [1201, 124] on div "# เก็บเพชรทั้งหมดโดยใช้คำสั่งเคลื่อนไหวของคุณ hero . moveRight ( )" at bounding box center [1301, 348] width 266 height 561
type textarea "h"
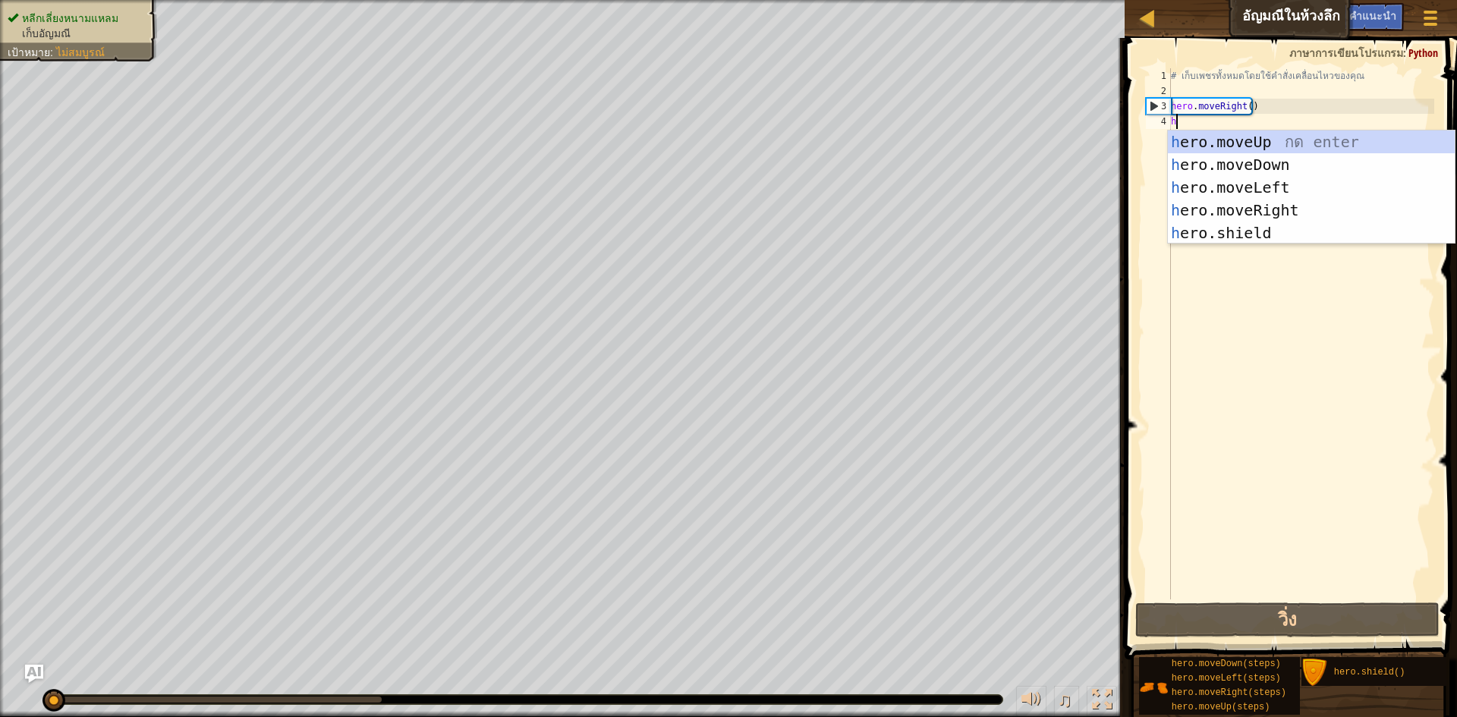
scroll to position [7, 0]
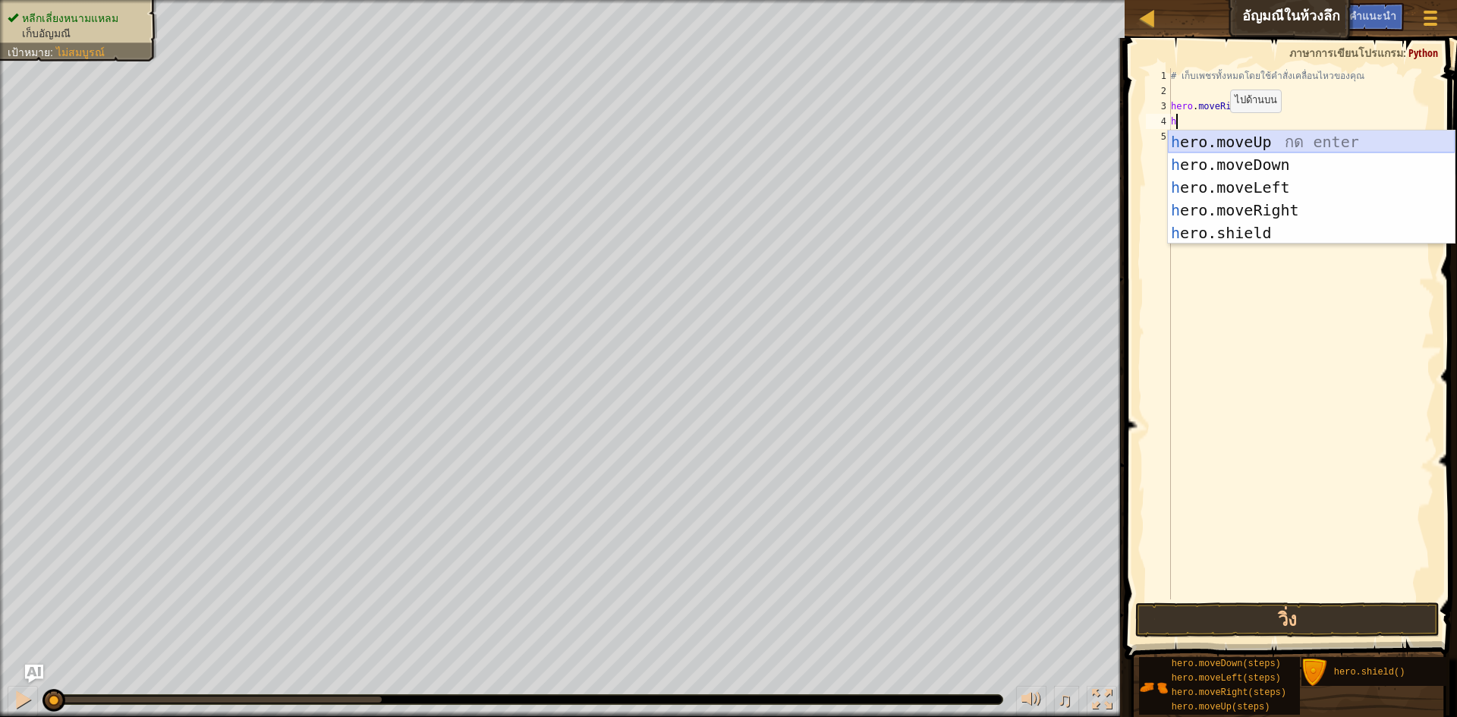
click at [1265, 145] on div "h ero.moveUp กด enter h ero.moveDown กด enter h ero.moveLeft กด enter h ero.mov…" at bounding box center [1311, 209] width 287 height 159
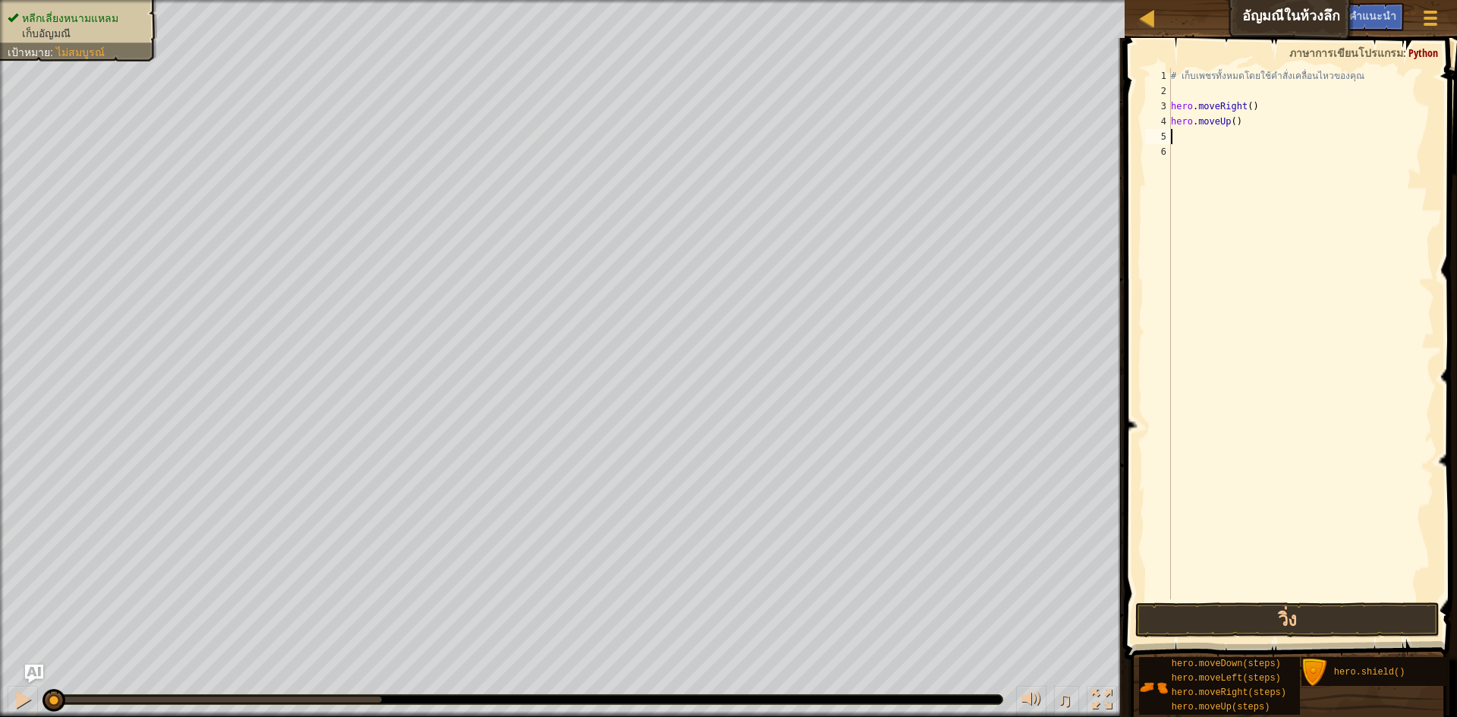
type textarea "h"
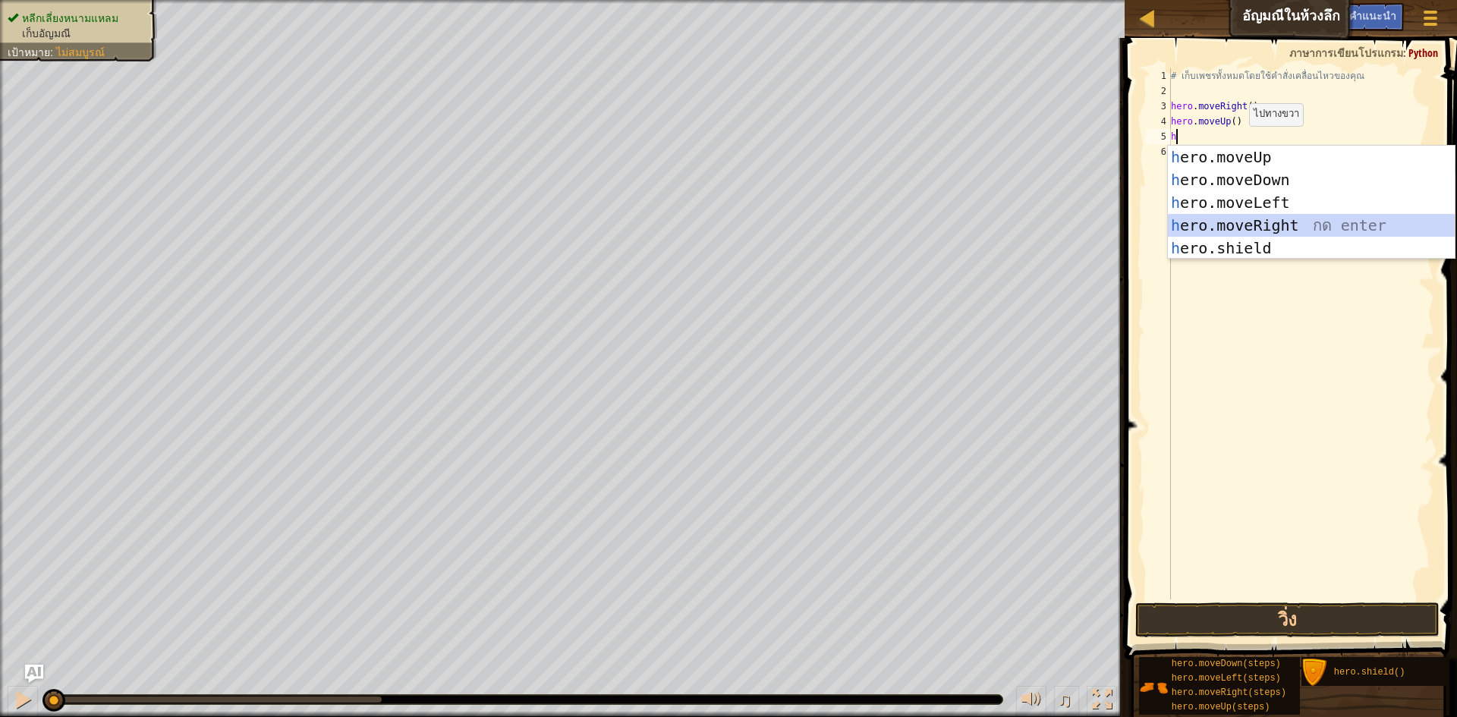
click at [1253, 216] on div "h ero.moveUp กด enter h ero.moveDown กด enter h ero.moveLeft กด enter h ero.mov…" at bounding box center [1311, 225] width 287 height 159
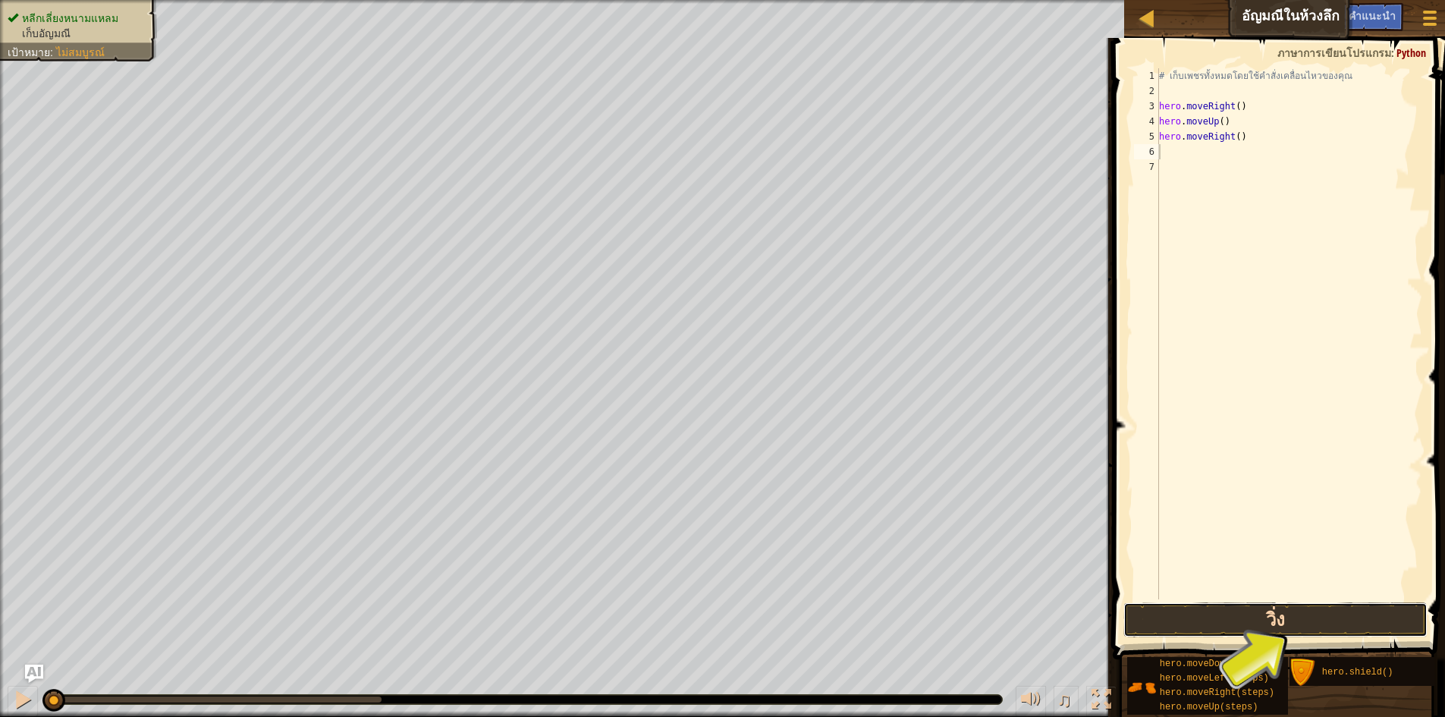
click at [1277, 621] on button "วิ่ง" at bounding box center [1276, 619] width 304 height 35
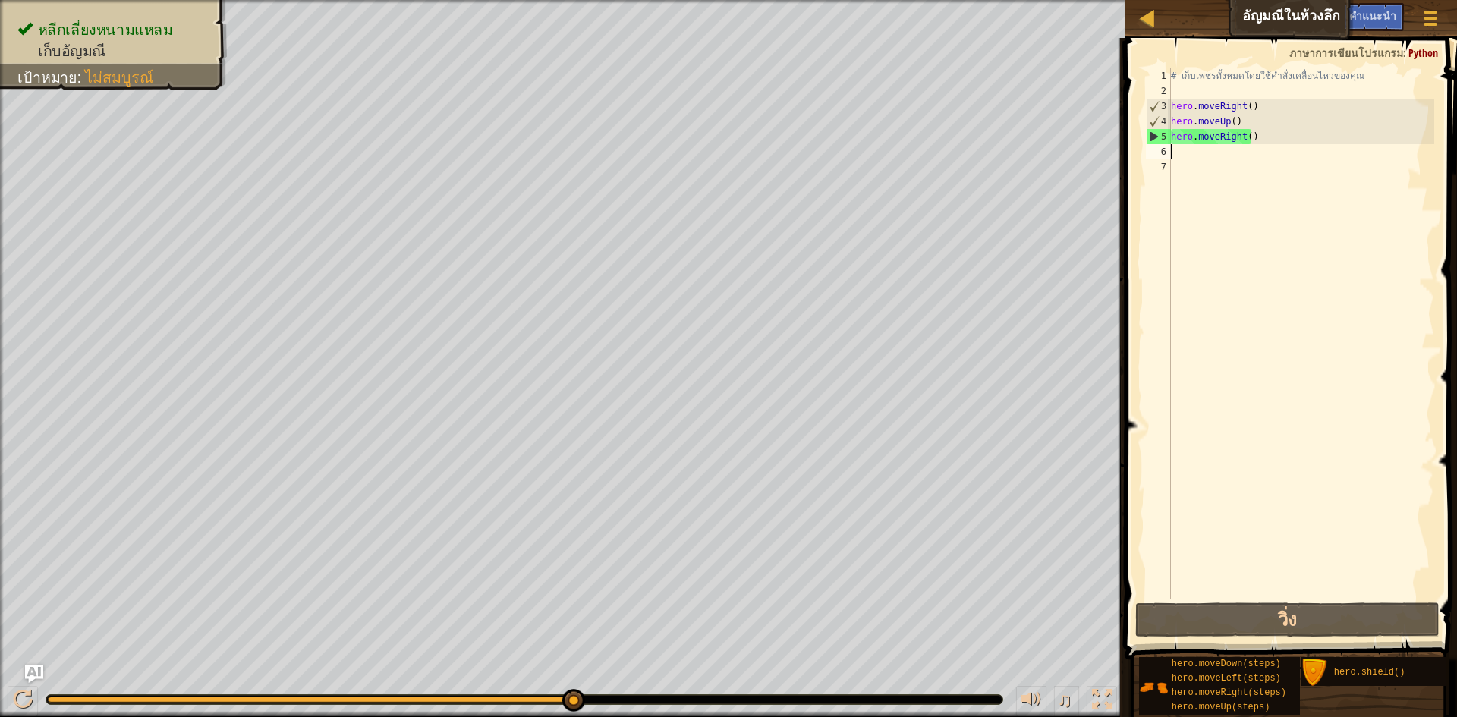
type textarea "h"
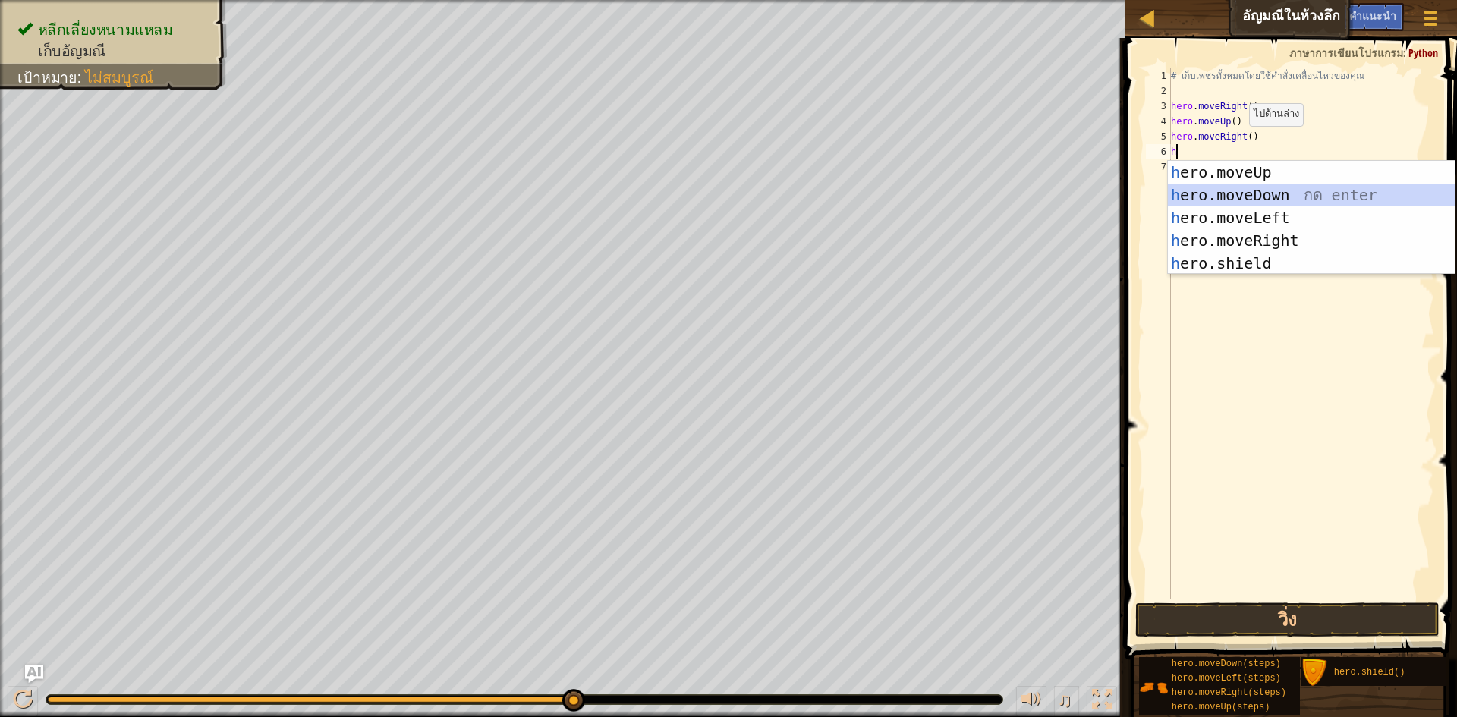
click at [1250, 196] on div "h ero.moveUp กด enter h ero.moveDown กด enter h ero.moveLeft กด enter h ero.mov…" at bounding box center [1311, 240] width 287 height 159
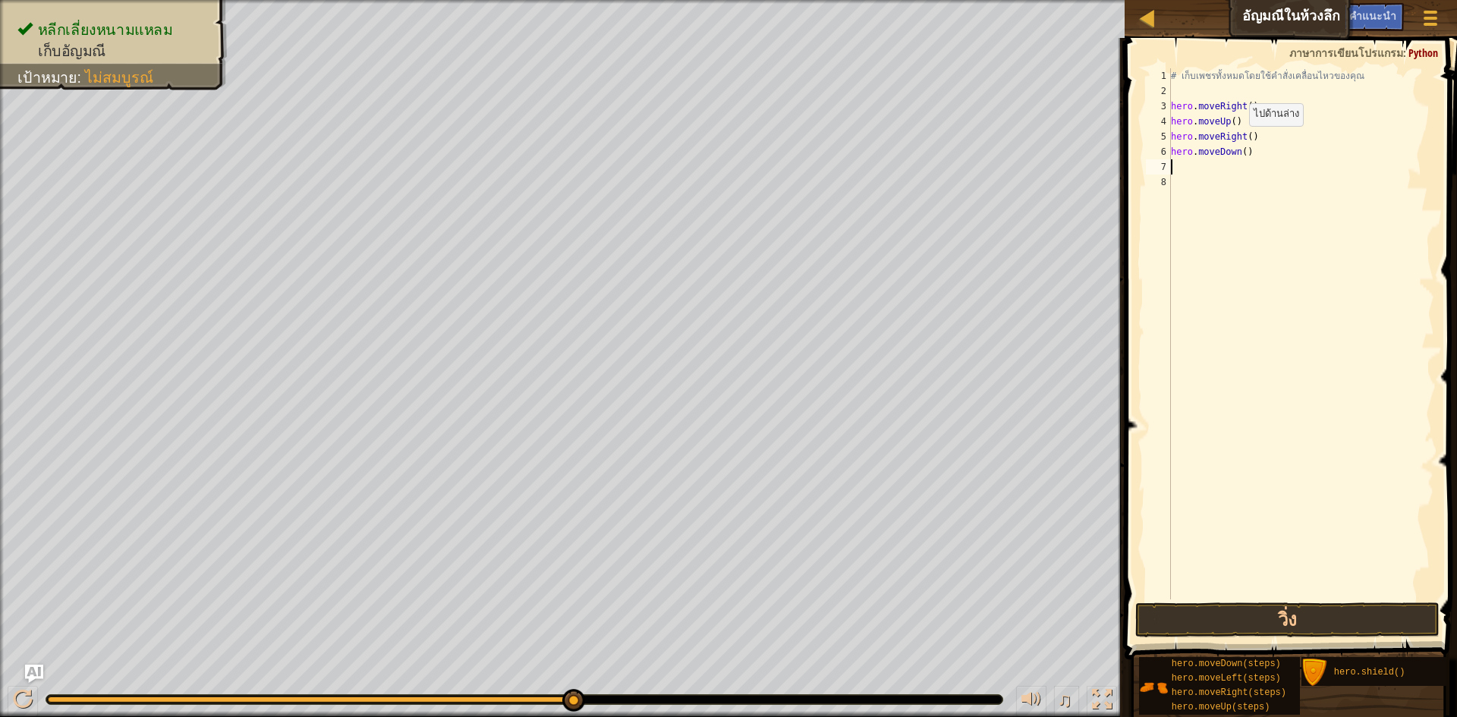
type textarea "h"
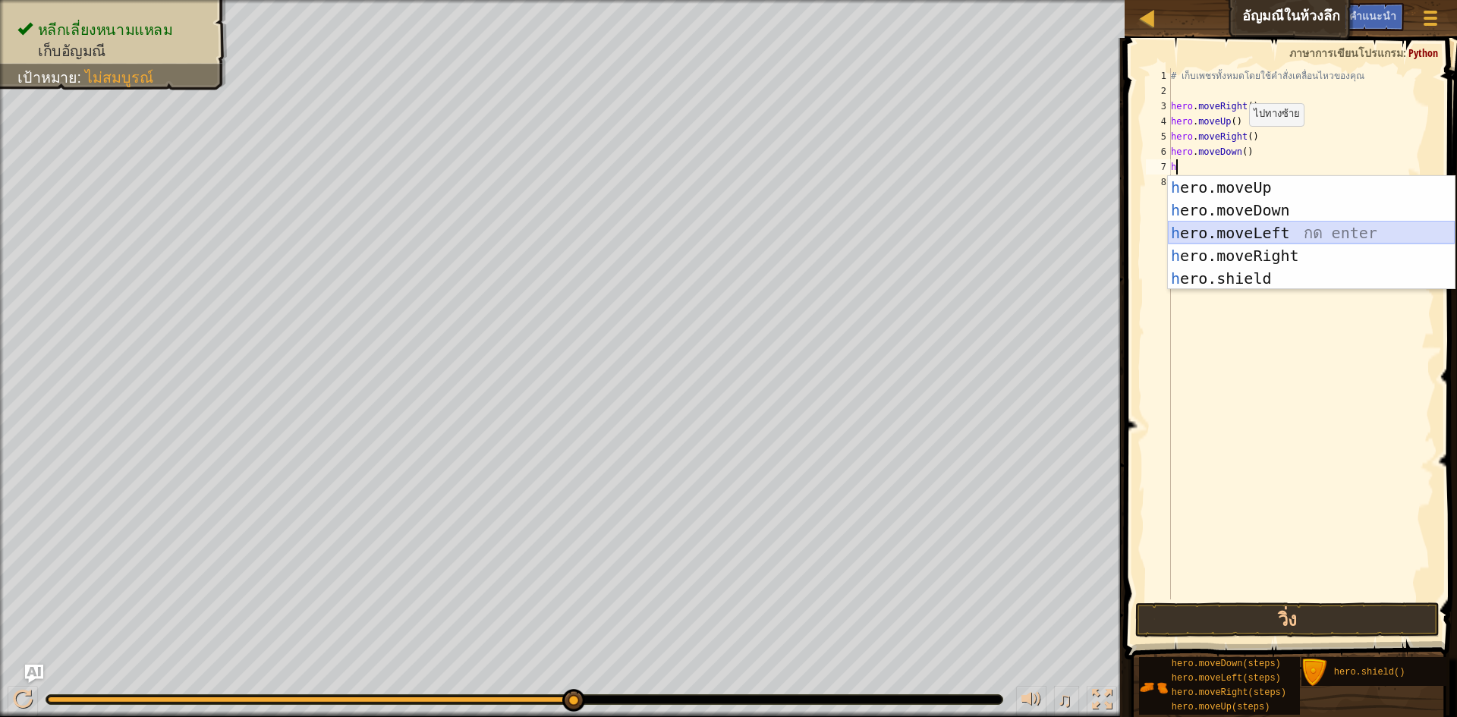
click at [1223, 232] on div "h ero.moveUp กด enter h ero.moveDown กด enter h ero.moveLeft กด enter h ero.mov…" at bounding box center [1311, 255] width 287 height 159
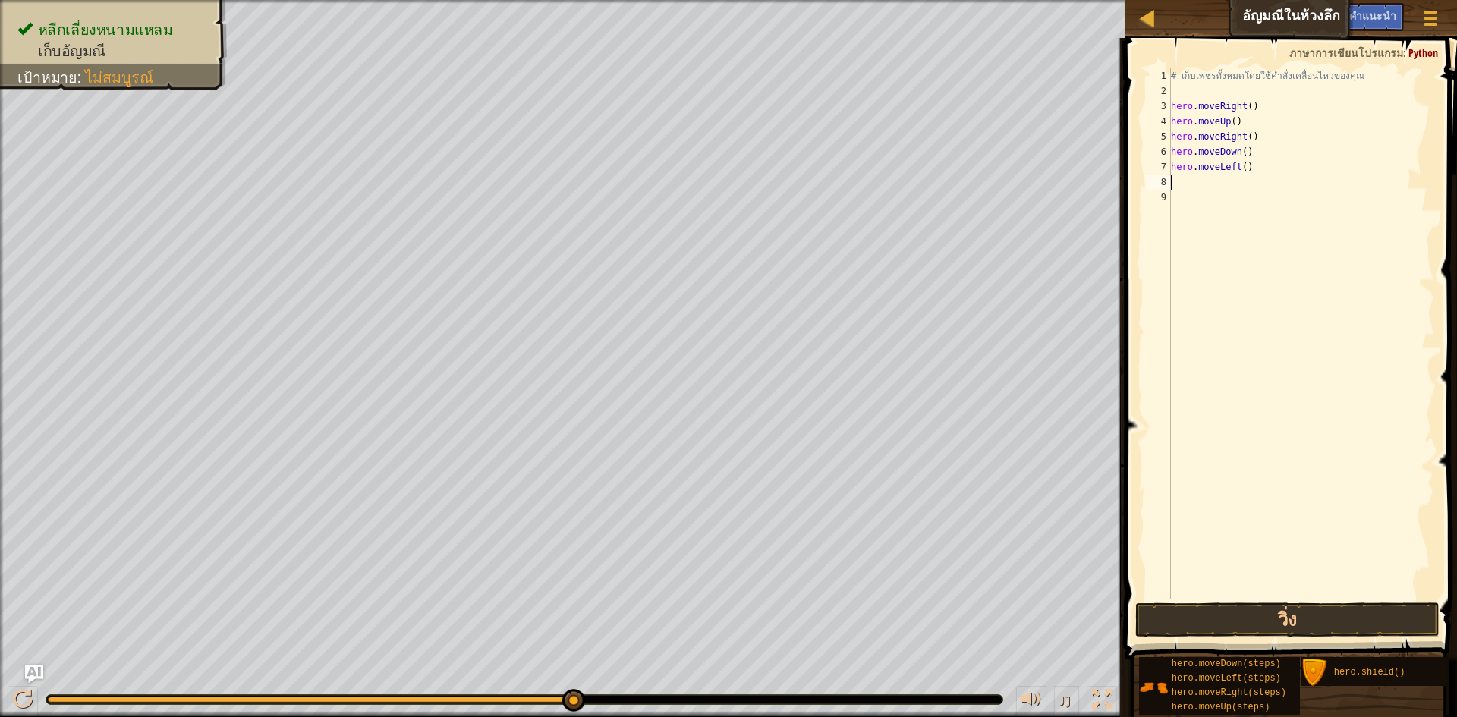
type textarea "h"
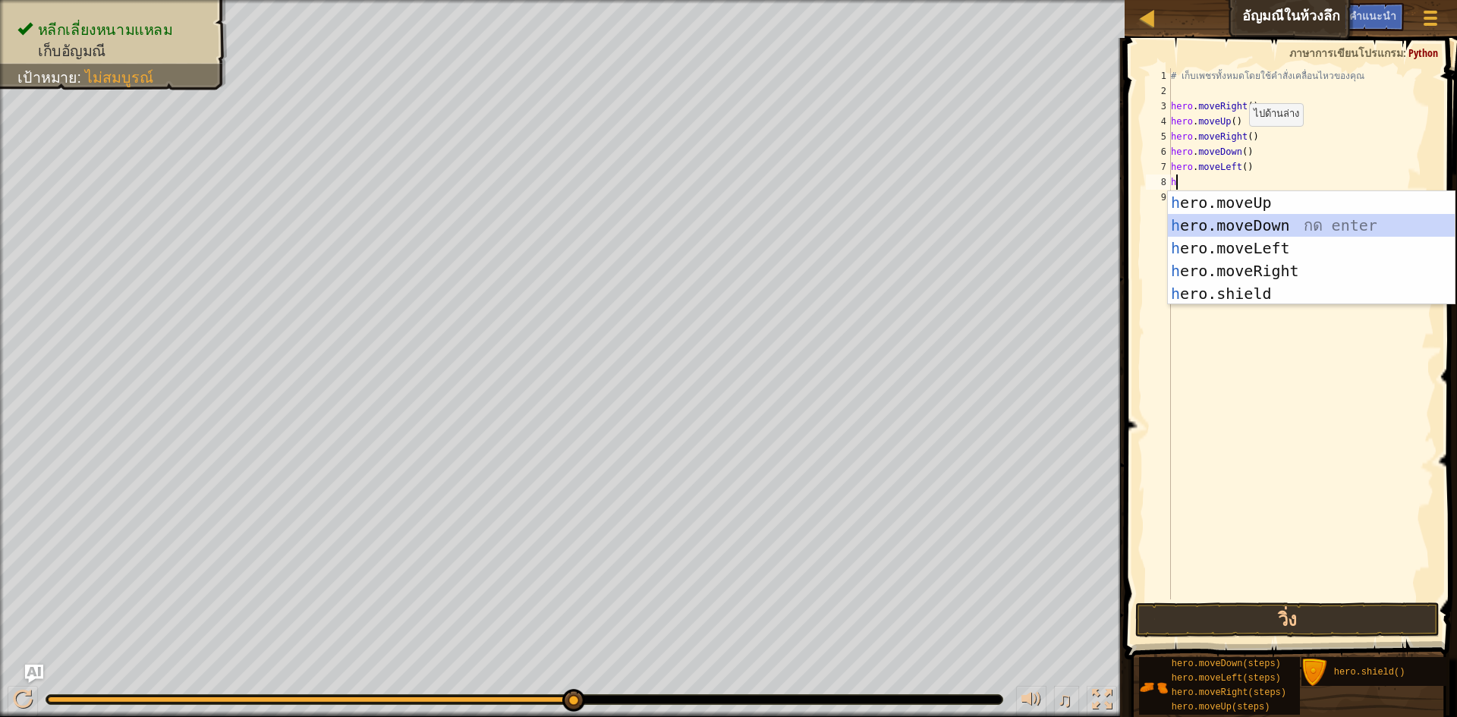
click at [1238, 223] on div "h ero.moveUp กด enter h ero.moveDown กด enter h ero.moveLeft กด enter h ero.mov…" at bounding box center [1311, 270] width 287 height 159
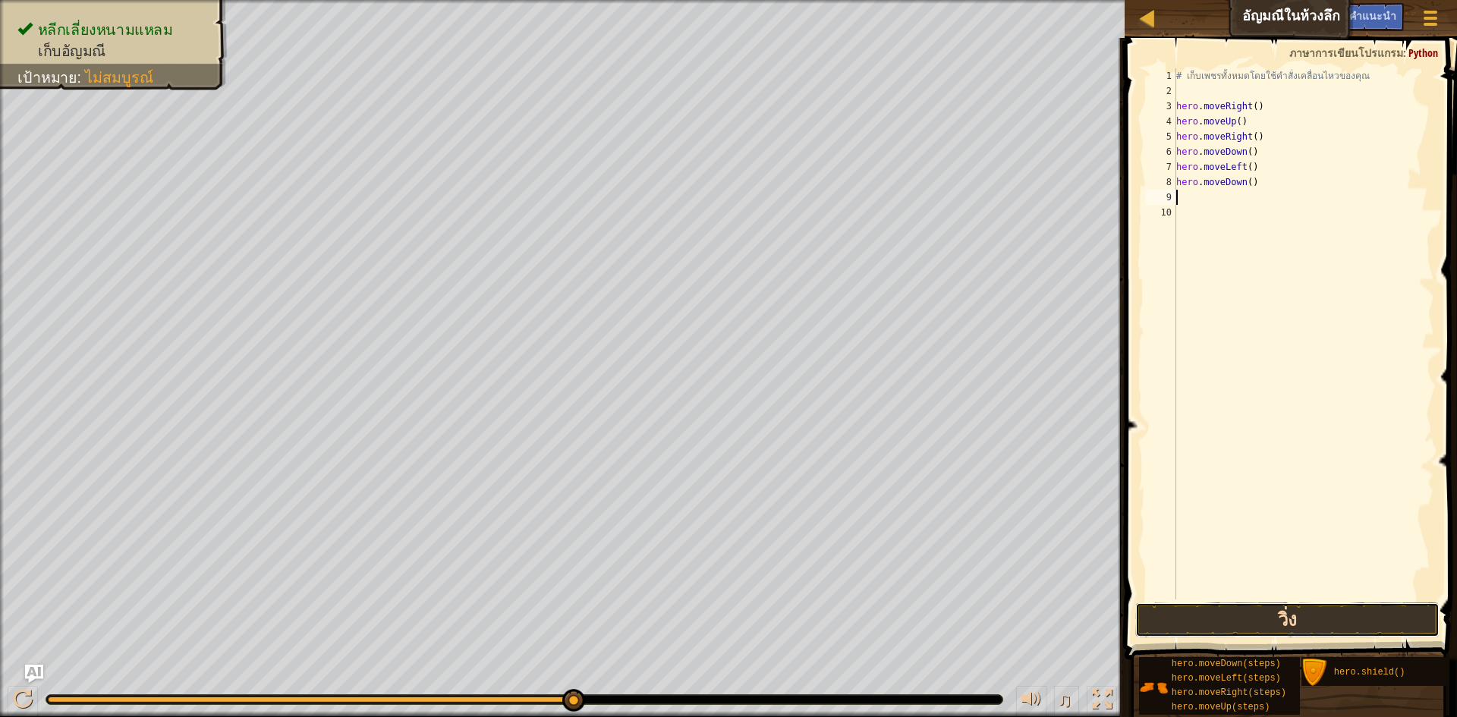
click at [1225, 613] on button "วิ่ง" at bounding box center [1287, 619] width 304 height 35
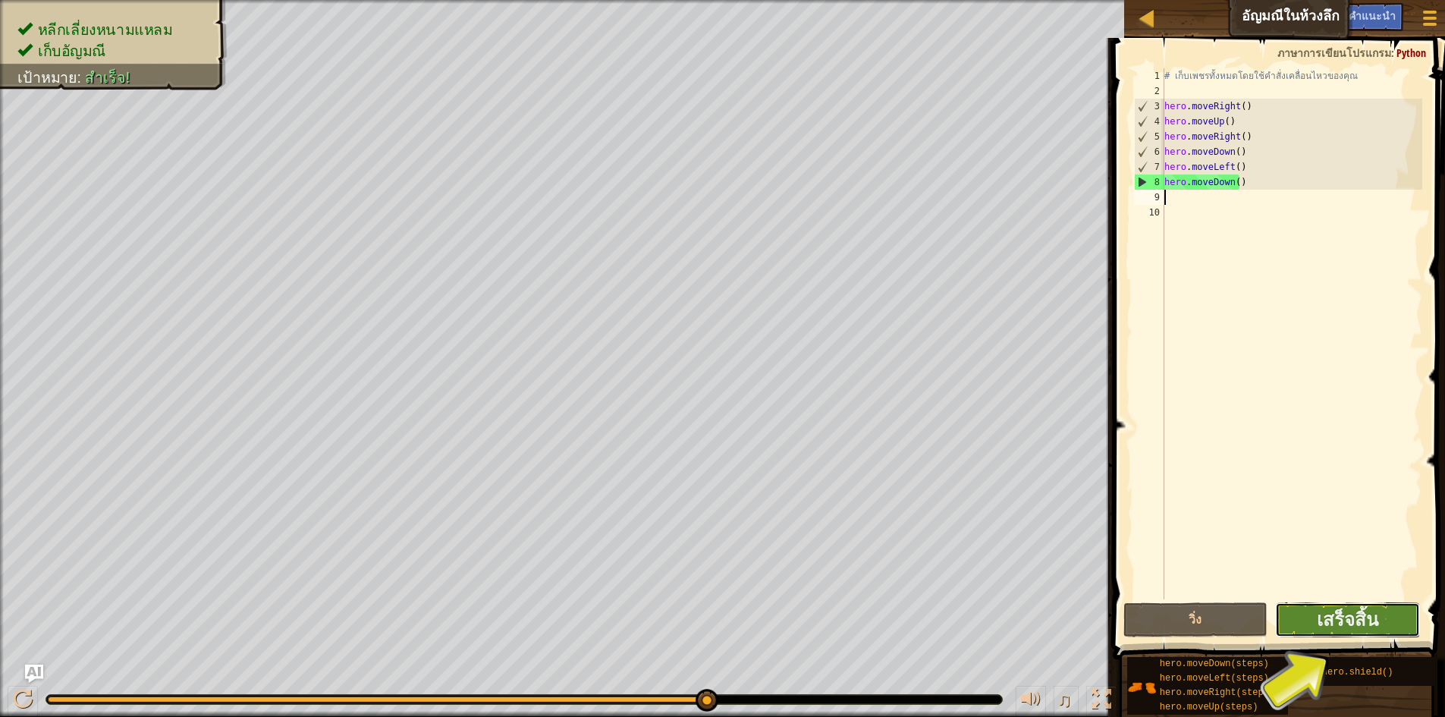
click at [1312, 611] on button "เสร็จสิ้น" at bounding box center [1347, 619] width 145 height 35
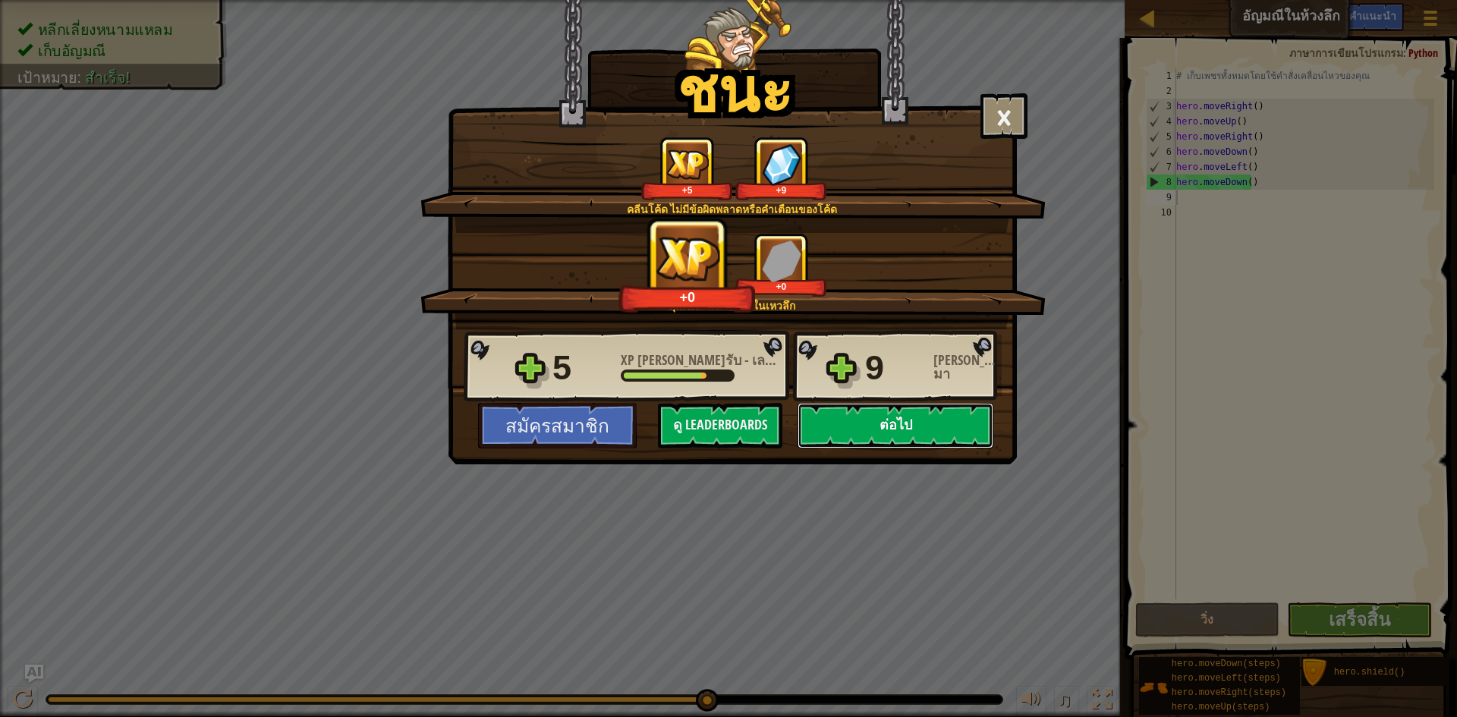
click at [891, 426] on button "ต่อไป" at bounding box center [895, 426] width 196 height 46
select select "th"
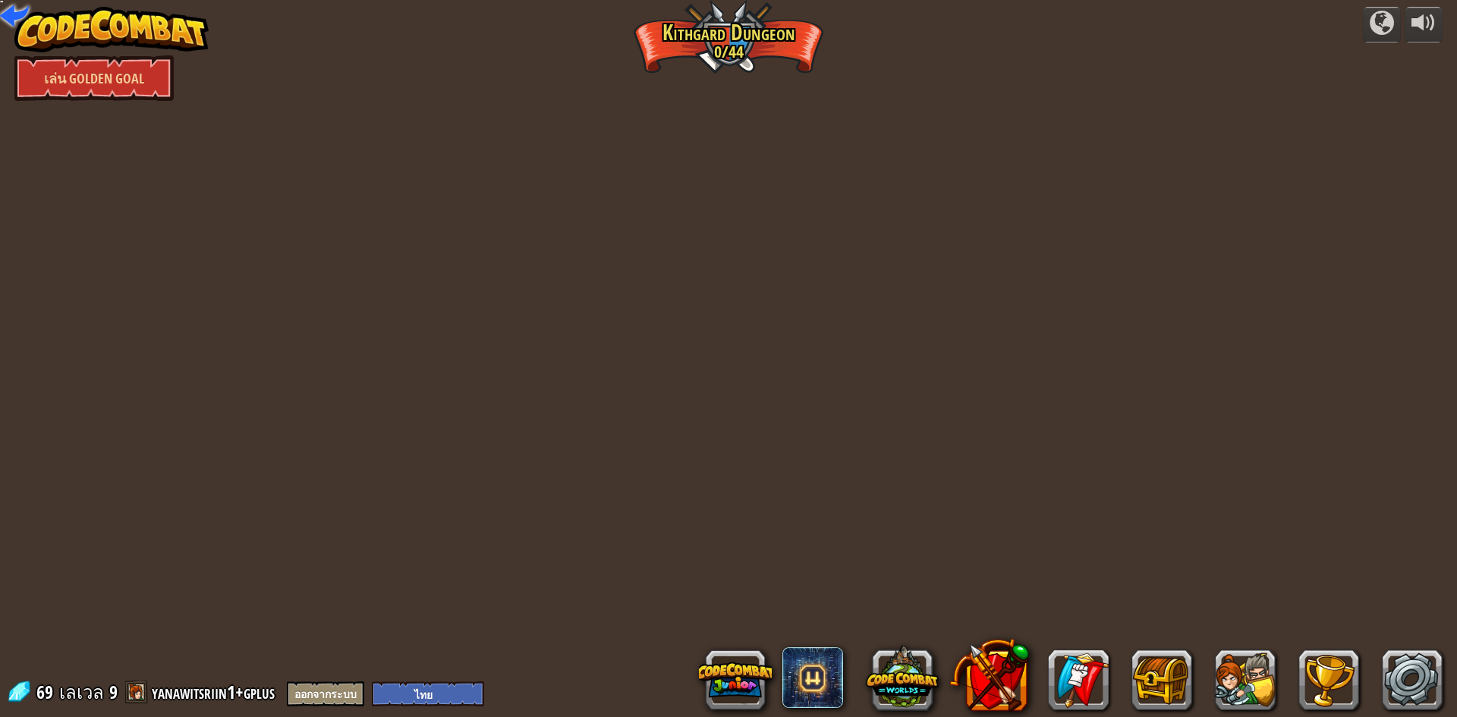
select select "th"
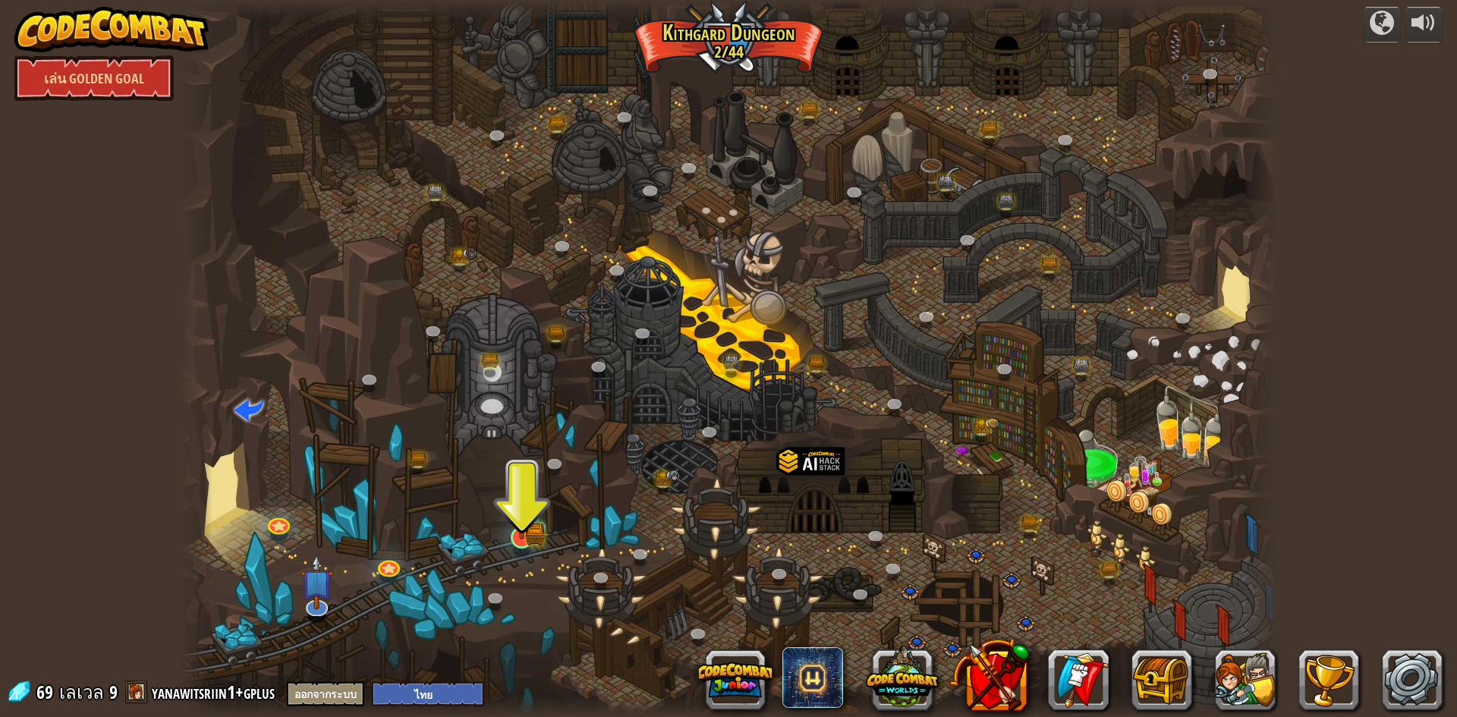
click at [531, 527] on img at bounding box center [522, 506] width 30 height 65
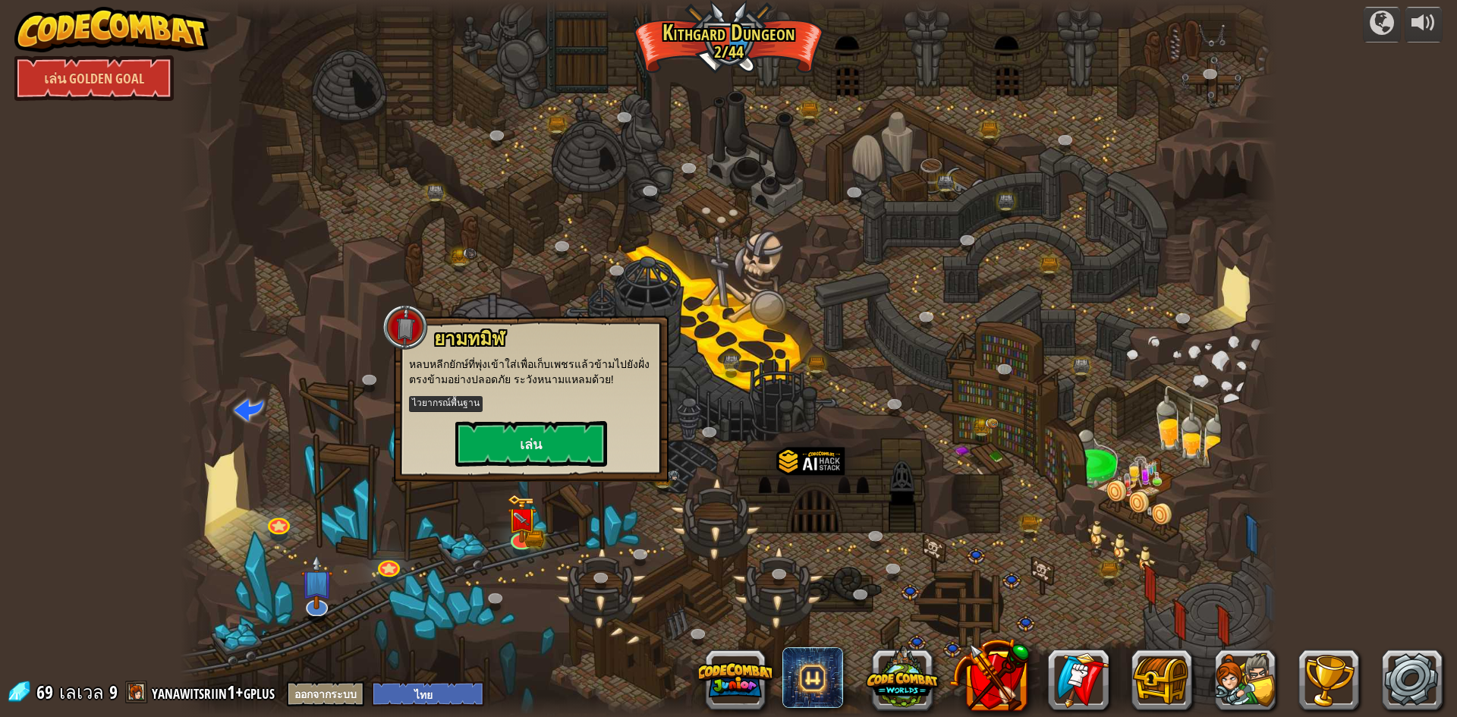
click at [551, 419] on div "ยามทมิฬ หลบหลีกยักษ์ที่พุ่งเข้าใส่เพื่อเก็บเพชรแล้วข้ามไปยังฝั่งตรงข้ามอย่างปลอ…" at bounding box center [531, 397] width 244 height 138
click at [556, 436] on button "เล่น" at bounding box center [531, 444] width 152 height 46
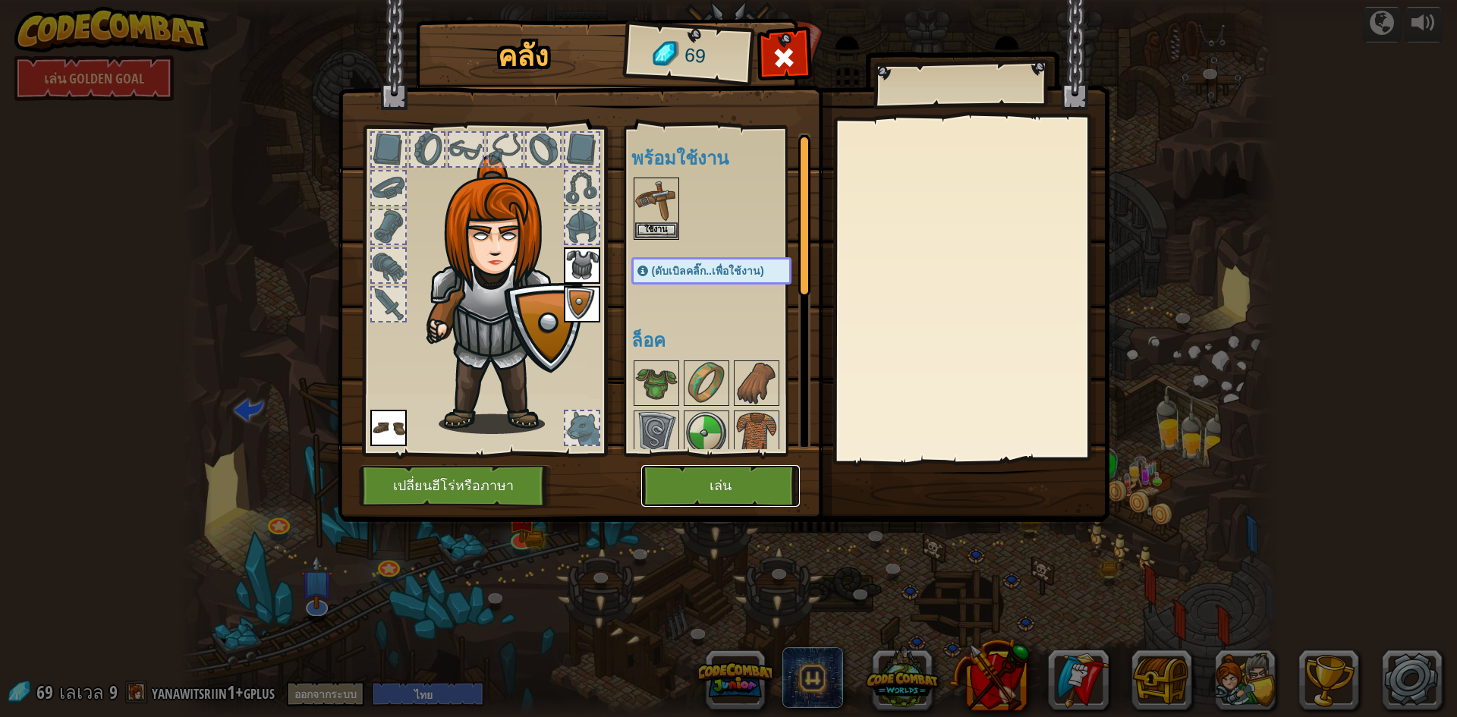
click at [687, 479] on button "เล่น" at bounding box center [720, 486] width 159 height 42
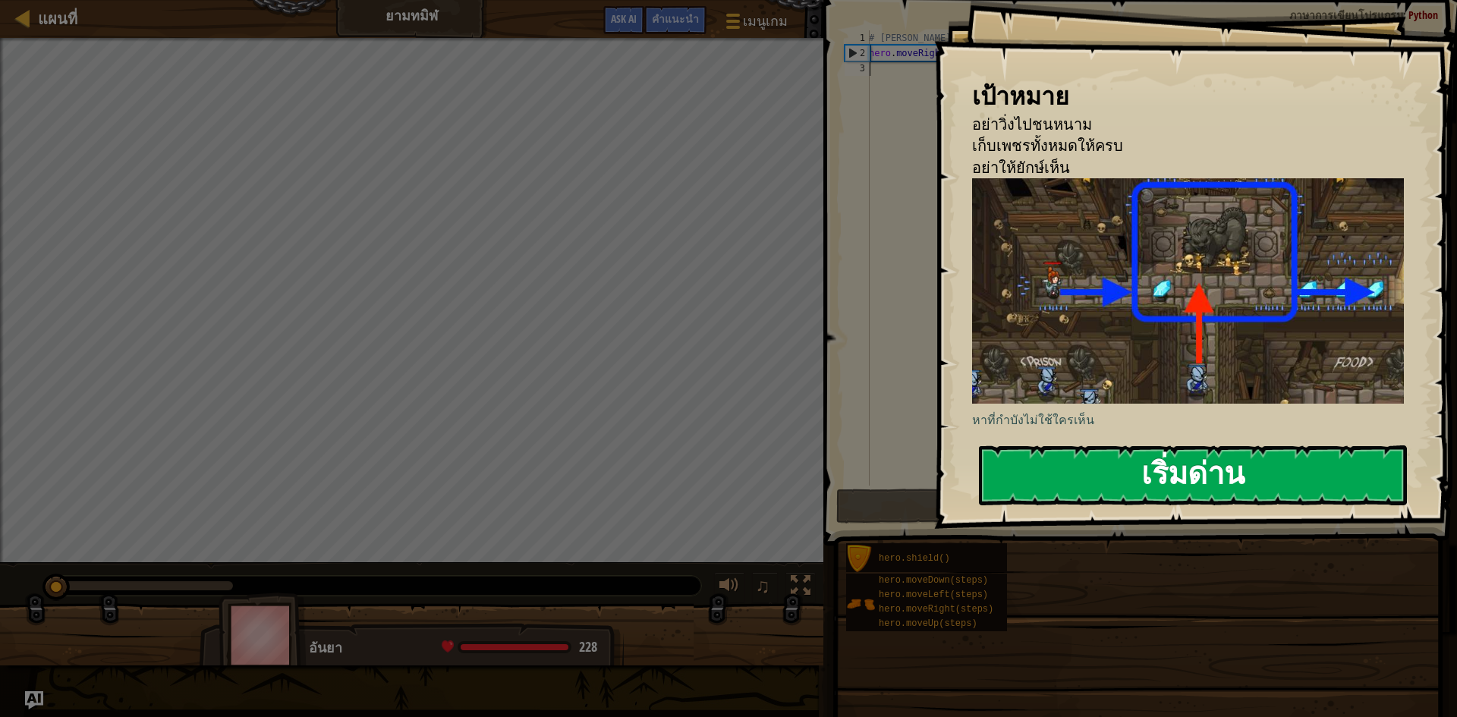
click at [1111, 464] on button "เริ่มด่าน" at bounding box center [1193, 475] width 428 height 60
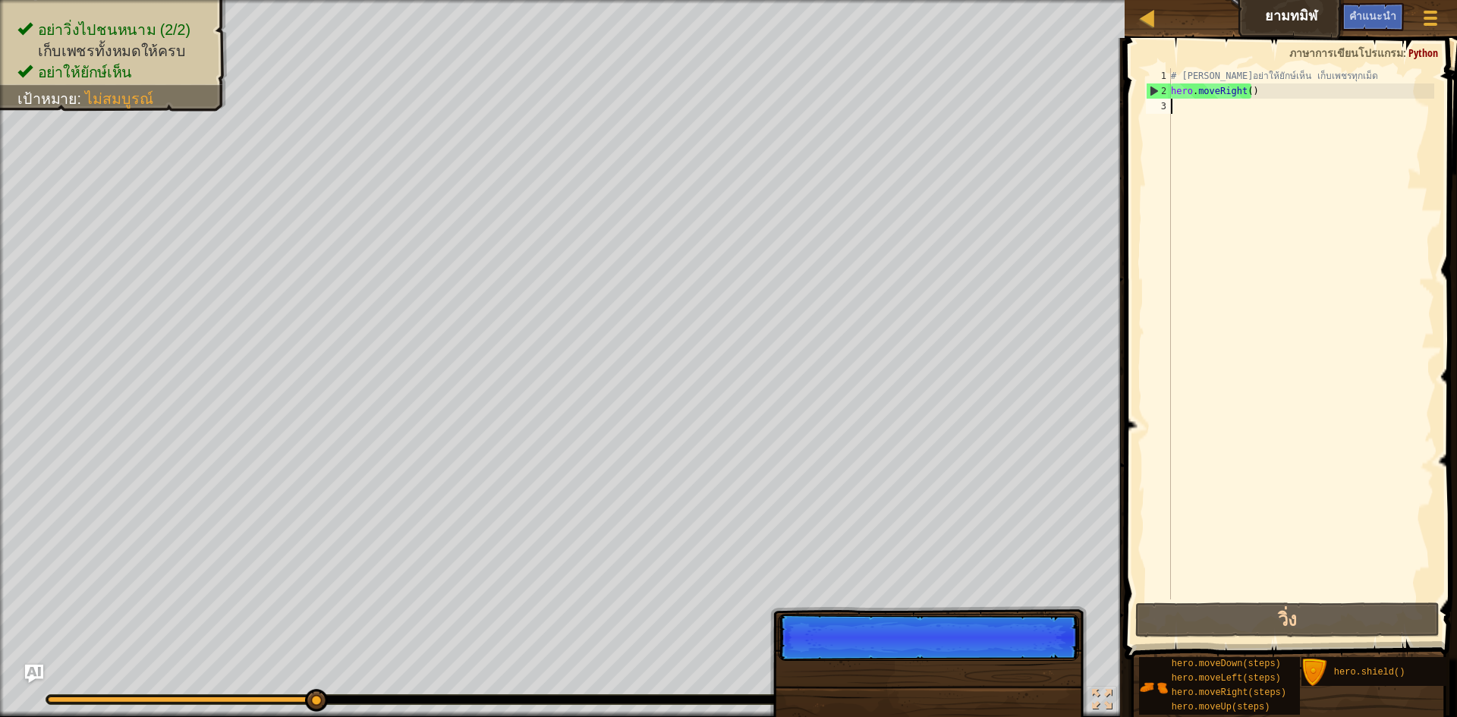
type textarea "h"
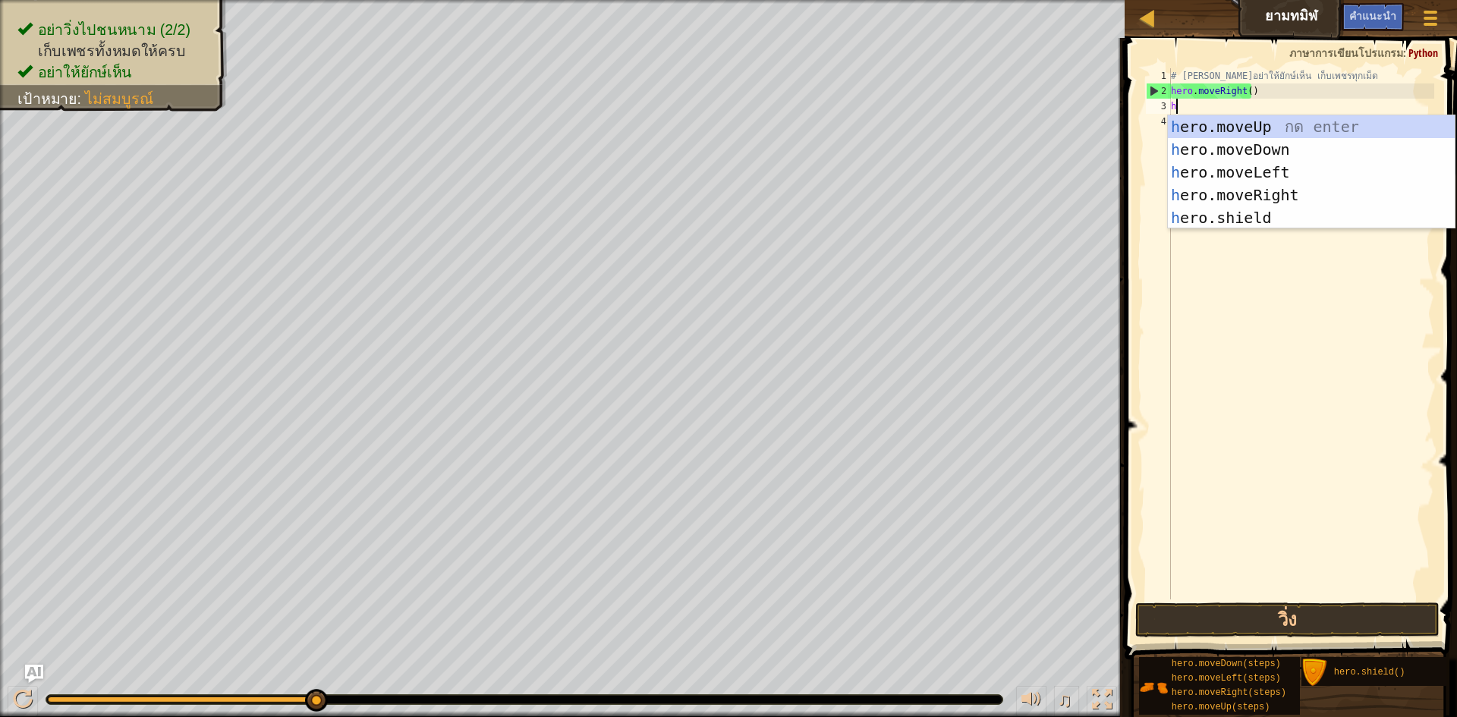
scroll to position [7, 0]
click at [1268, 127] on div "h ero.moveUp กด enter h ero.moveDown กด enter h ero.moveLeft กด enter h ero.mov…" at bounding box center [1311, 194] width 287 height 159
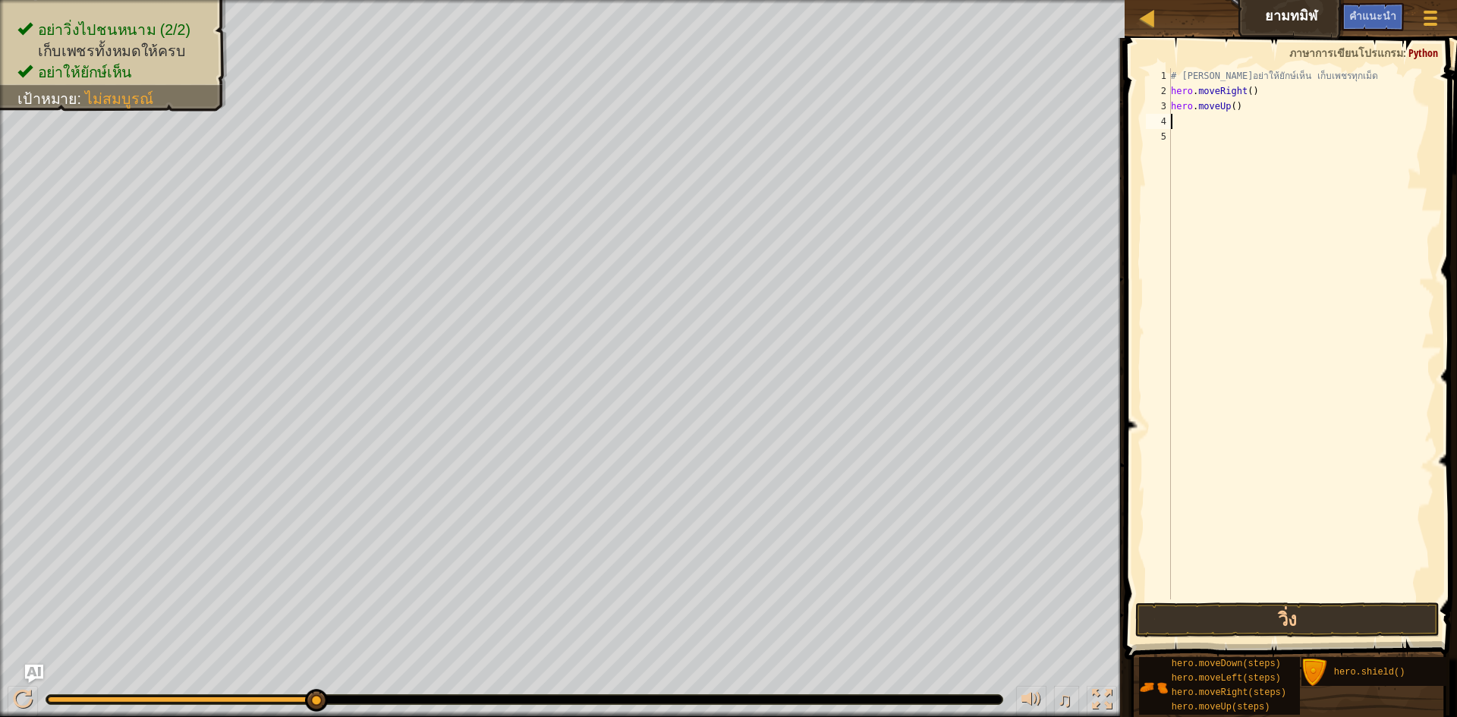
type textarea "h"
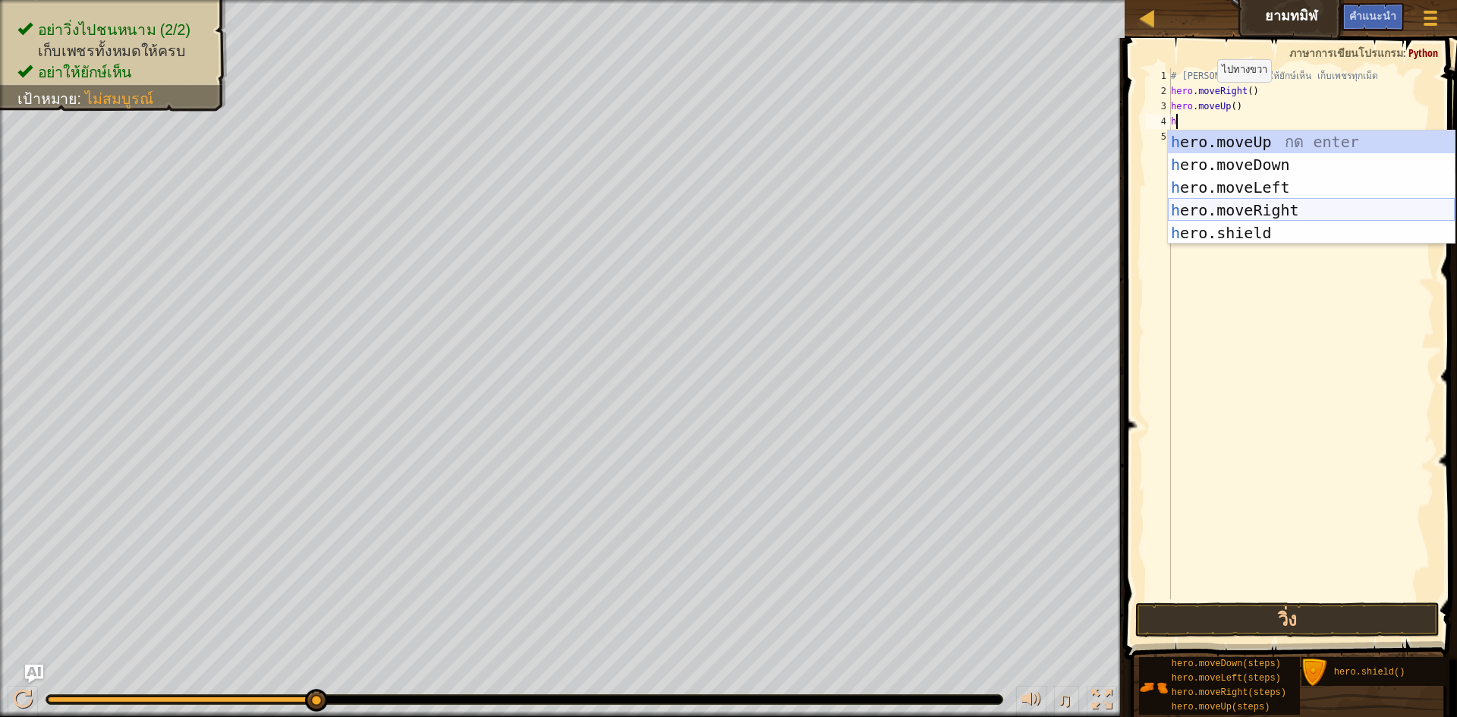
click at [1260, 203] on div "h ero.moveUp กด enter h ero.moveDown กด enter h ero.moveLeft กด enter h ero.mov…" at bounding box center [1311, 209] width 287 height 159
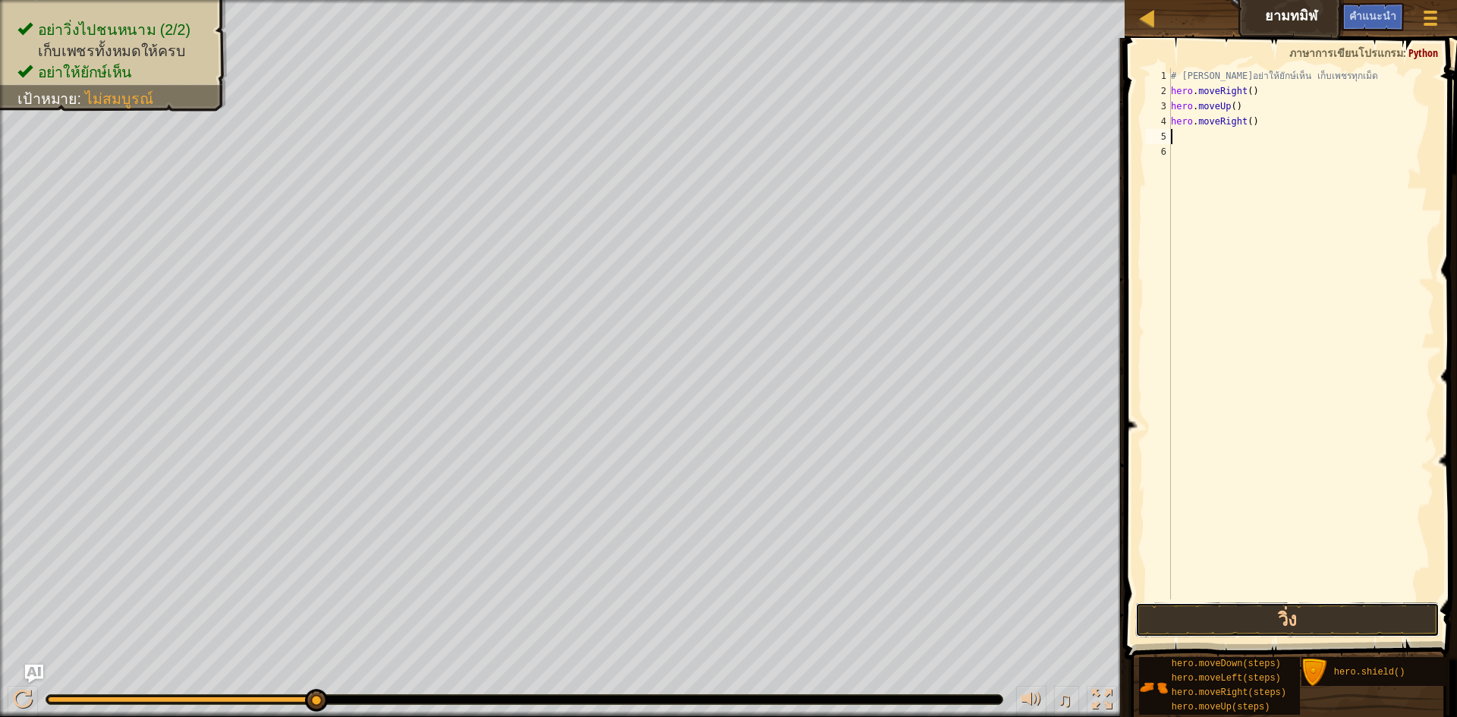
drag, startPoint x: 1227, startPoint y: 627, endPoint x: 1218, endPoint y: 576, distance: 52.4
click at [1226, 628] on button "วิ่ง" at bounding box center [1287, 619] width 304 height 35
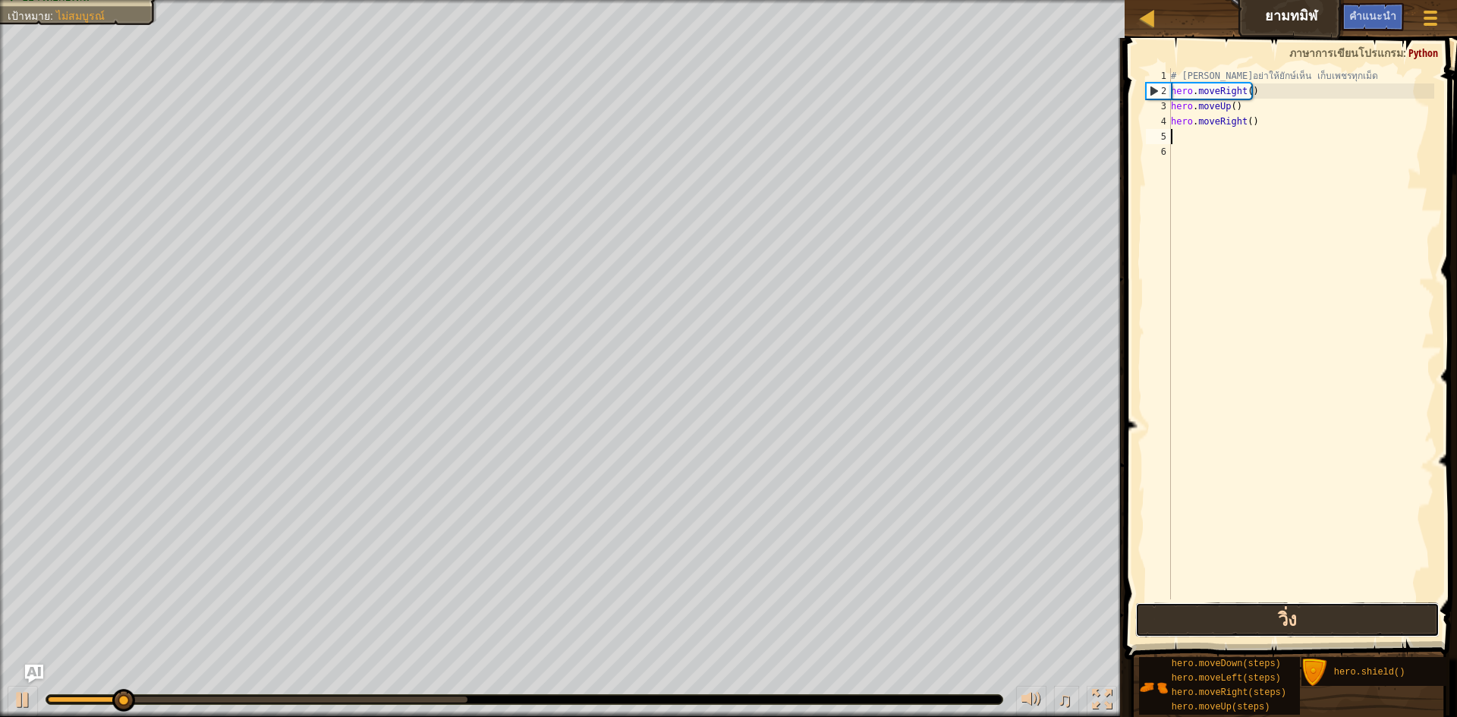
click at [1196, 621] on button "วิ่ง" at bounding box center [1287, 619] width 304 height 35
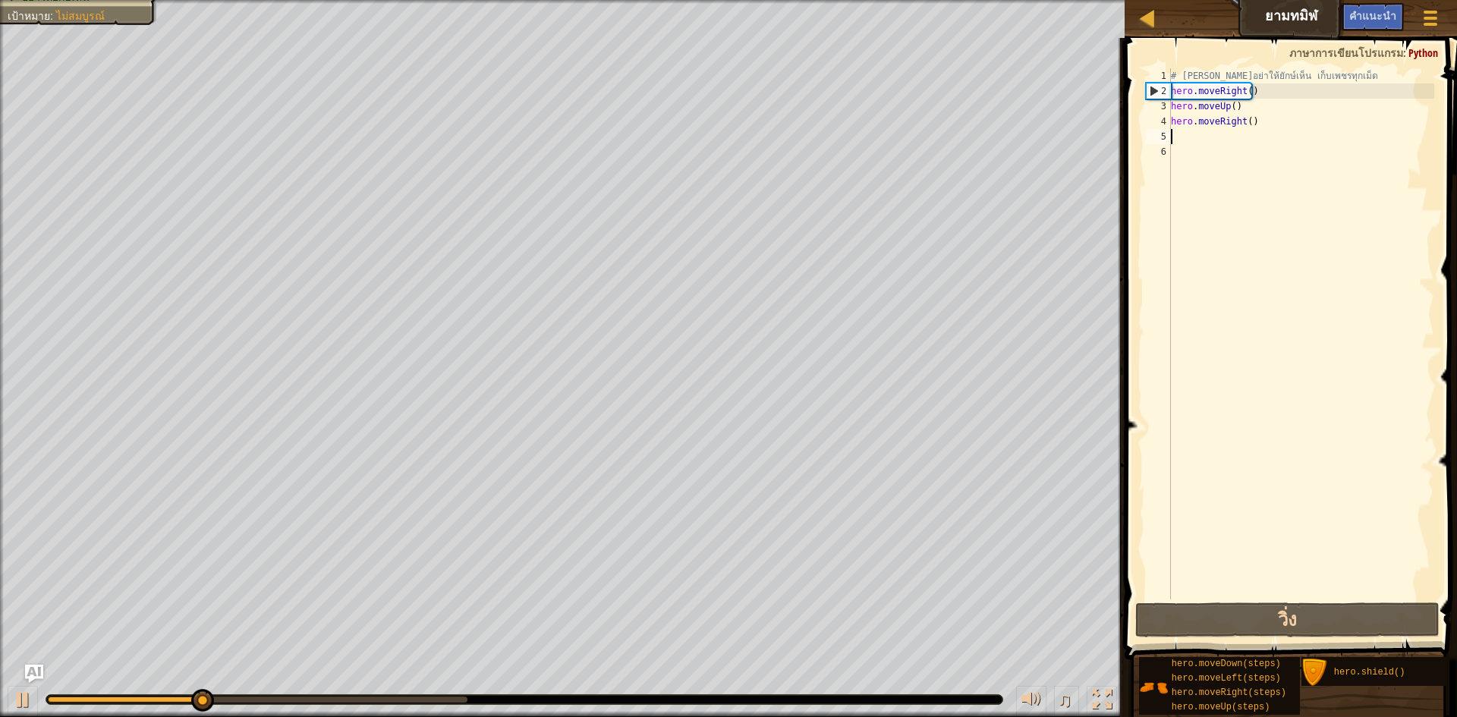
type textarea "h"
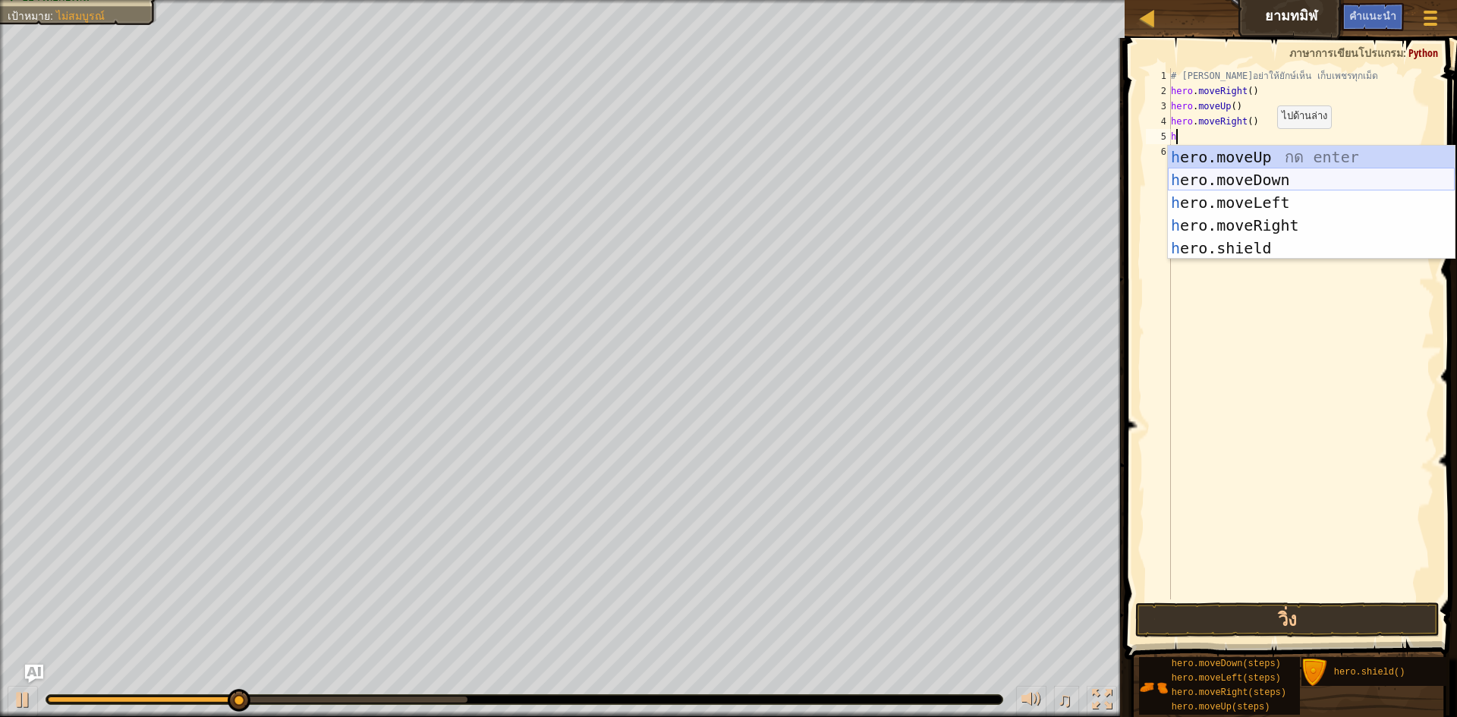
click at [1268, 174] on div "h ero.moveUp กด enter h ero.moveDown กด enter h ero.moveLeft กด enter h ero.mov…" at bounding box center [1311, 225] width 287 height 159
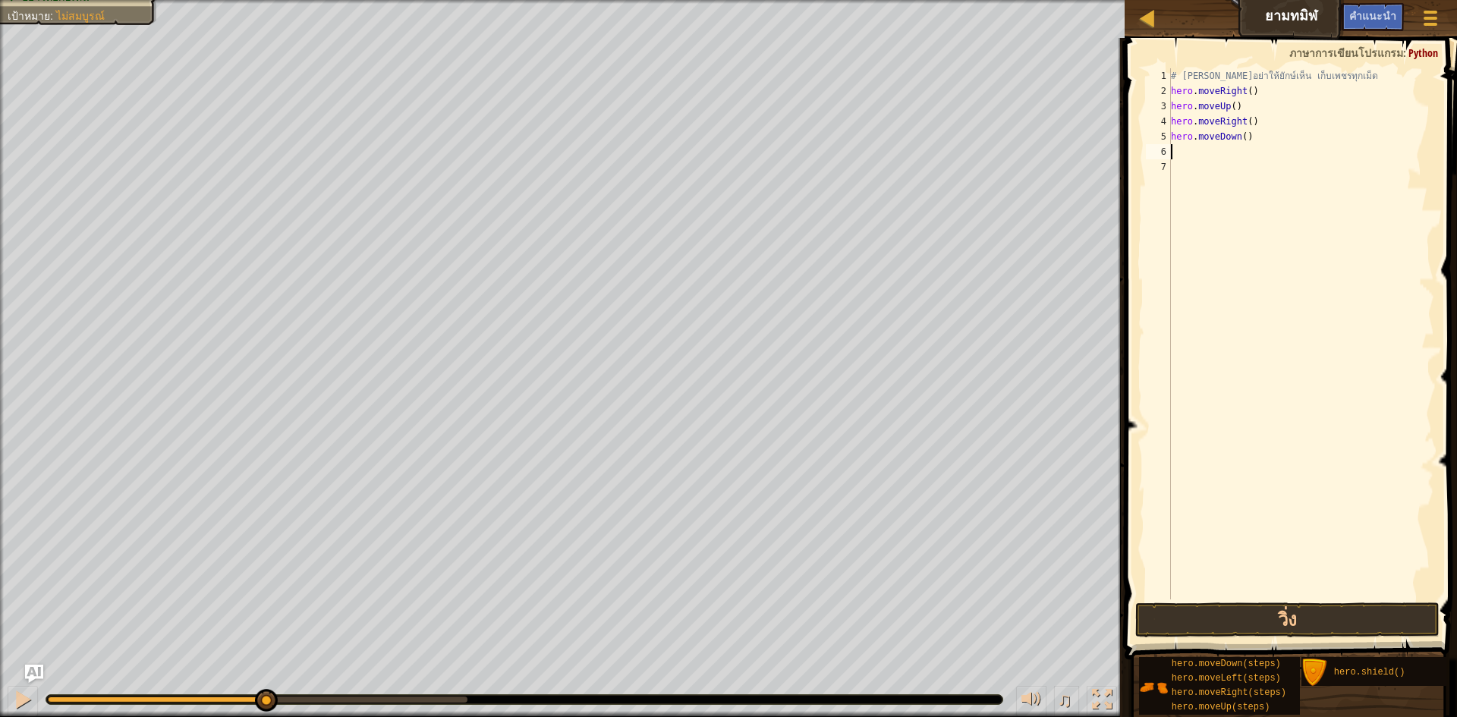
type textarea "h"
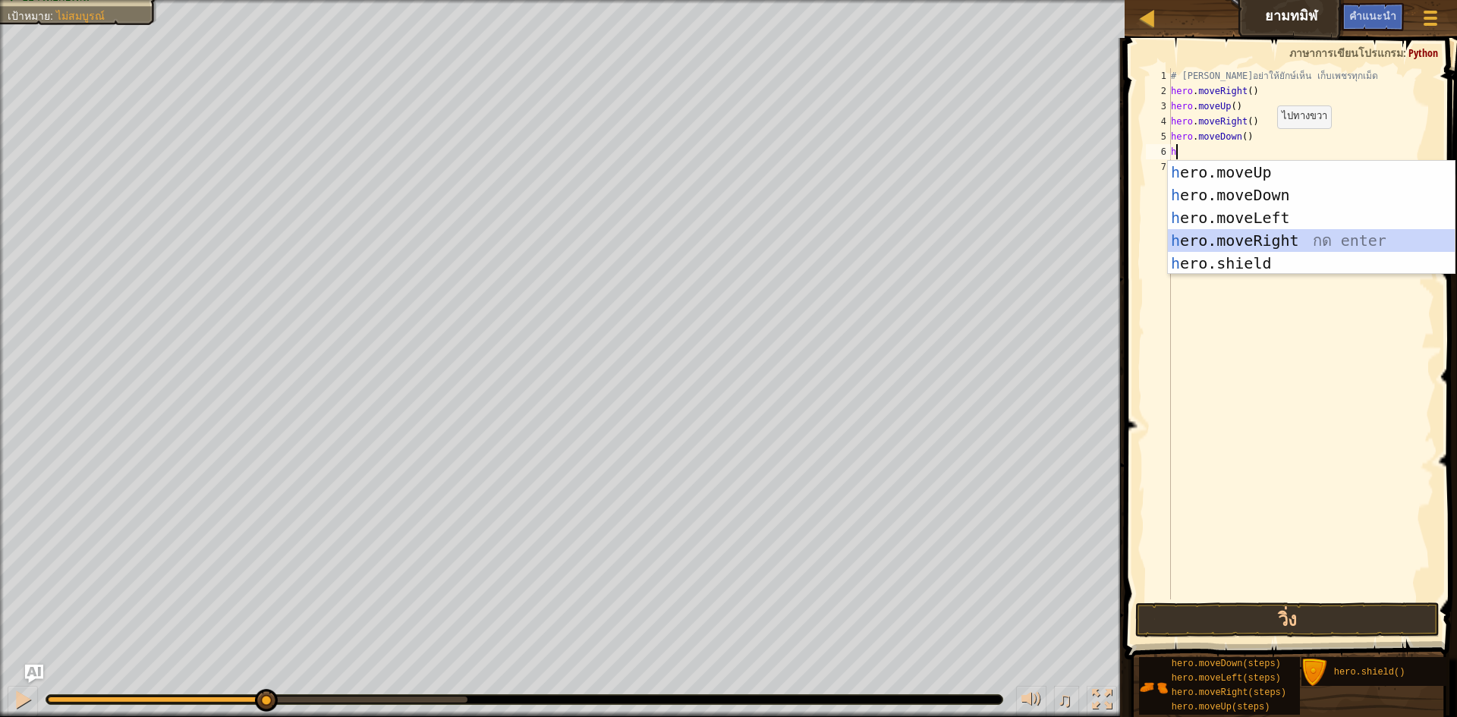
click at [1256, 230] on div "h ero.moveUp กด enter h ero.moveDown กด enter h ero.moveLeft กด enter h ero.mov…" at bounding box center [1311, 240] width 287 height 159
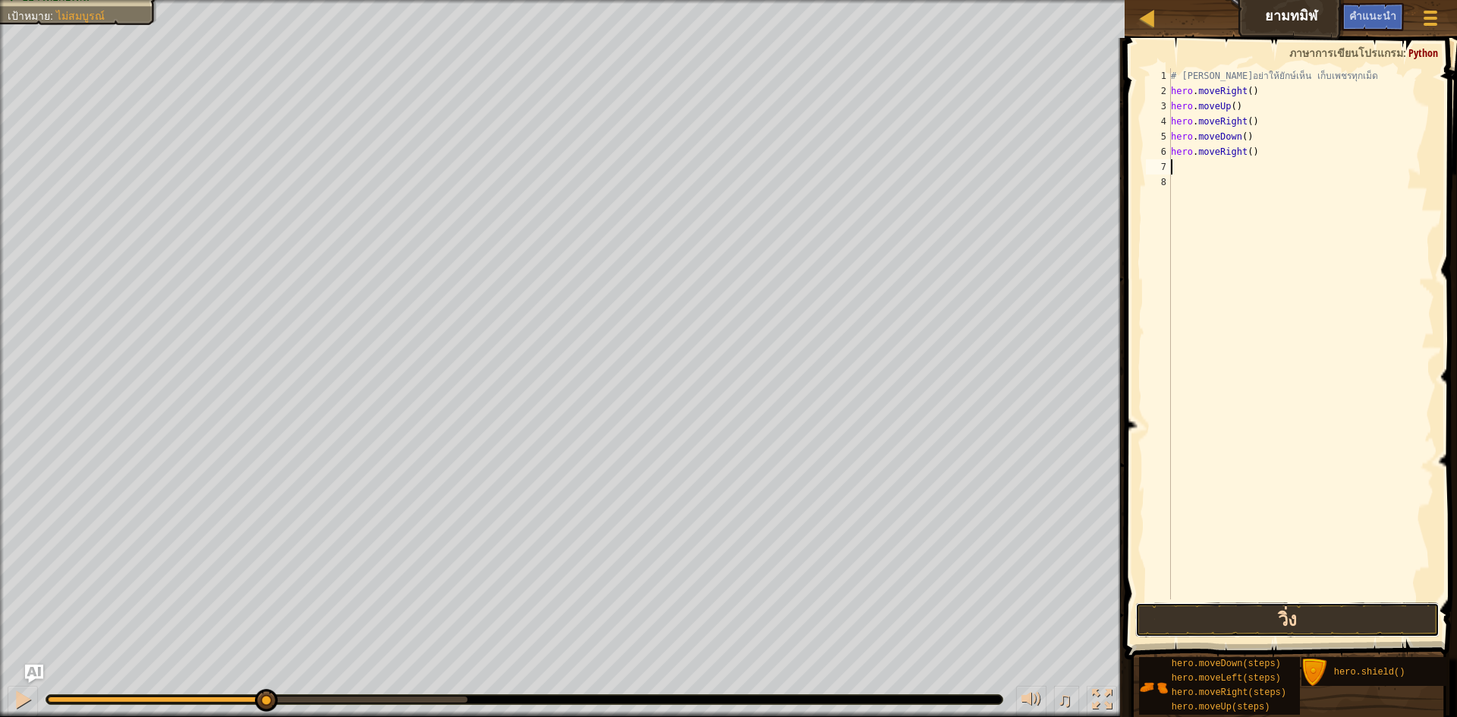
click at [1244, 618] on button "วิ่ง" at bounding box center [1287, 619] width 304 height 35
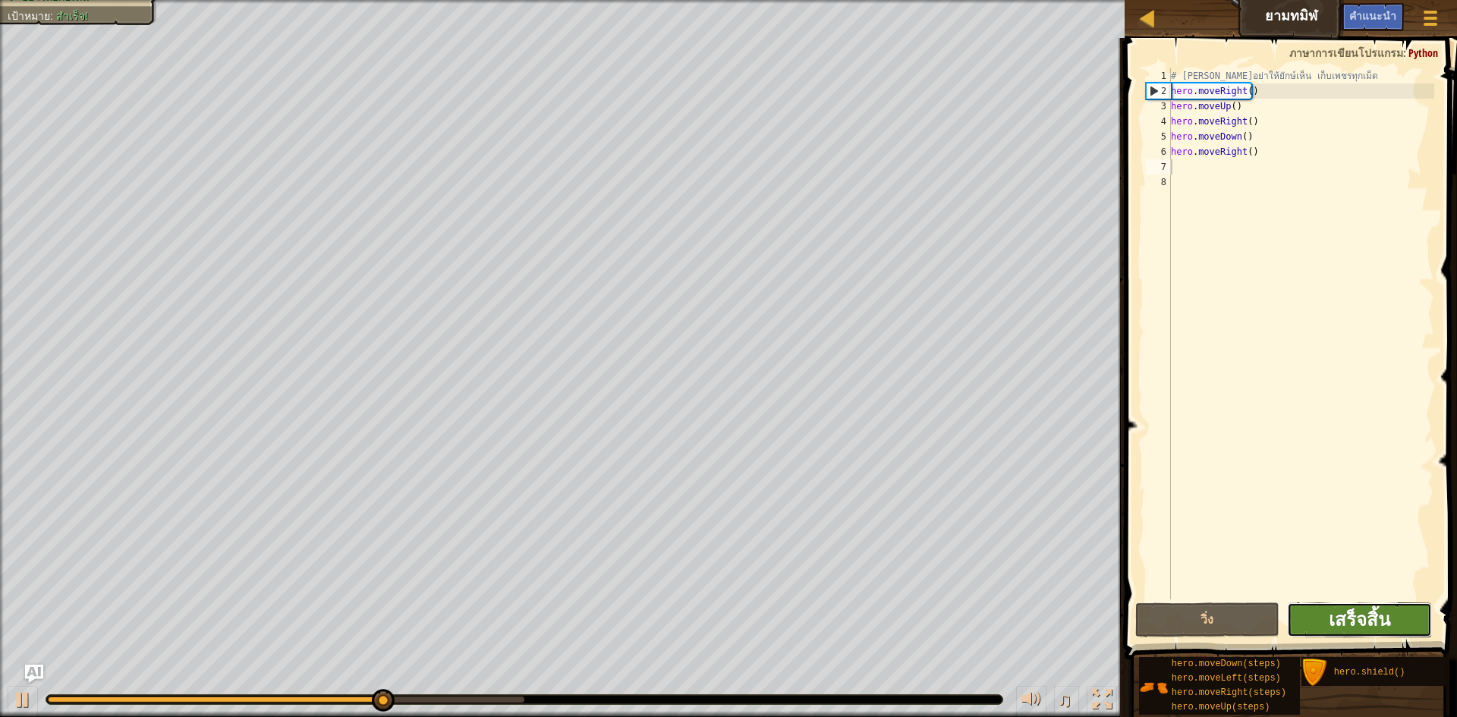
click at [1366, 630] on span "เสร็จสิ้น" at bounding box center [1358, 619] width 61 height 24
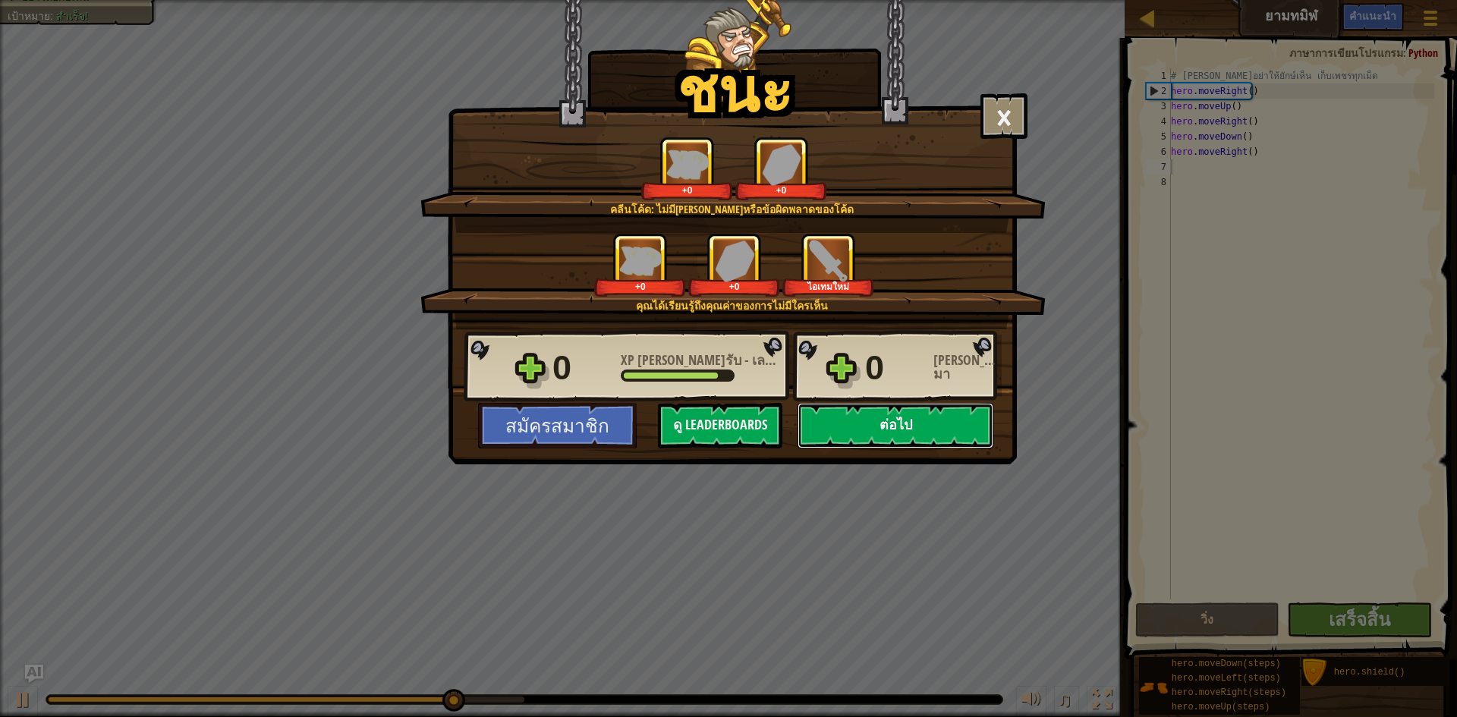
click at [867, 422] on button "ต่อไป" at bounding box center [895, 426] width 196 height 46
select select "th"
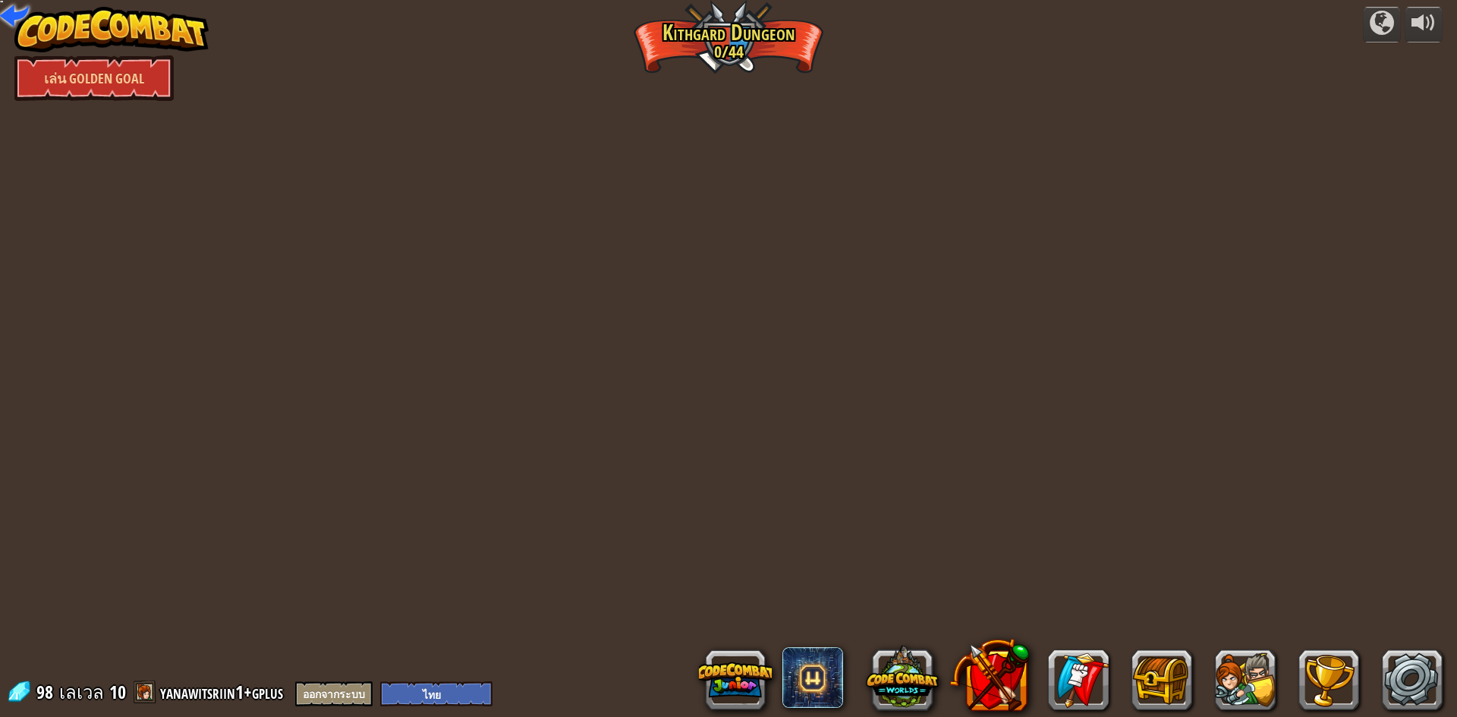
select select "th"
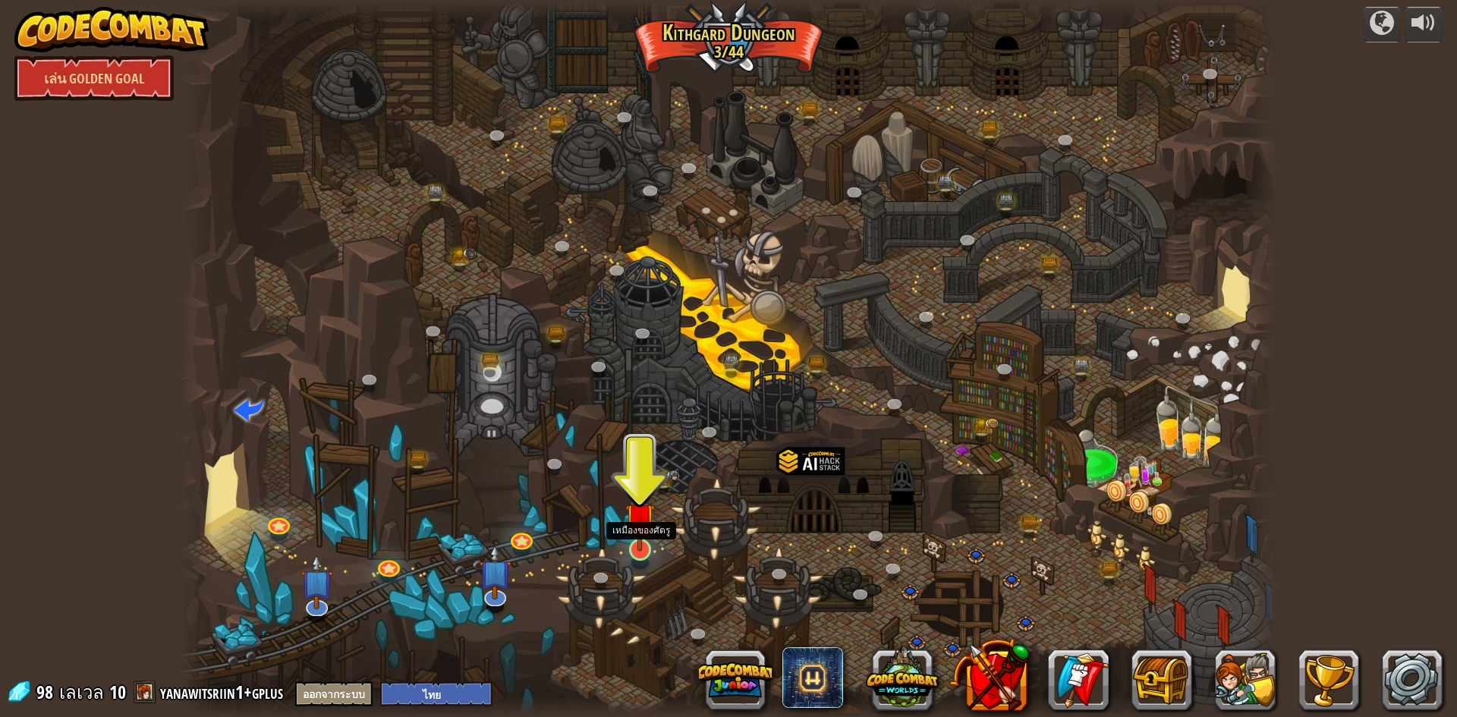
click at [637, 545] on img at bounding box center [640, 518] width 30 height 68
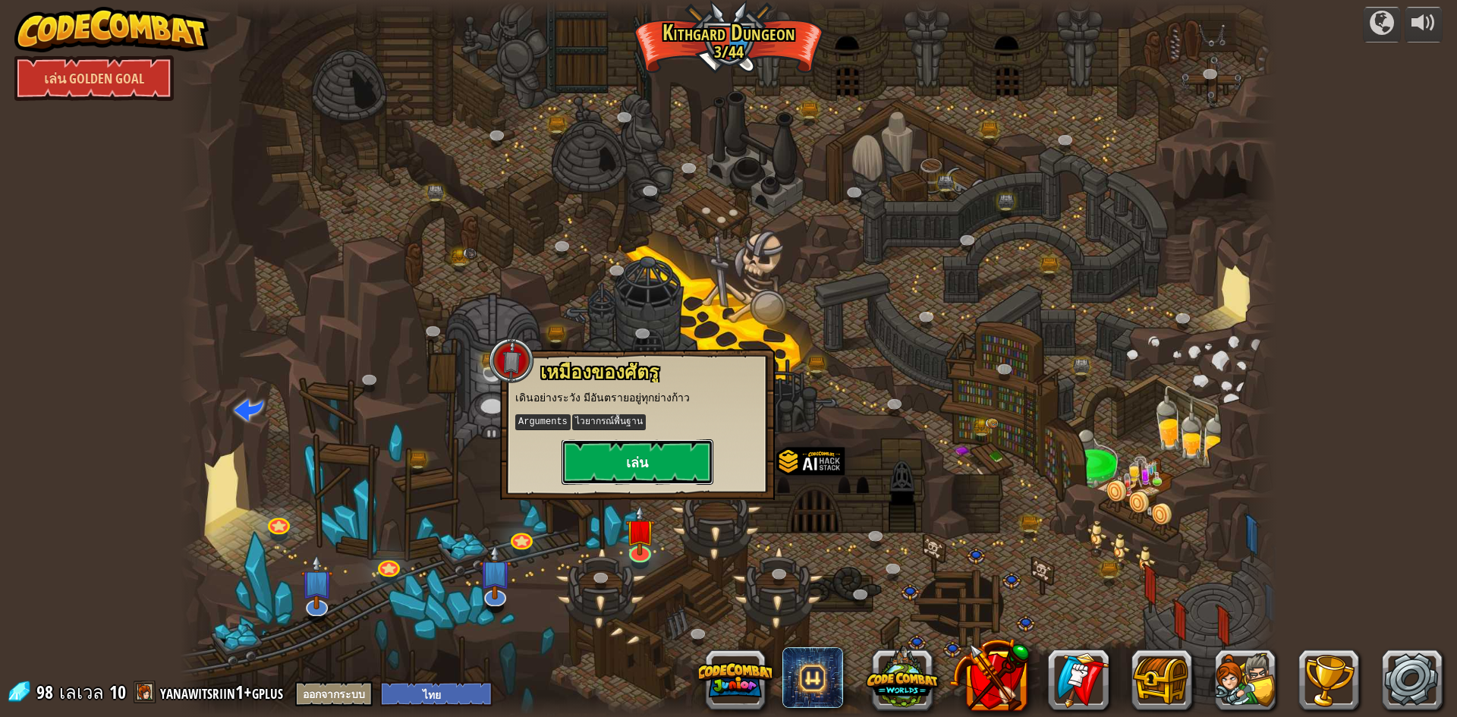
click at [656, 463] on button "เล่น" at bounding box center [637, 462] width 152 height 46
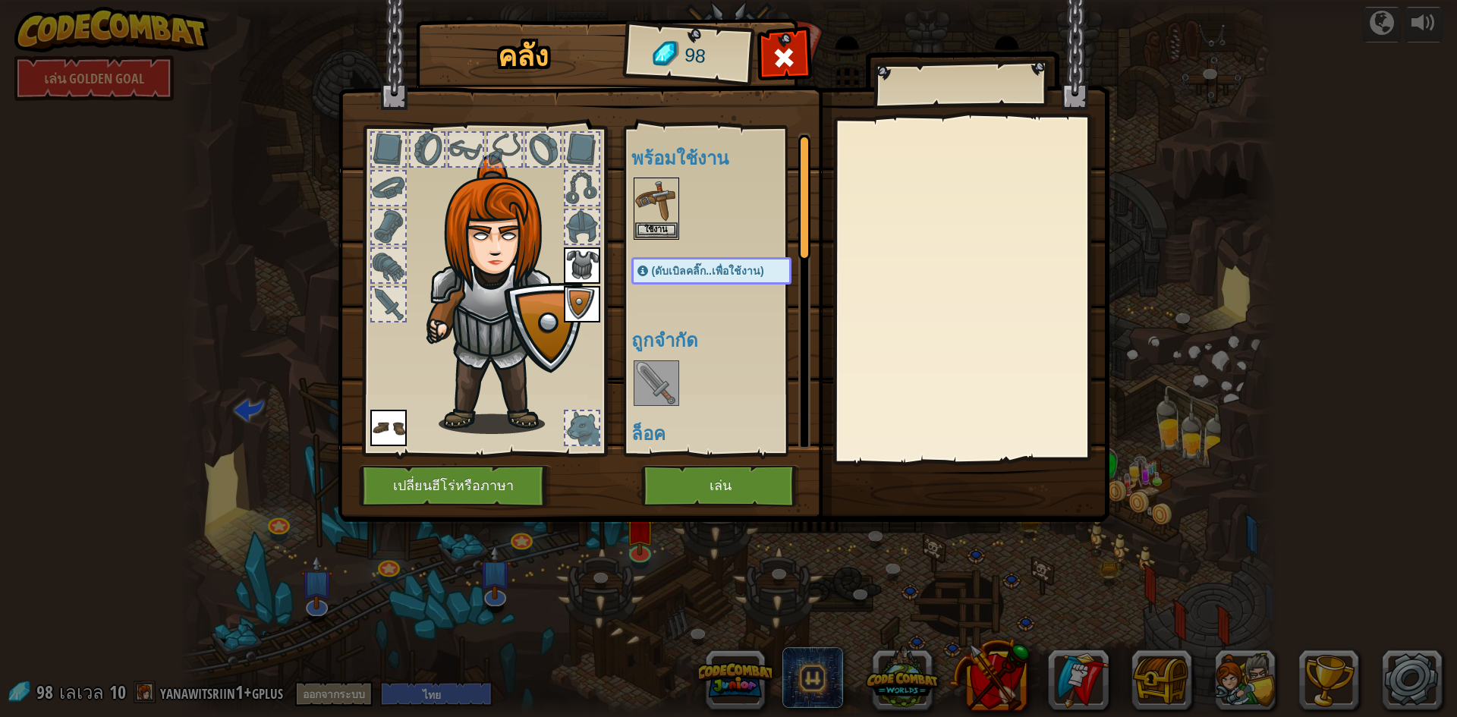
click at [632, 381] on div at bounding box center [726, 383] width 190 height 50
click at [701, 498] on button "เล่น" at bounding box center [720, 486] width 159 height 42
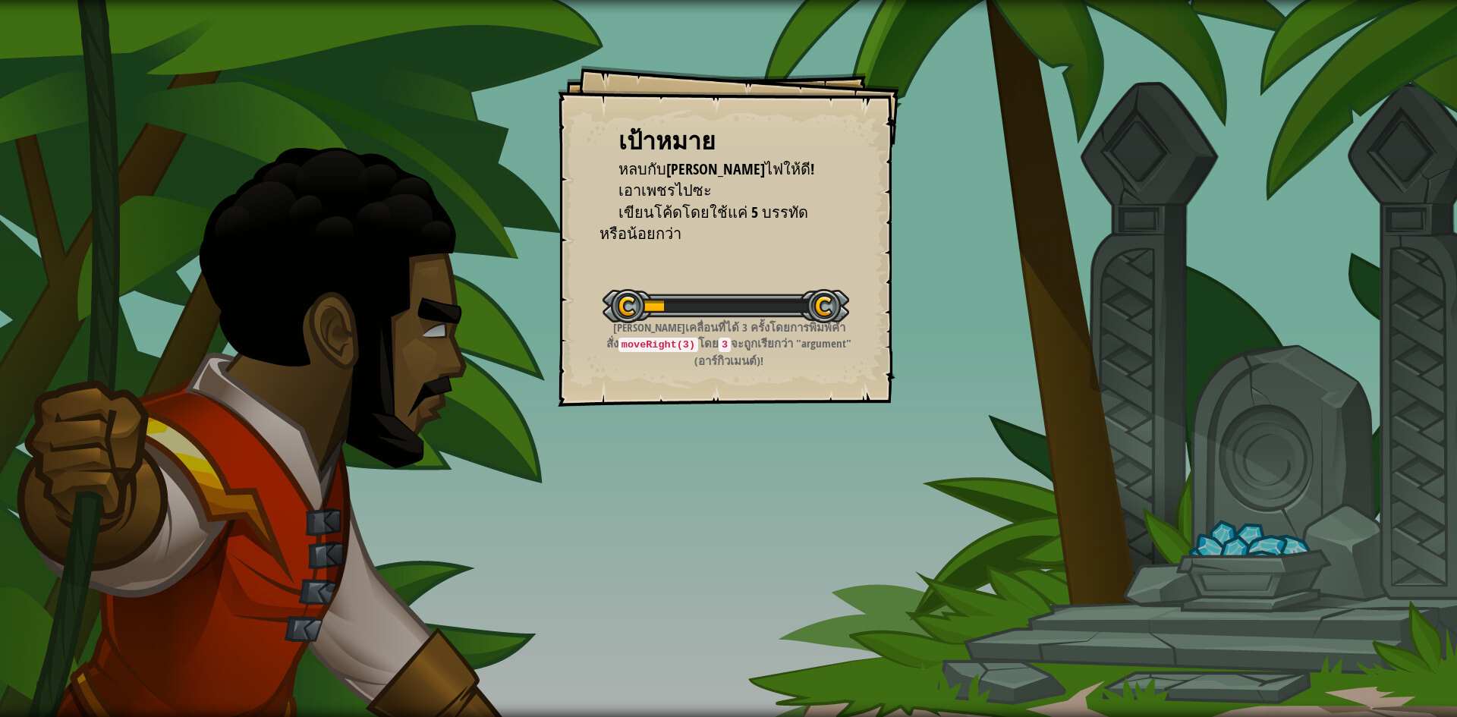
click at [698, 491] on div "เป้าหมาย หลบกับ[PERSON_NAME]ไฟให้ดี! เอาเพชรไปซะ เขียนโค้ดโดยใช้แค่ 5 บรรทัดหรื…" at bounding box center [728, 358] width 1457 height 717
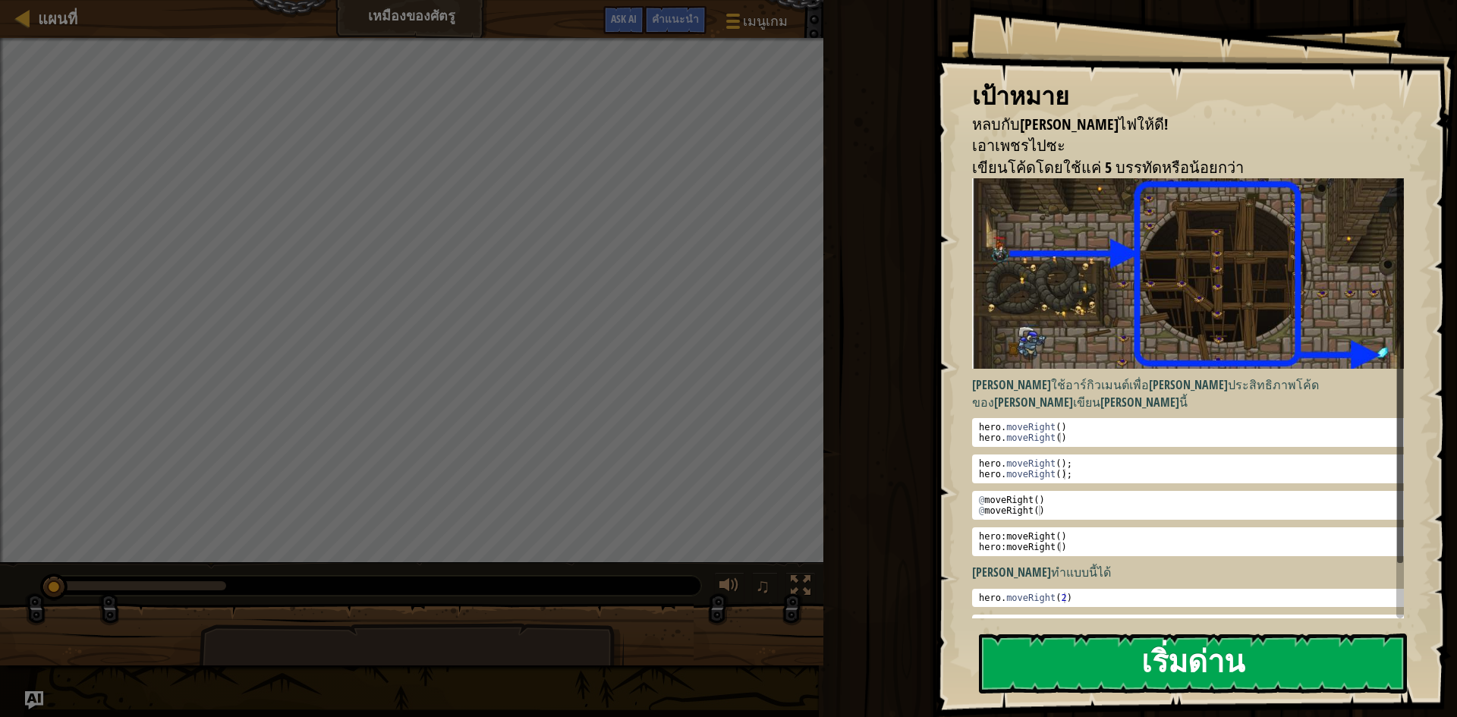
click at [1177, 681] on button "เริ่มด่าน" at bounding box center [1193, 663] width 428 height 60
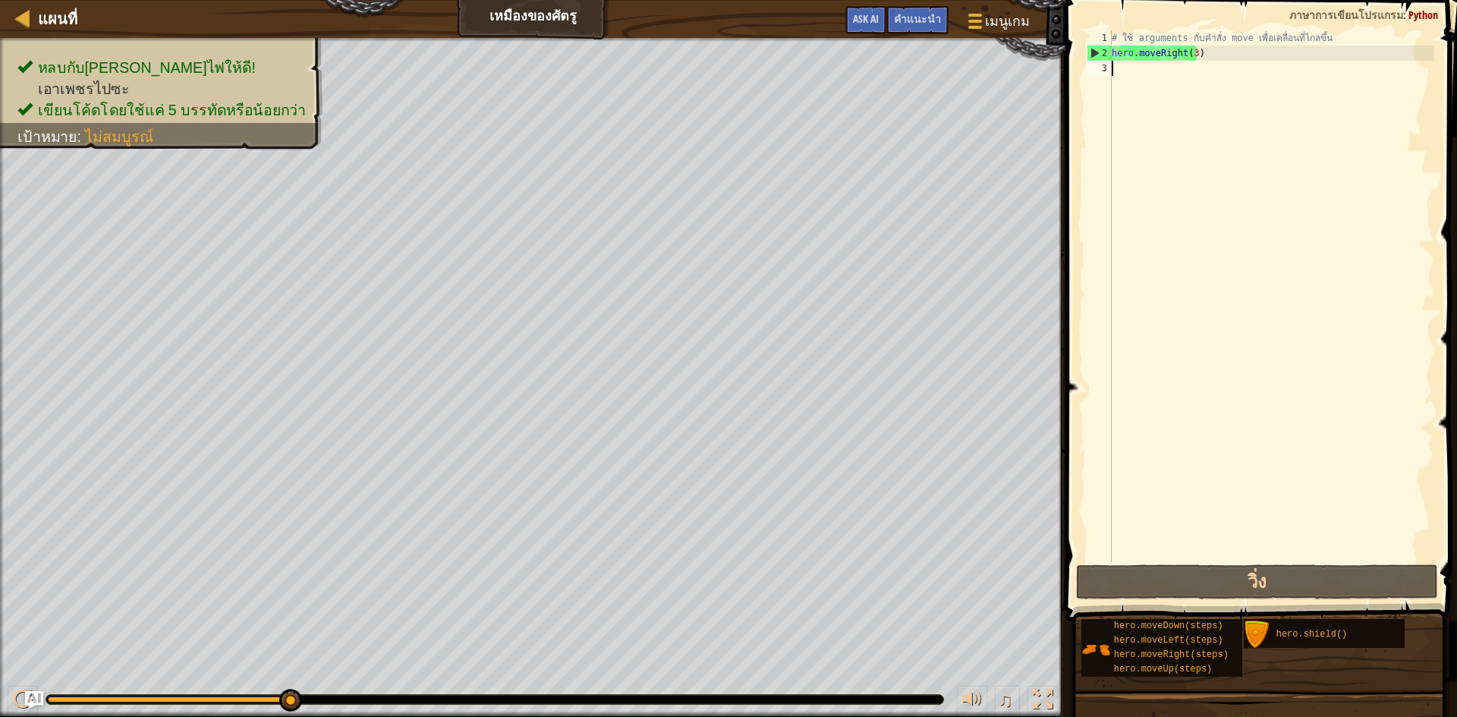
type textarea "h"
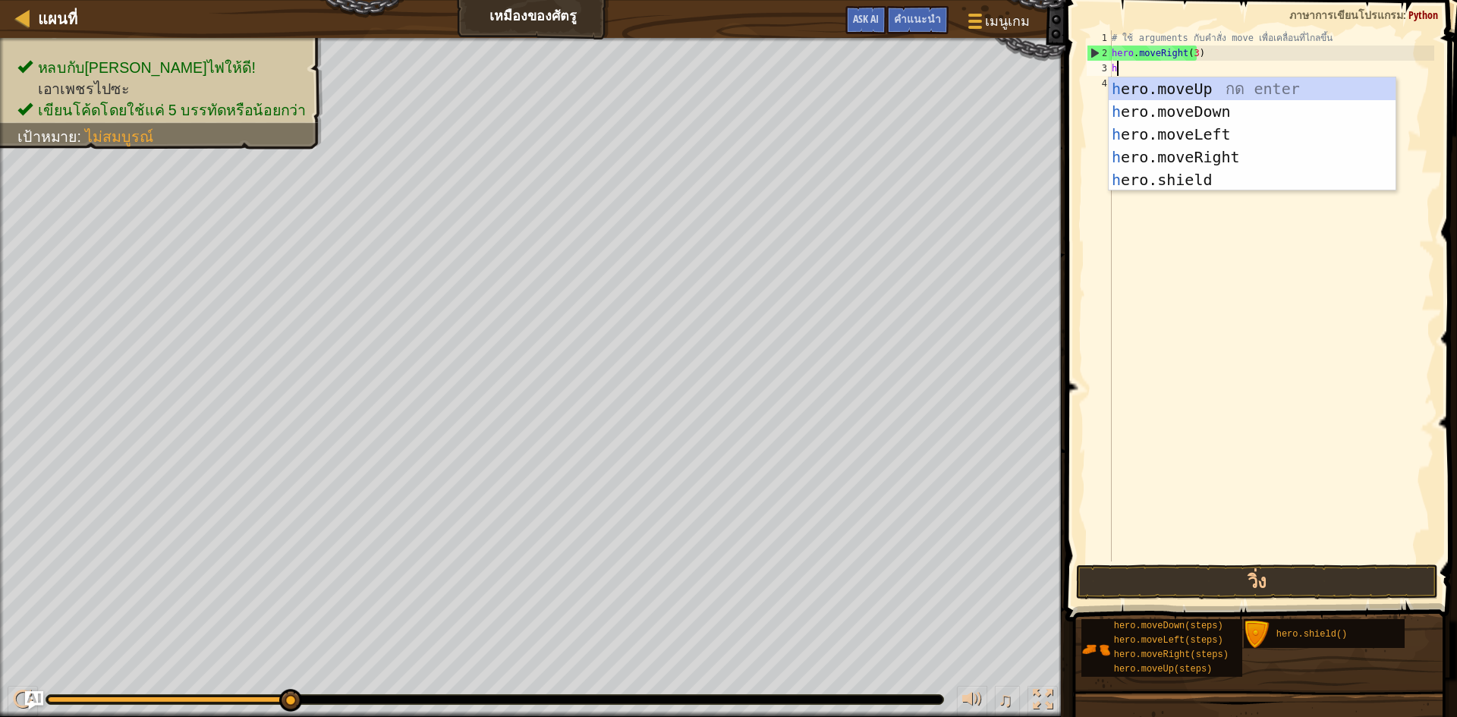
scroll to position [7, 0]
click at [1196, 93] on div "h ero.moveUp กด enter h ero.moveDown กด enter h ero.moveLeft กด enter h ero.mov…" at bounding box center [1251, 156] width 287 height 159
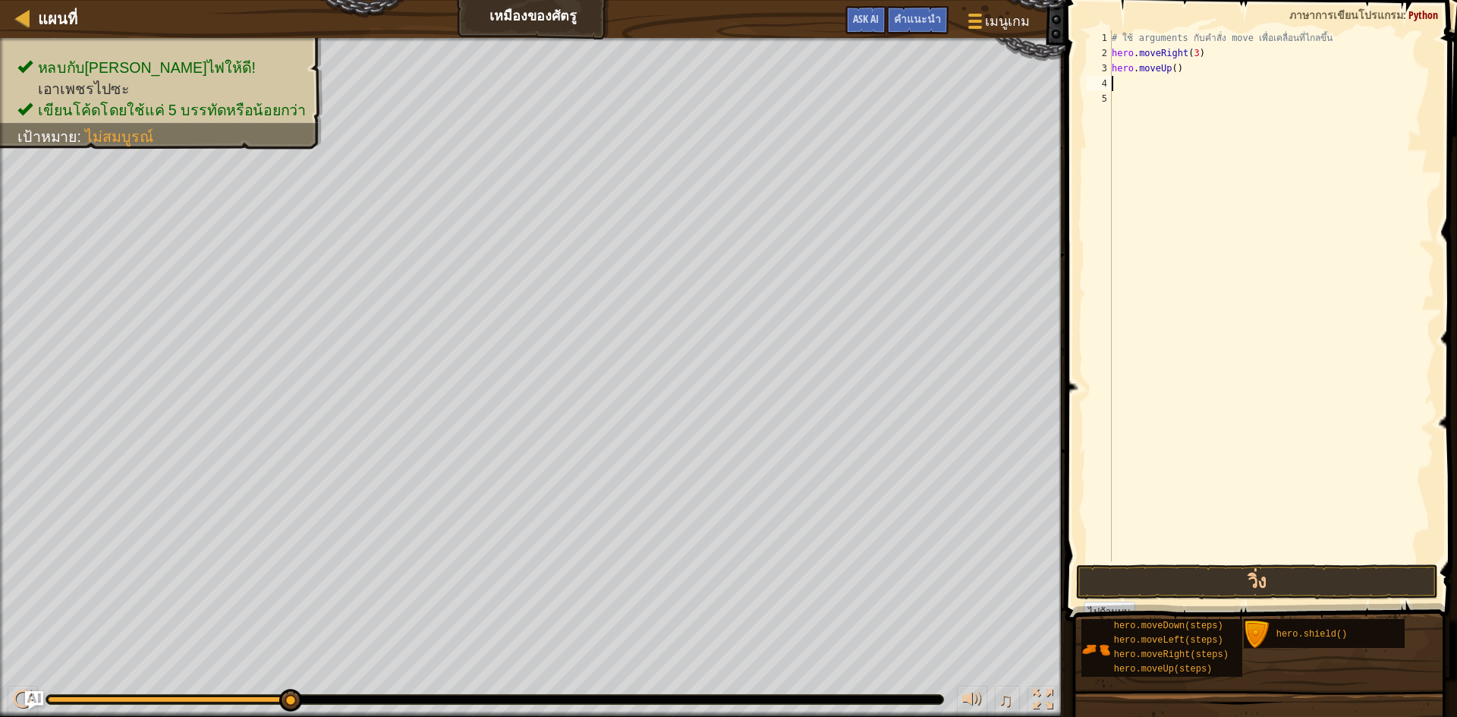
type textarea "h"
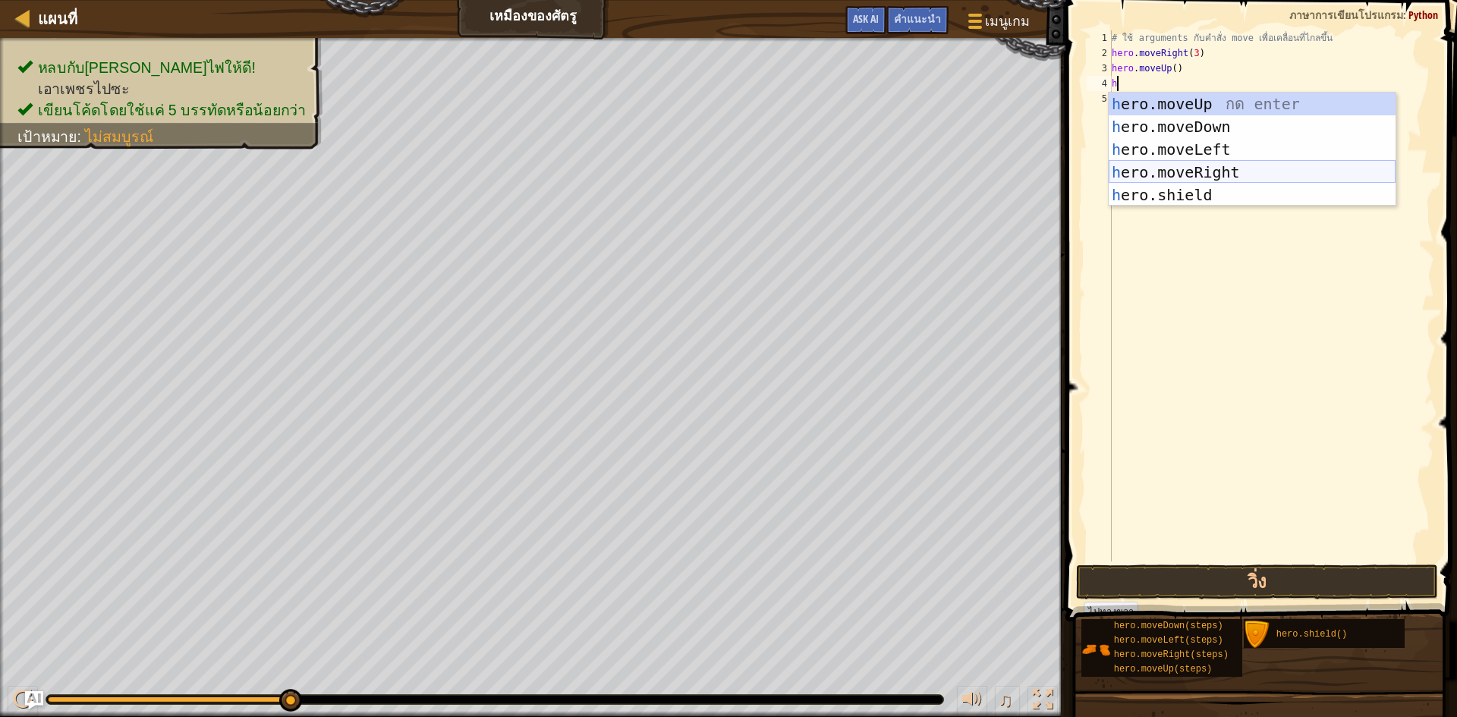
click at [1202, 171] on div "h ero.moveUp กด enter h ero.moveDown กด enter h ero.moveLeft กด enter h ero.mov…" at bounding box center [1251, 172] width 287 height 159
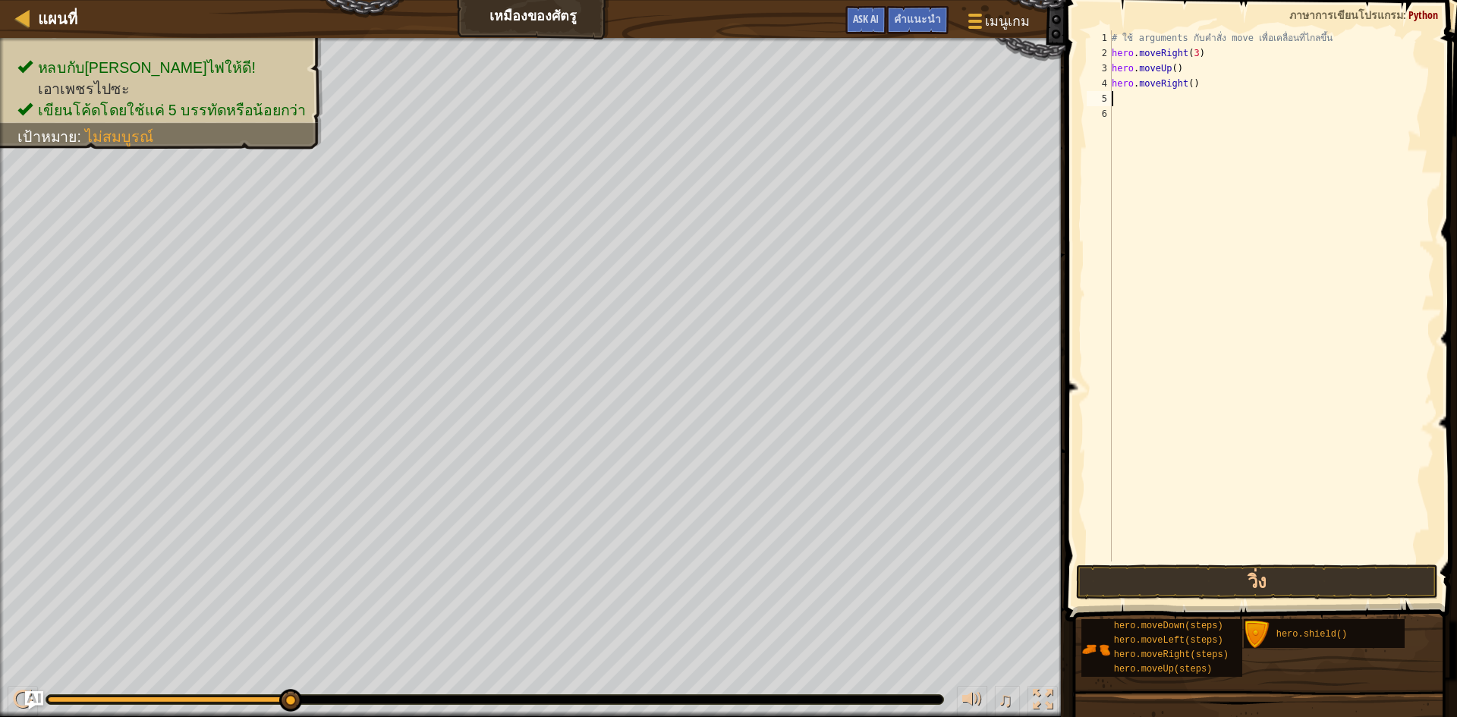
type textarea "h"
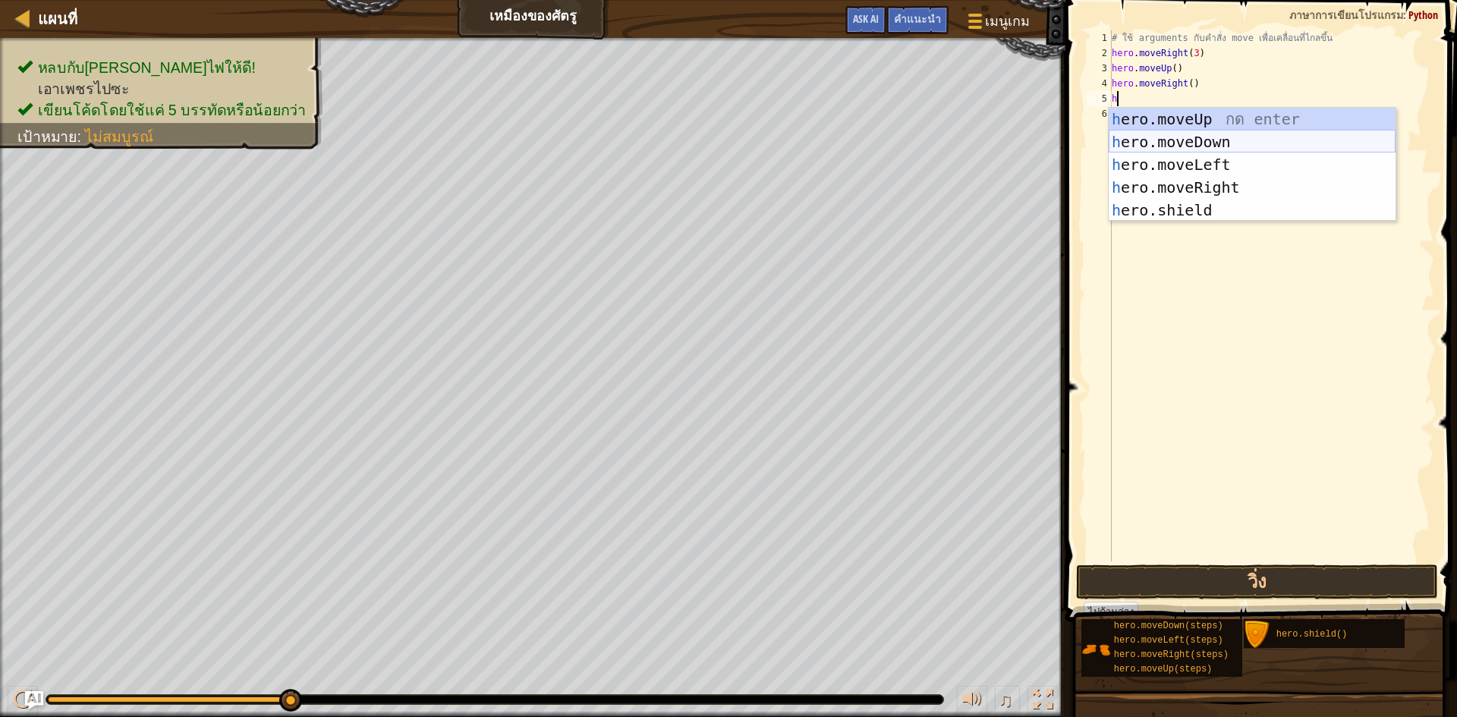
click at [1196, 141] on div "h ero.moveUp กด enter h ero.moveDown กด enter h ero.moveLeft กด enter h ero.mov…" at bounding box center [1251, 187] width 287 height 159
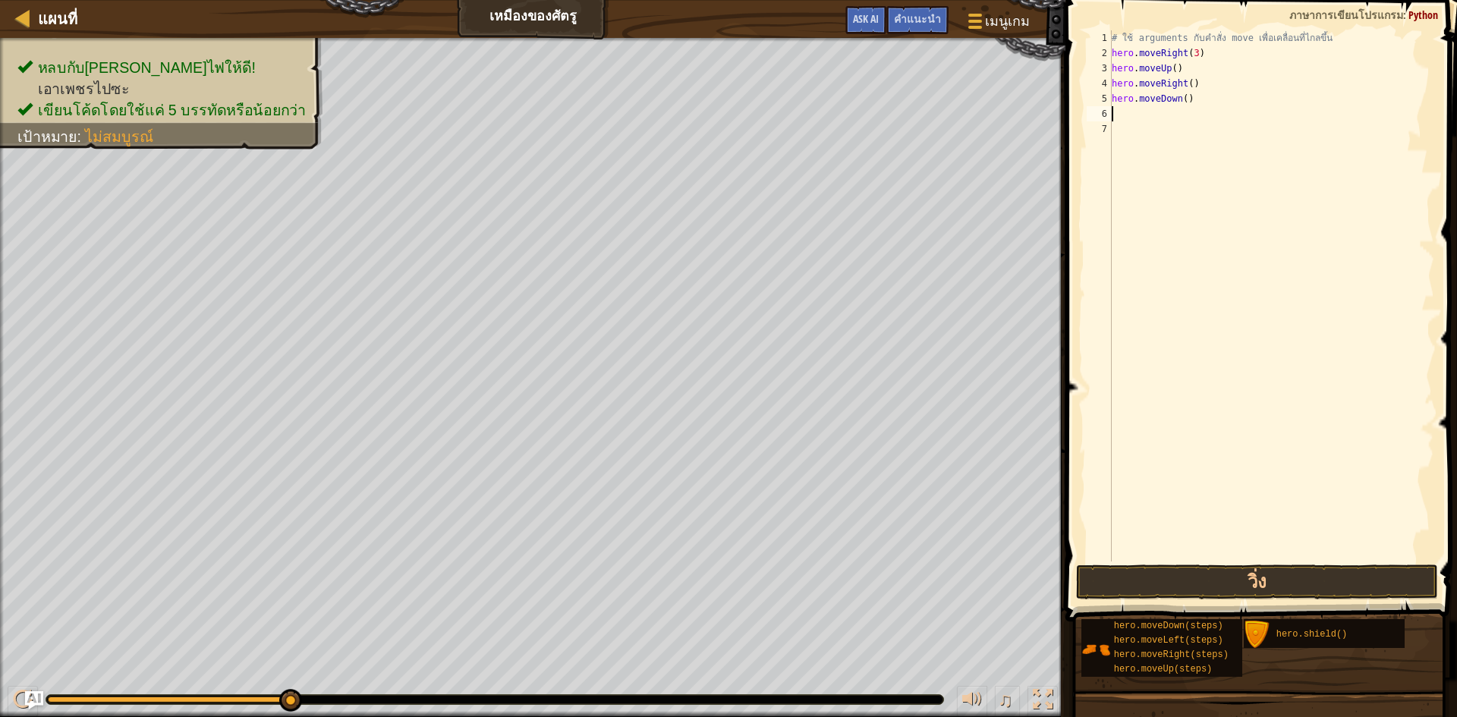
type textarea "h"
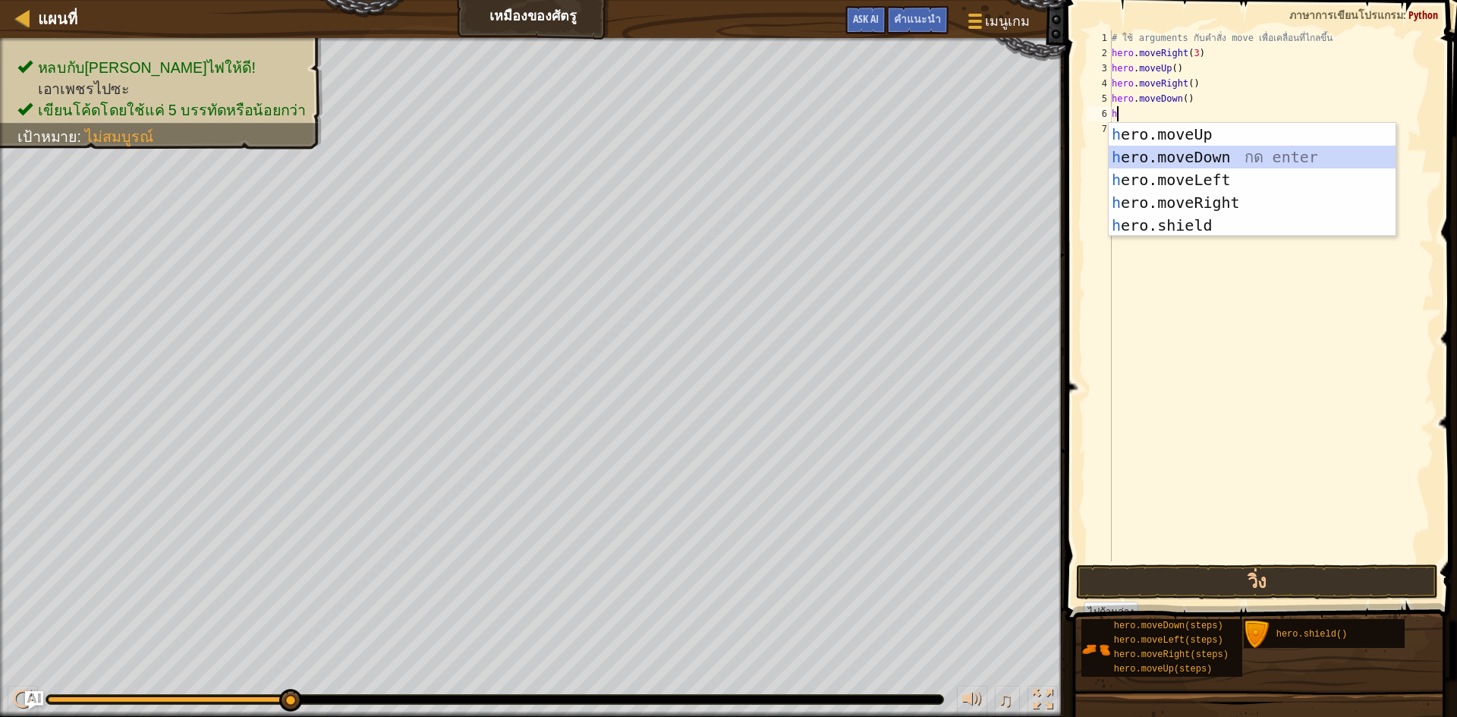
click at [1190, 150] on div "h ero.moveUp กด enter h ero.moveDown กด enter h ero.moveLeft กด enter h ero.mov…" at bounding box center [1251, 202] width 287 height 159
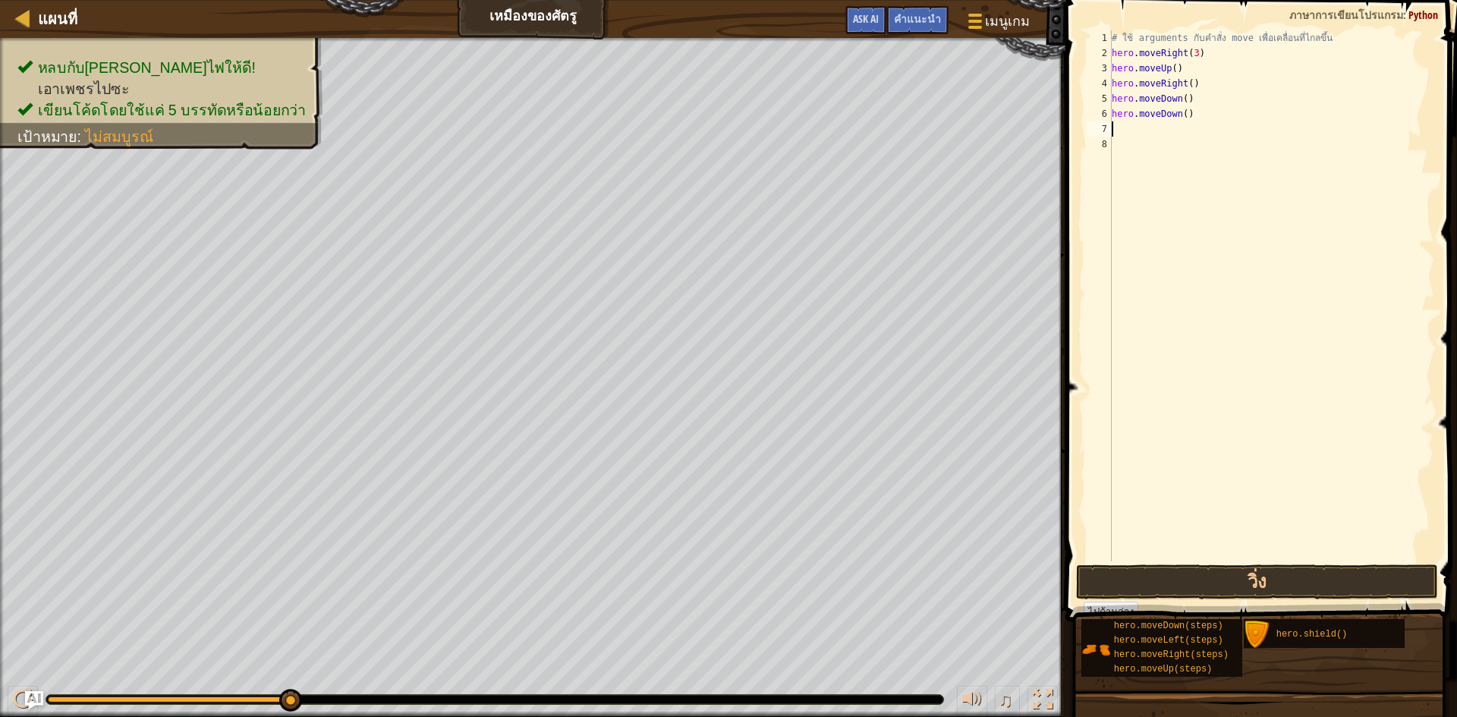
type textarea "h"
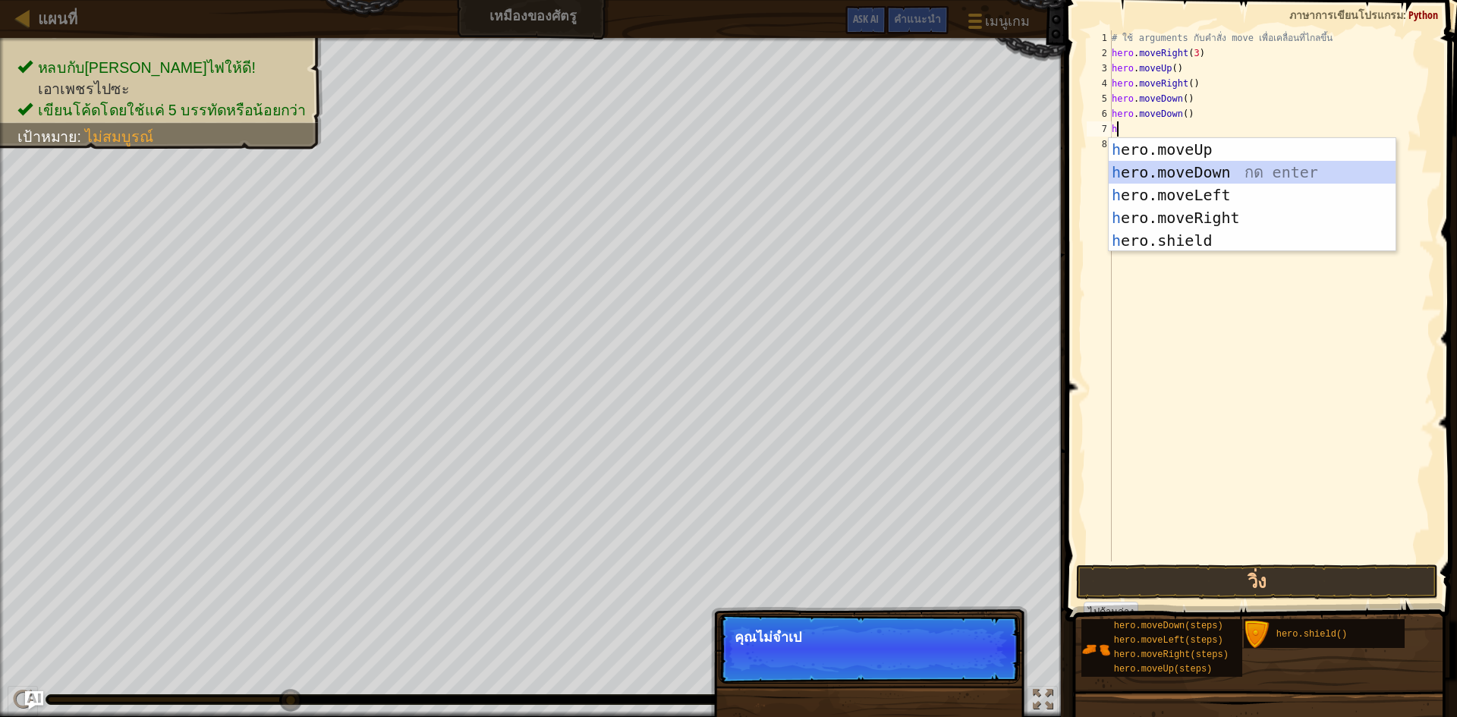
click at [1196, 164] on div "h ero.moveUp กด enter h ero.moveDown กด enter h ero.moveLeft กด enter h ero.mov…" at bounding box center [1251, 217] width 287 height 159
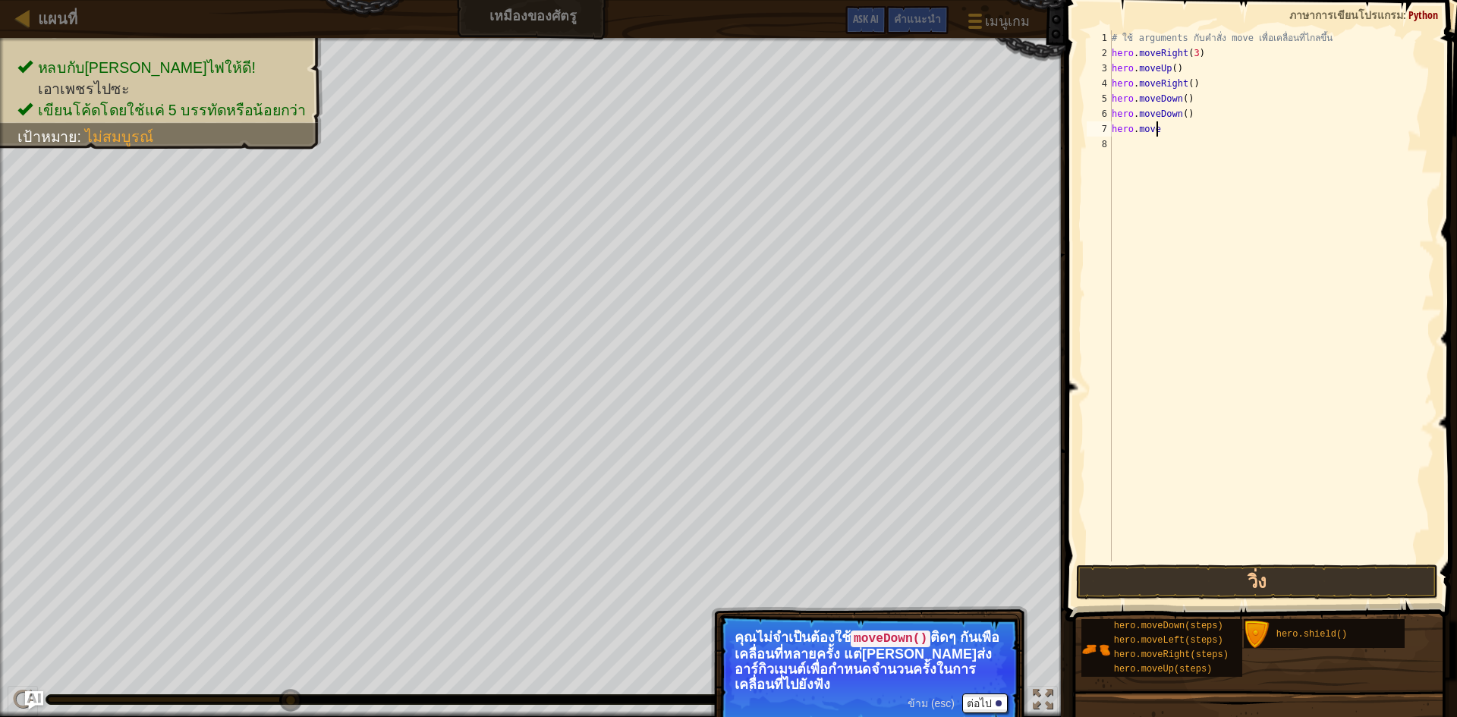
type textarea "h"
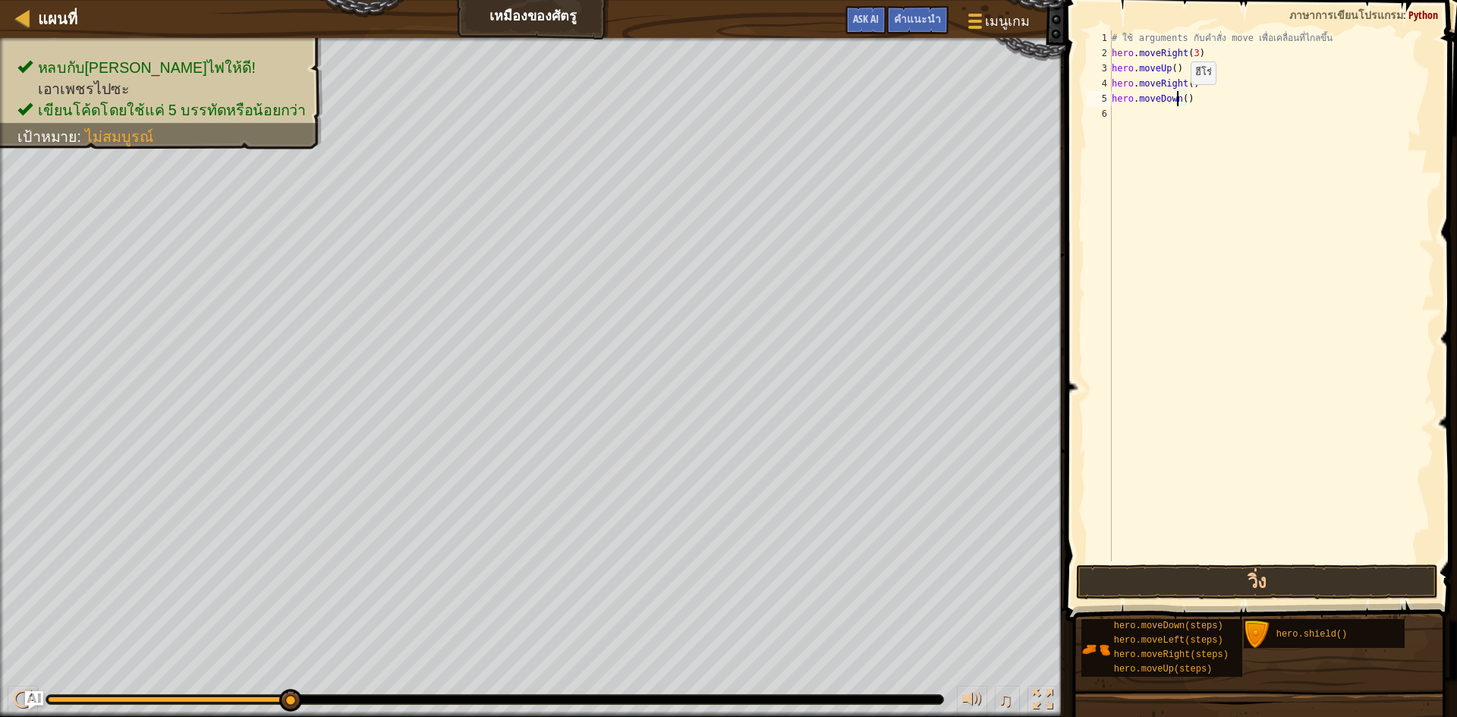
click at [1177, 99] on div "# ใช้ arguments กับคำสั่ง move เพื่อเคลื่อนที่ไกลขึ้น hero . moveRight ( 3 ) he…" at bounding box center [1270, 310] width 325 height 561
click at [1179, 102] on div "# ใช้ arguments กับคำสั่ง move เพื่อเคลื่อนที่ไกลขึ้น hero . moveRight ( 3 ) he…" at bounding box center [1270, 310] width 325 height 561
click at [1181, 101] on div "# ใช้ arguments กับคำสั่ง move เพื่อเคลื่อนที่ไกลขึ้น hero . moveRight ( 3 ) he…" at bounding box center [1270, 310] width 325 height 561
type textarea "hero.moveDown(3)"
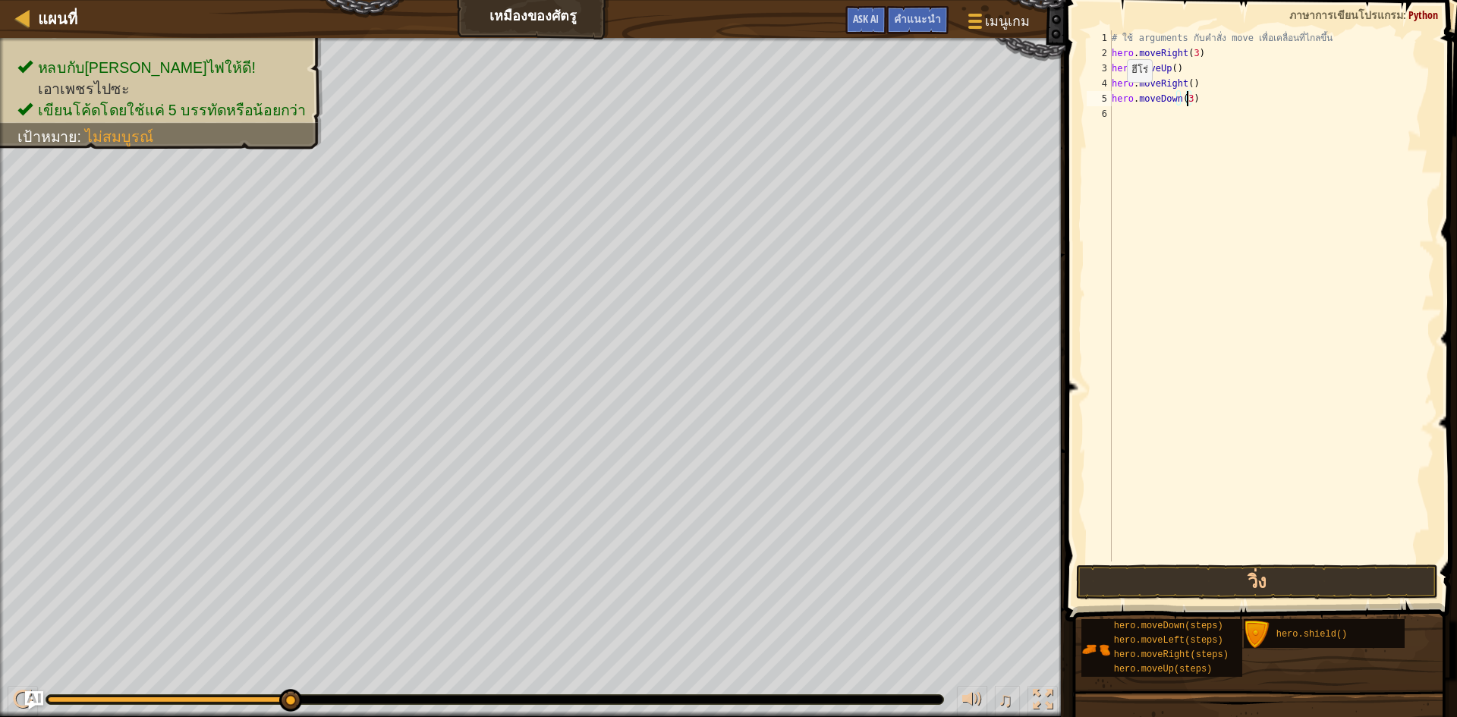
scroll to position [7, 0]
drag, startPoint x: 1235, startPoint y: 577, endPoint x: 1121, endPoint y: 593, distance: 114.8
click at [1236, 578] on button "วิ่ง" at bounding box center [1257, 581] width 362 height 35
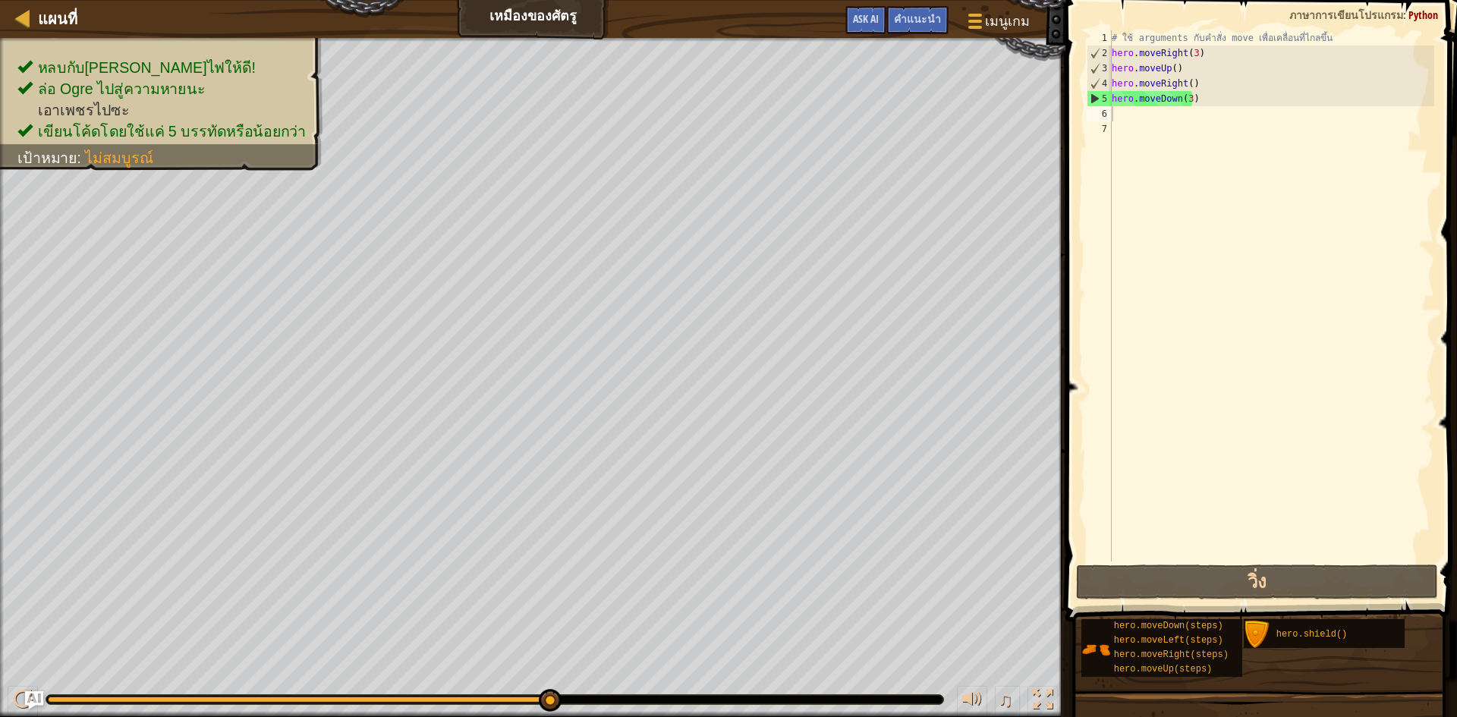
click at [1328, 29] on span at bounding box center [1263, 289] width 404 height 666
click at [1320, 36] on div "# ใช้ arguments กับคำสั่ง move เพื่อเคลื่อนที่ไกลขึ้น hero . moveRight ( 3 ) he…" at bounding box center [1270, 310] width 325 height 561
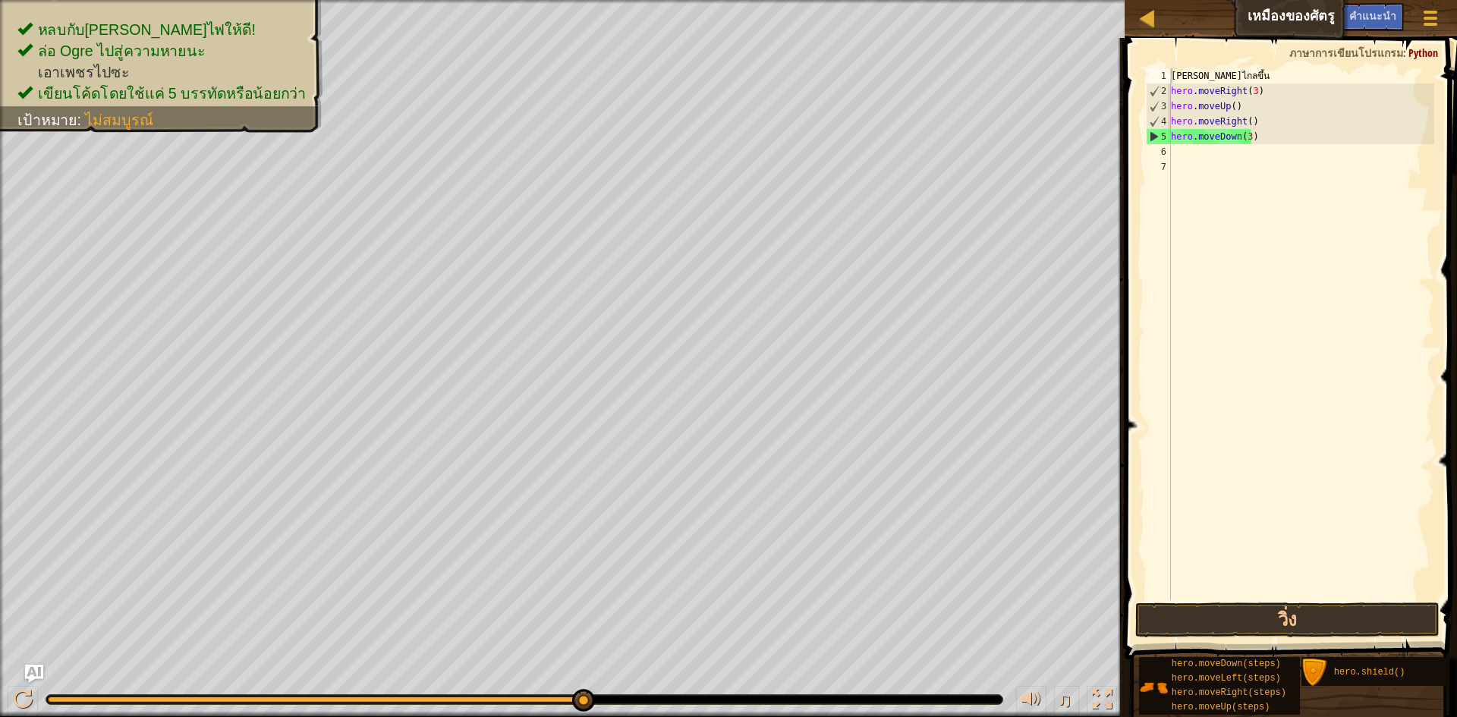
click at [1217, 30] on div "แผนที่ เหมืองของศัตรู เมนูเกม เสร็จ[PERSON_NAME]แนะนำ Ask AI" at bounding box center [1290, 19] width 332 height 38
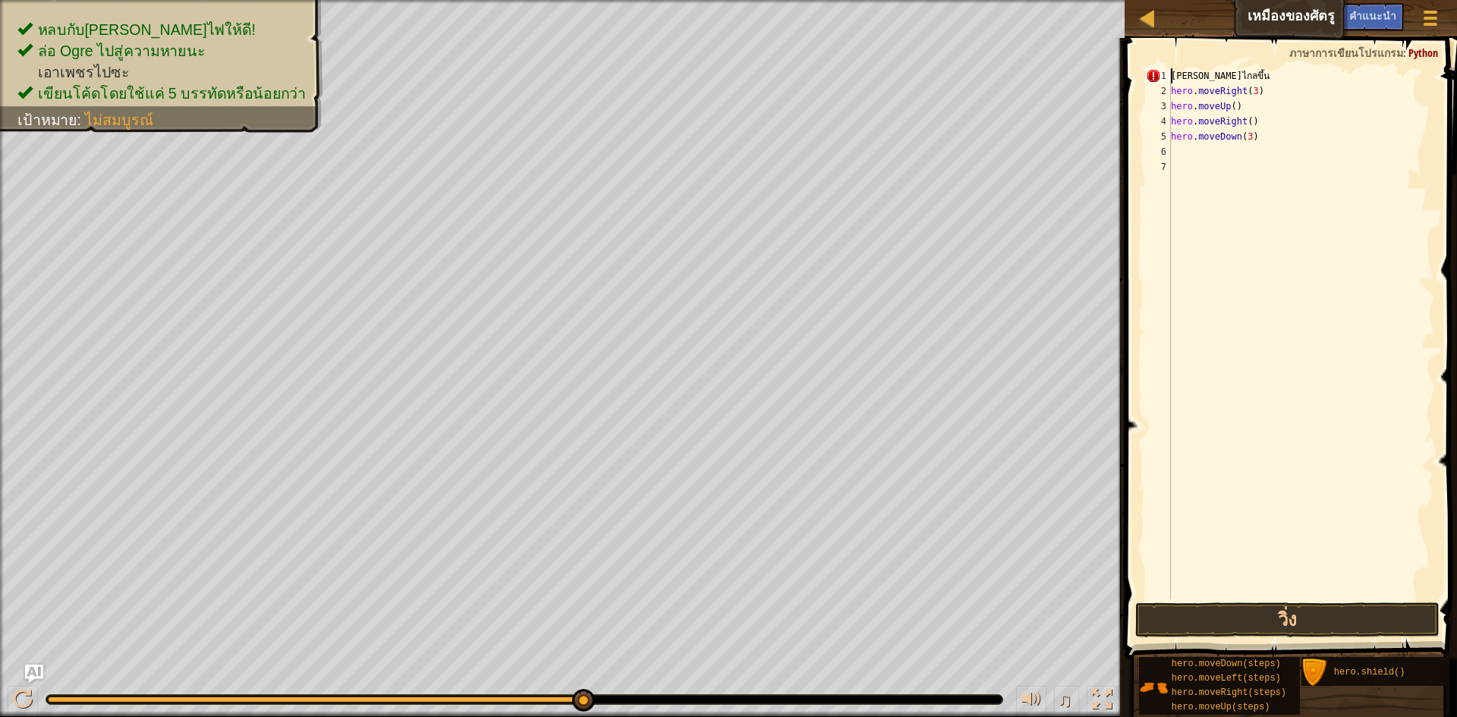
click at [1222, 73] on div "[PERSON_NAME]ไกลขึ้น hero . moveRight ( 3 ) hero . moveUp ( ) hero . moveRight …" at bounding box center [1301, 348] width 266 height 561
type textarea "น"
click at [1222, 73] on div "น hero . moveRight ( 3 ) hero . moveUp ( ) hero . moveRight ( ) hero . moveDown…" at bounding box center [1301, 348] width 266 height 561
click at [1171, 91] on div "hero . moveRight ( 3 ) hero . moveUp ( ) hero . moveRight ( ) hero . moveDown (…" at bounding box center [1301, 348] width 266 height 561
type textarea "hero.moveRight(3)"
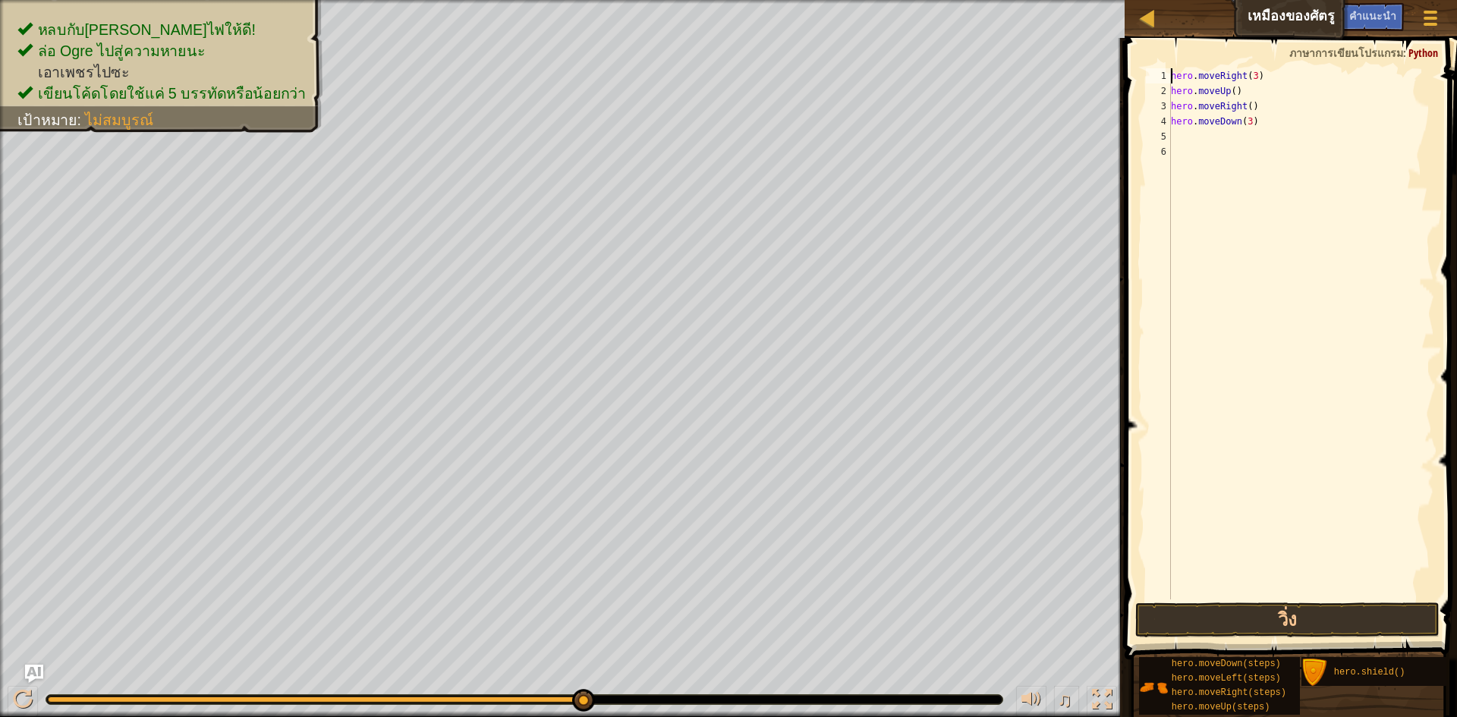
click at [1228, 132] on div "hero . moveRight ( 3 ) hero . moveUp ( ) hero . moveRight ( ) hero . moveDown (…" at bounding box center [1301, 348] width 266 height 561
type textarea "h"
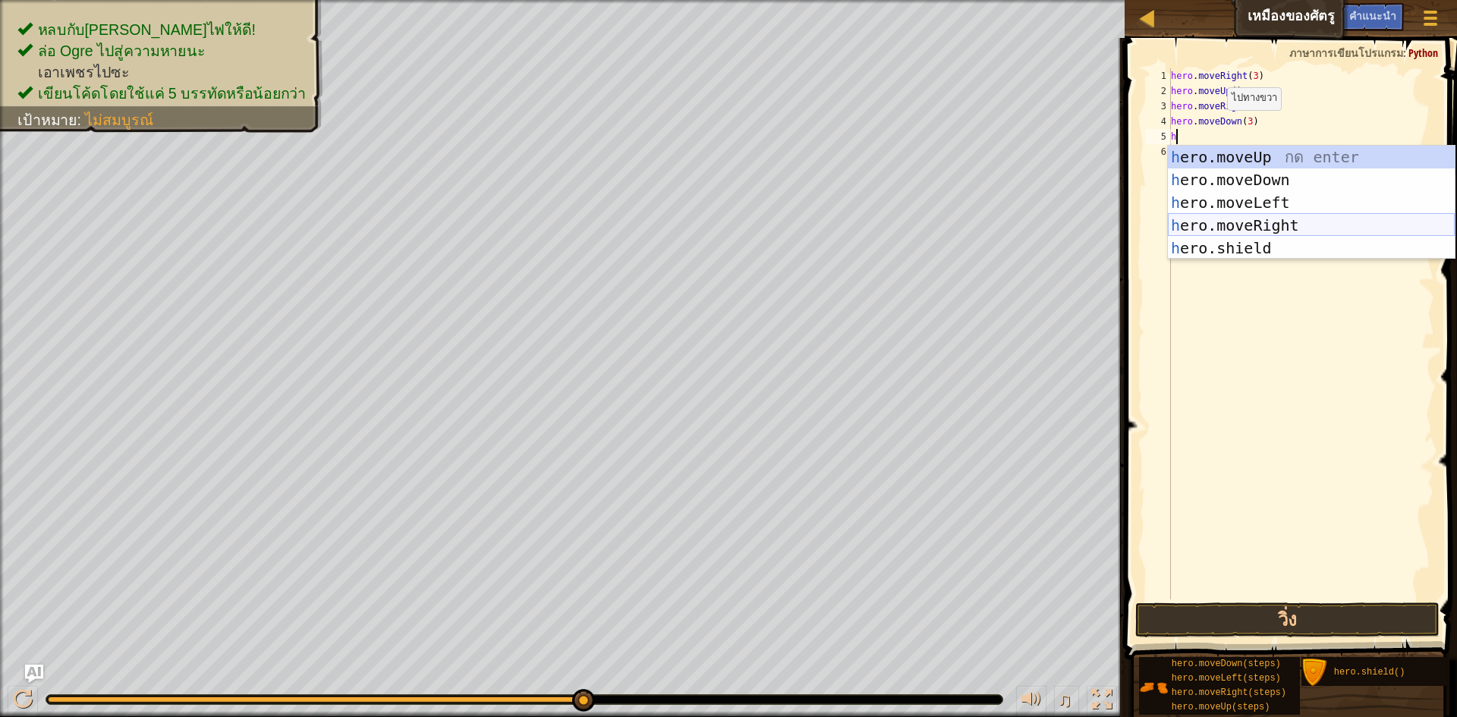
click at [1204, 218] on div "h ero.moveUp กด enter h ero.moveDown กด enter h ero.moveLeft กด enter h ero.mov…" at bounding box center [1311, 225] width 287 height 159
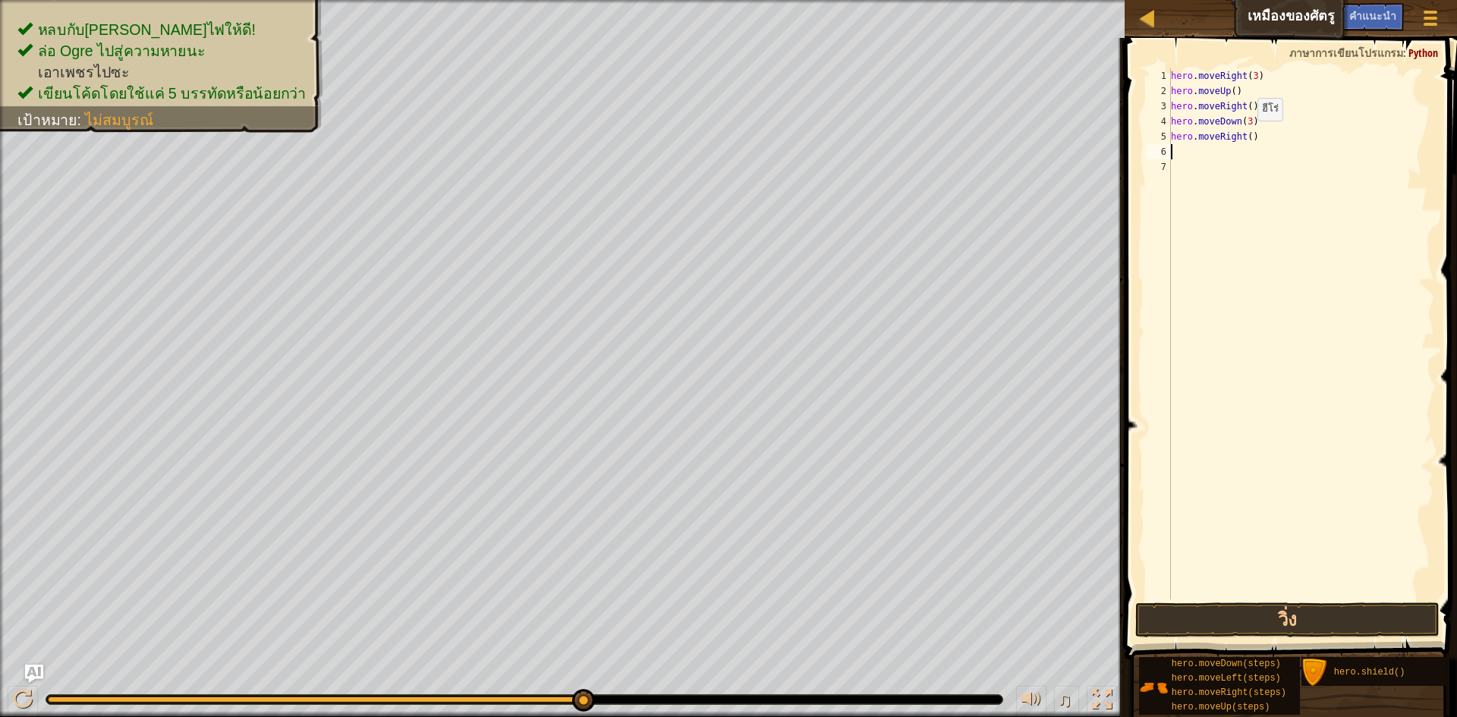
click at [1244, 136] on div "hero . moveRight ( 3 ) hero . moveUp ( ) hero . moveRight ( ) hero . moveDown (…" at bounding box center [1301, 348] width 266 height 561
type textarea "hero.moveRight(2)"
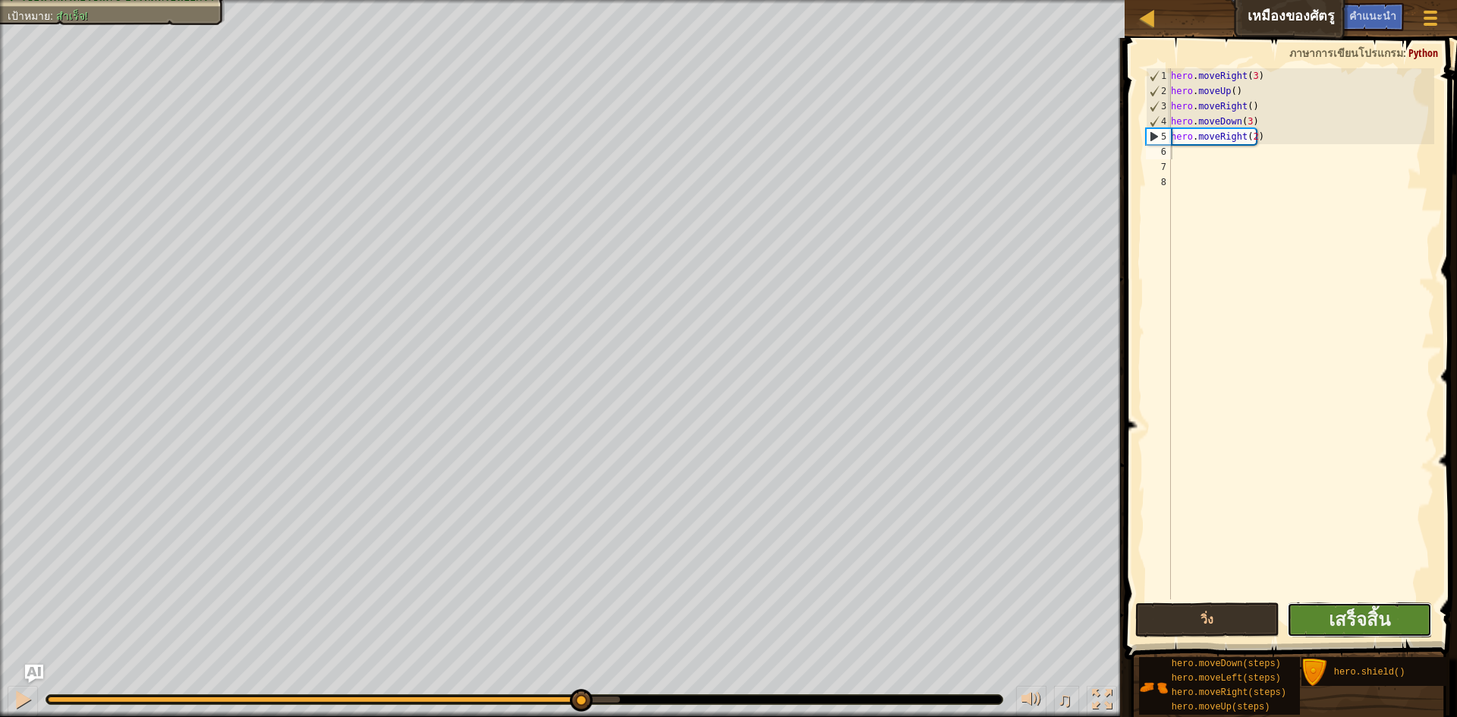
click at [1313, 629] on button "เสร็จสิ้น" at bounding box center [1359, 619] width 145 height 35
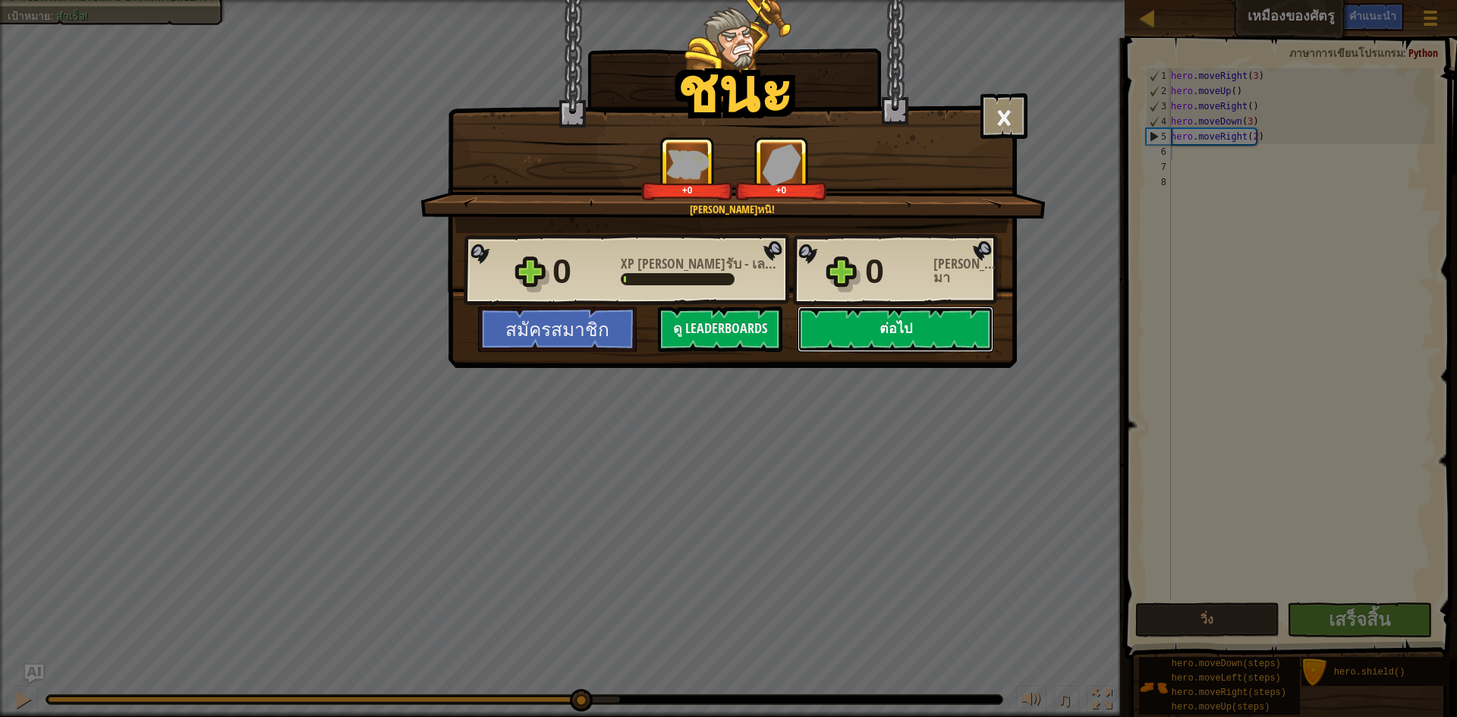
click at [902, 332] on button "ต่อไป" at bounding box center [895, 329] width 196 height 46
select select "th"
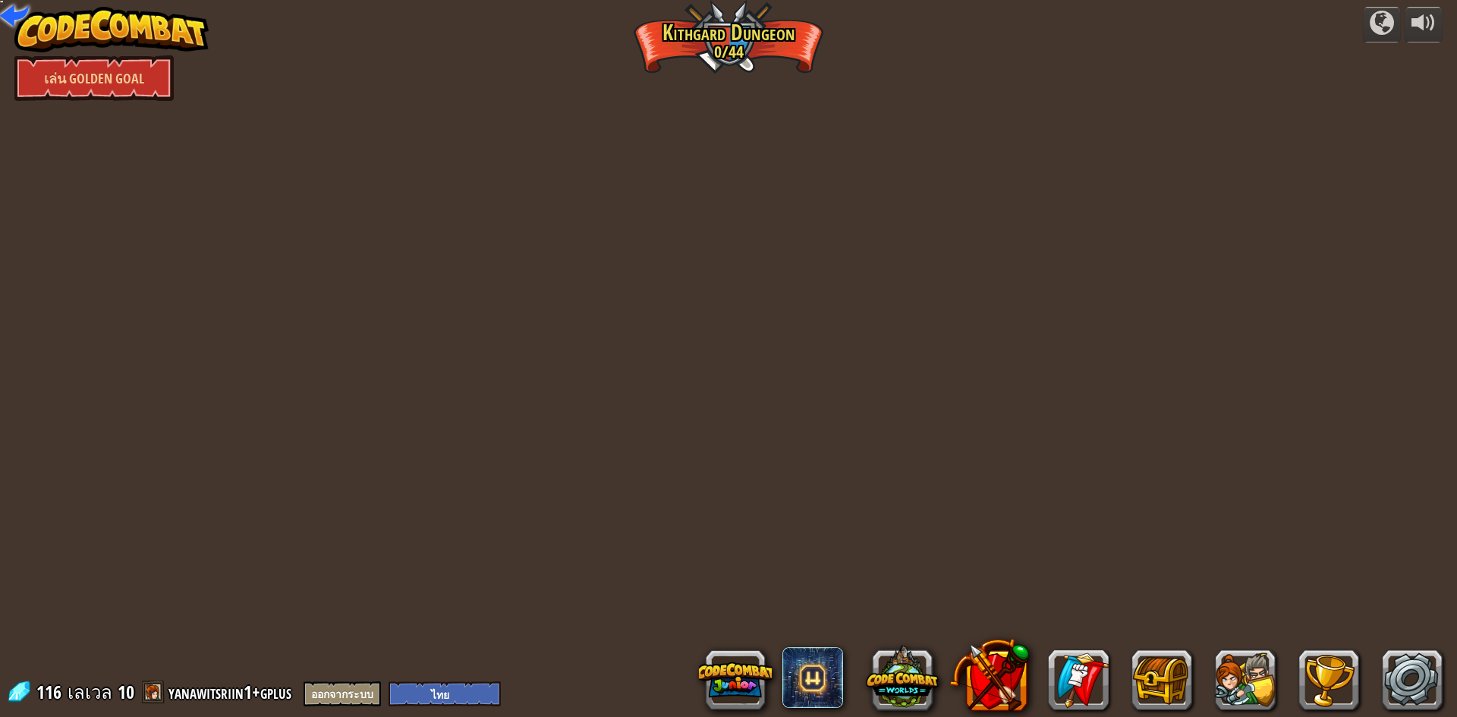
select select "th"
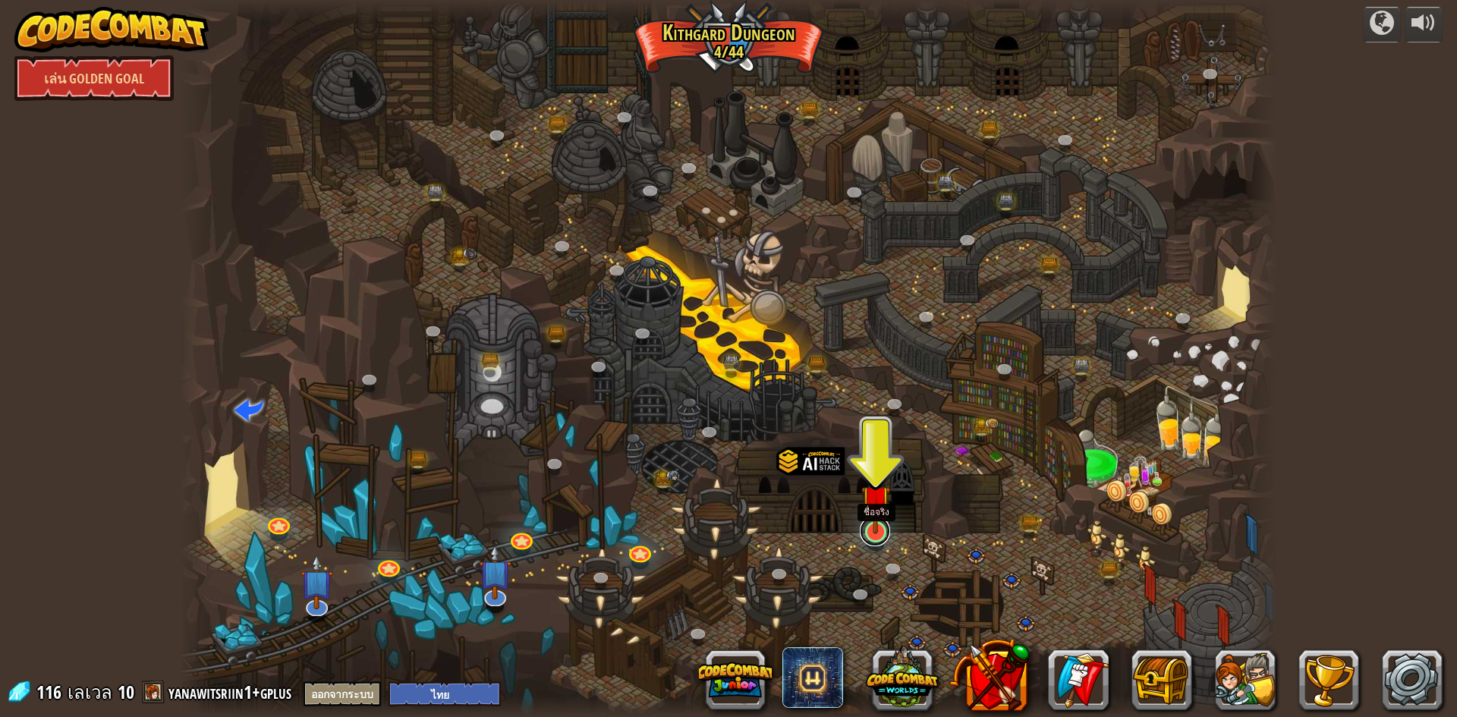
click at [875, 538] on link at bounding box center [875, 531] width 30 height 30
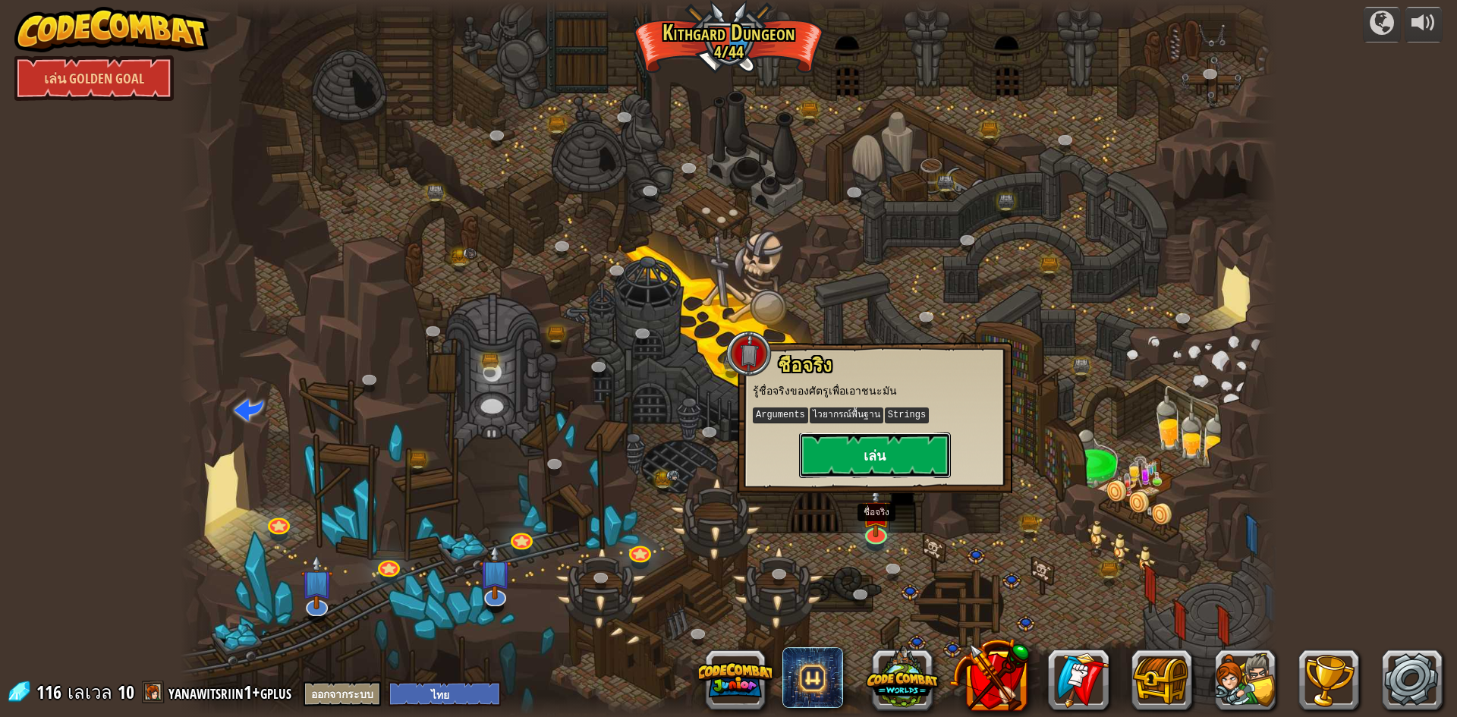
click at [879, 464] on button "เล่น" at bounding box center [875, 455] width 152 height 46
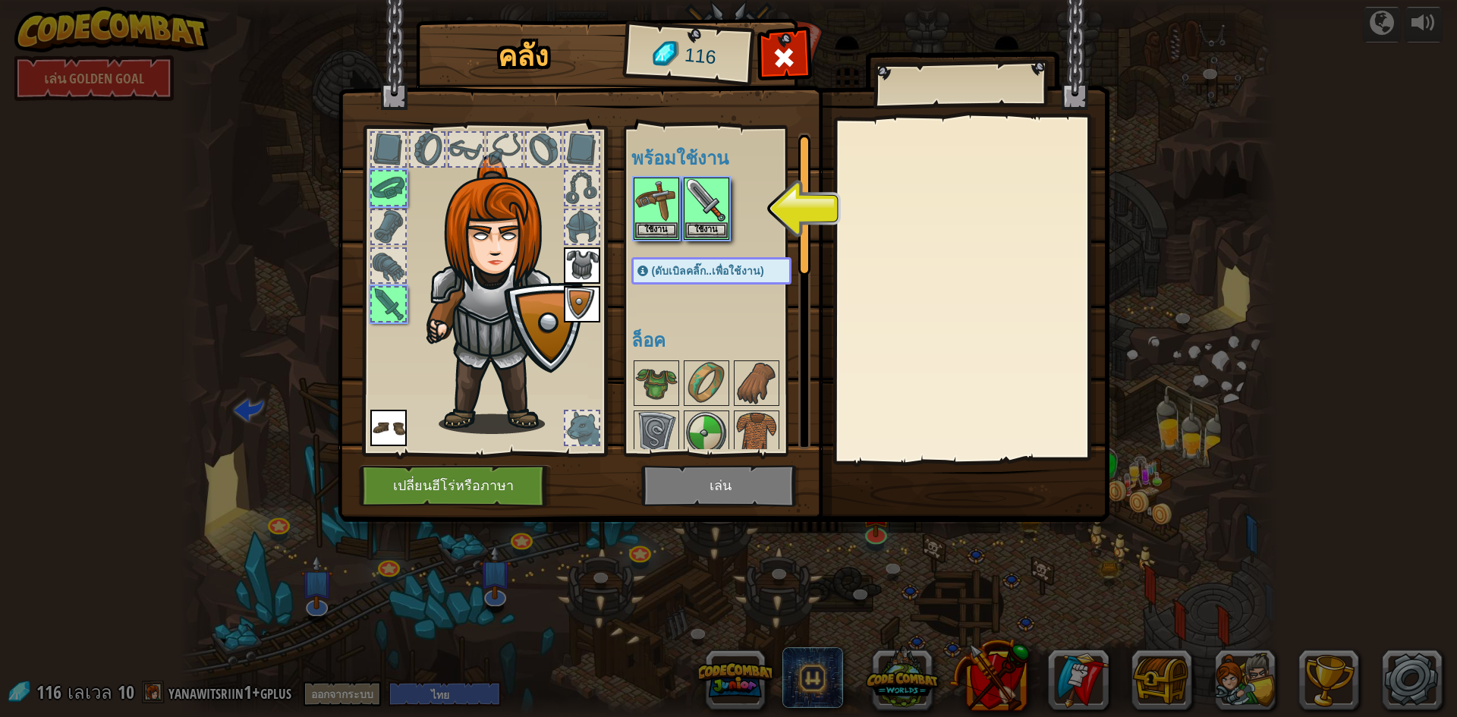
click at [681, 208] on div at bounding box center [726, 208] width 190 height 67
click at [703, 196] on img at bounding box center [706, 200] width 42 height 42
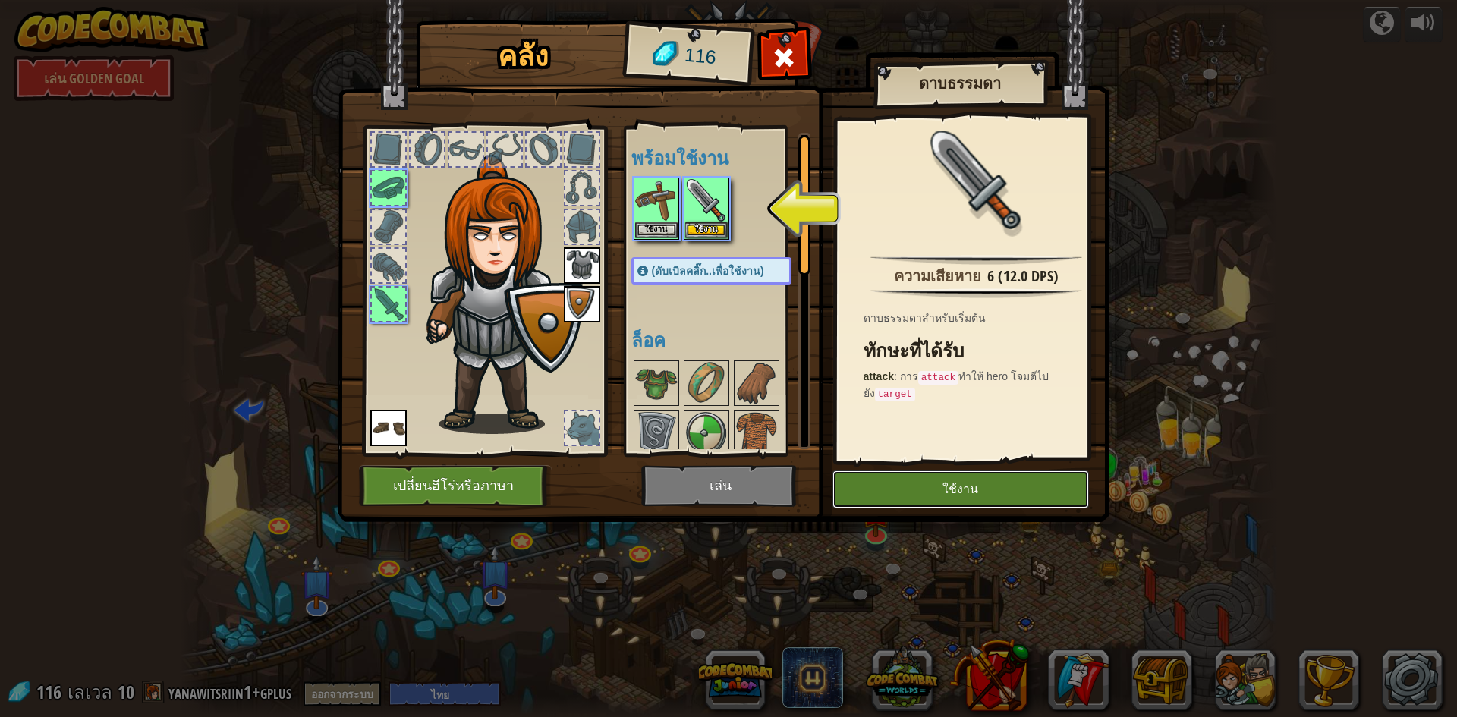
click at [899, 481] on button "ใช้งาน" at bounding box center [960, 489] width 256 height 38
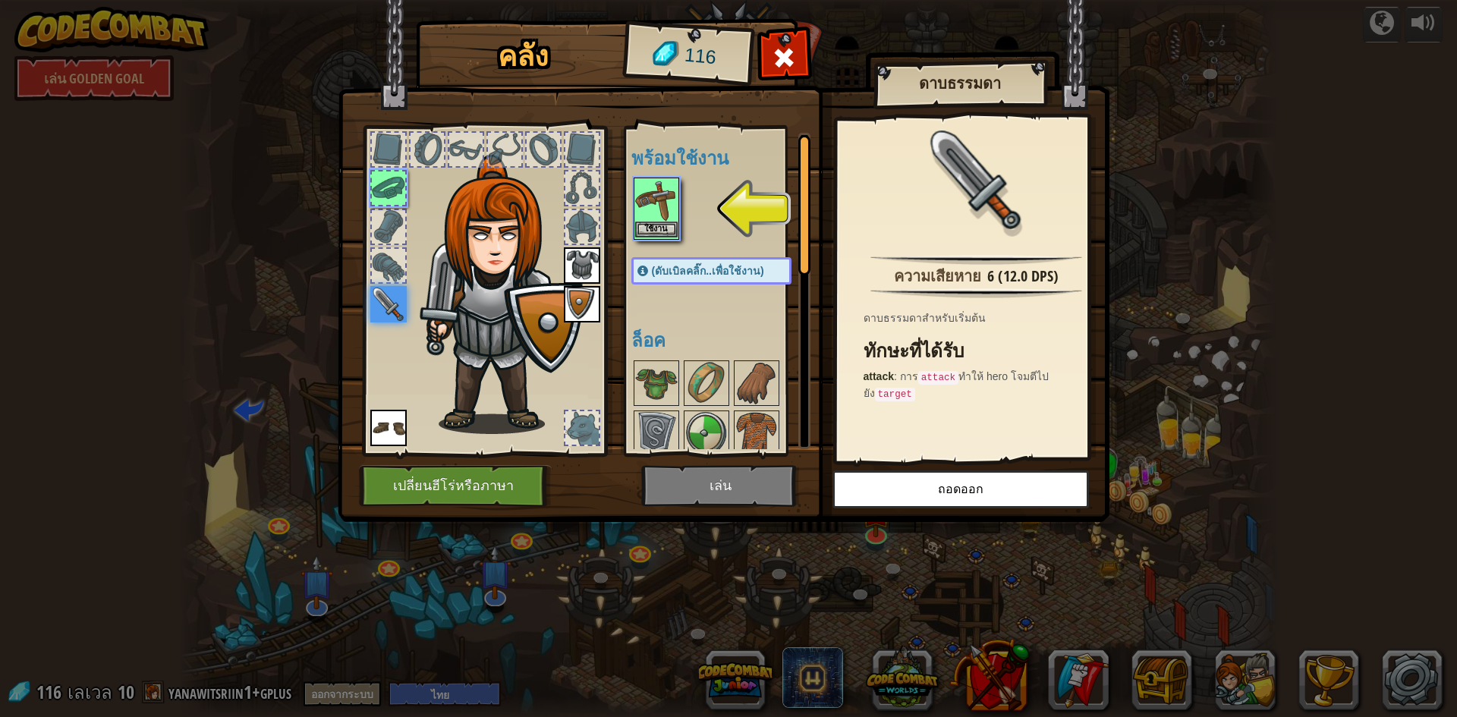
click at [659, 192] on img at bounding box center [656, 200] width 42 height 42
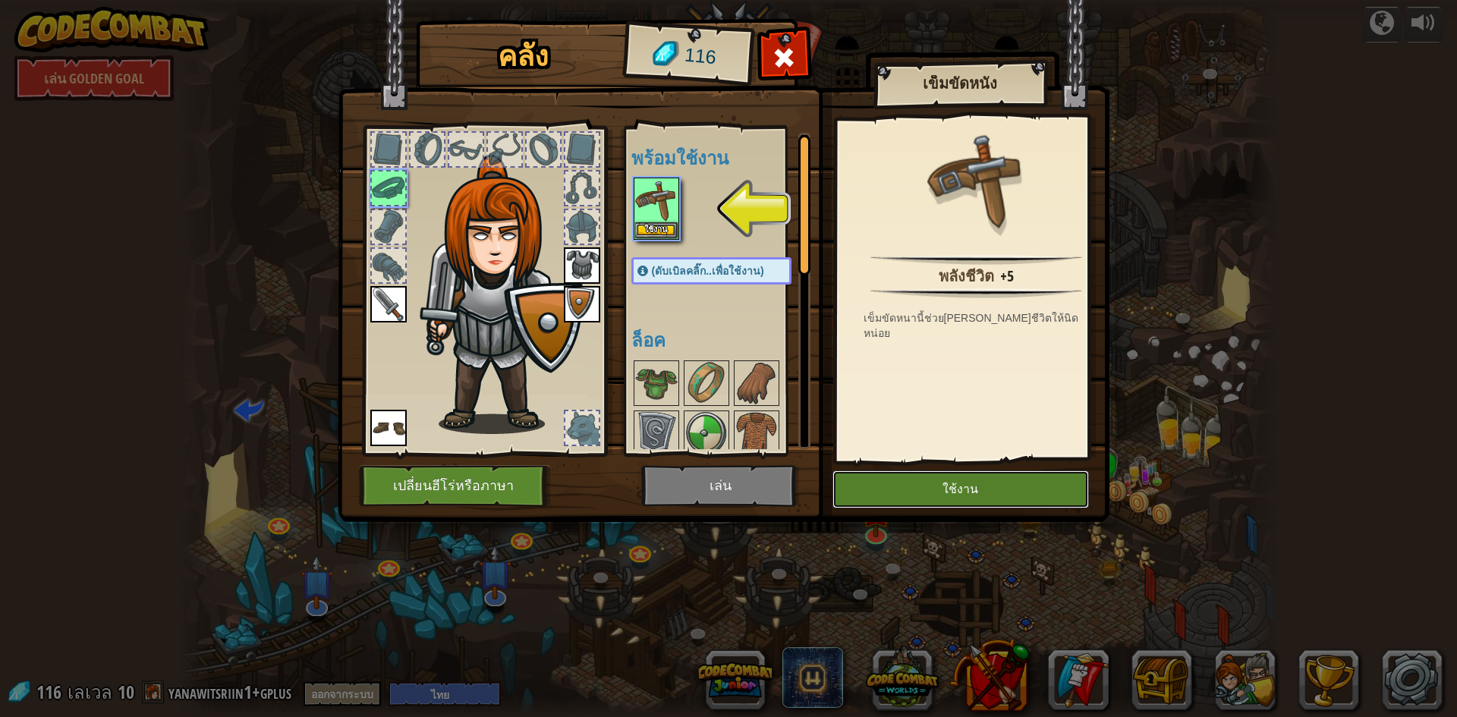
click at [885, 498] on button "ใช้งาน" at bounding box center [960, 489] width 256 height 38
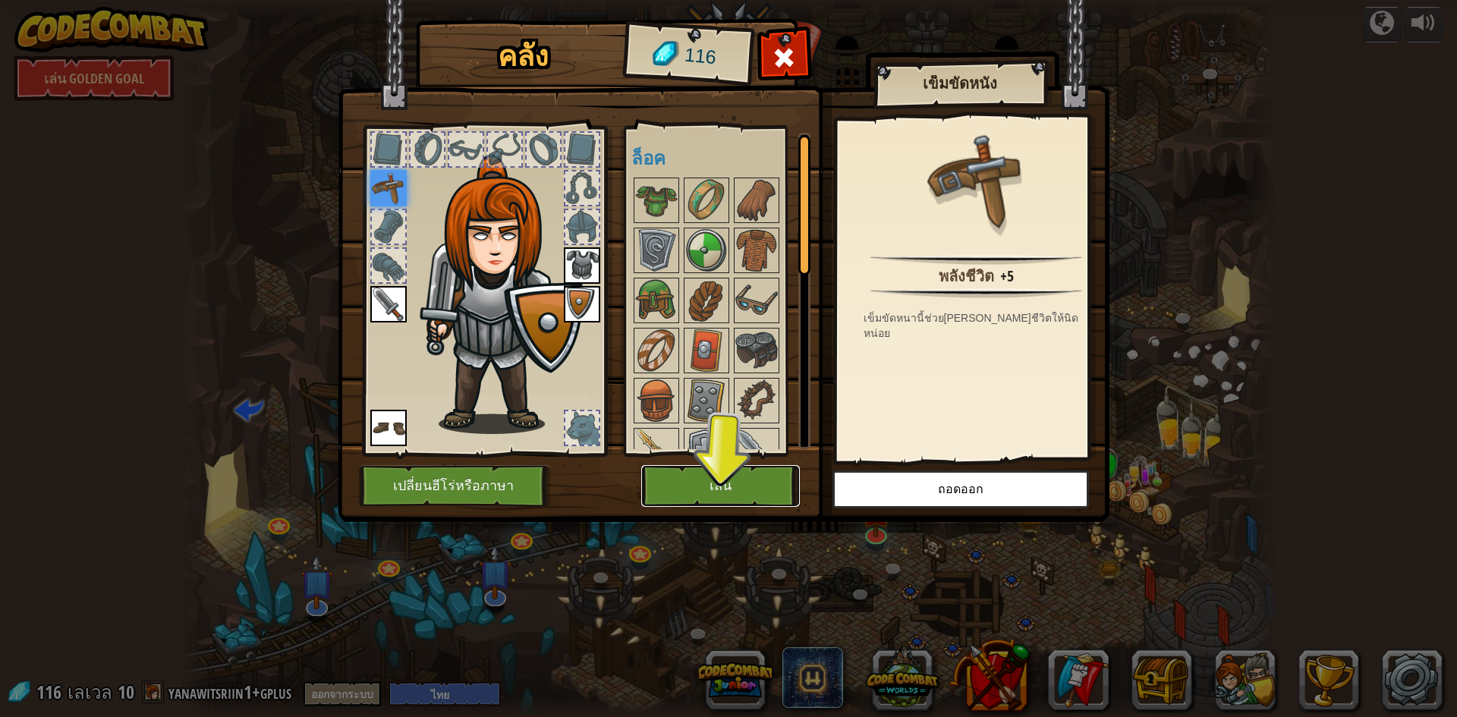
click at [684, 476] on button "เล่น" at bounding box center [720, 486] width 159 height 42
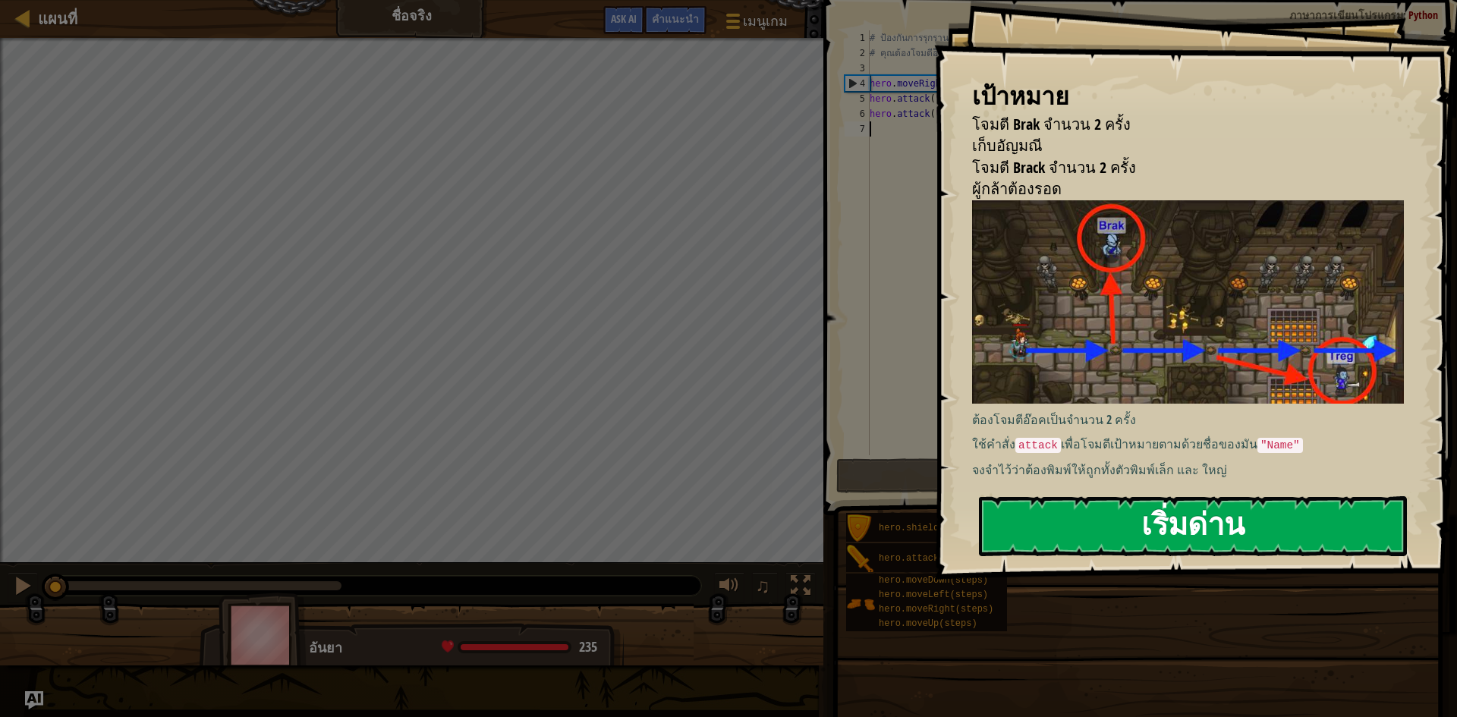
click at [1089, 516] on button "เริ่มด่าน" at bounding box center [1193, 526] width 428 height 60
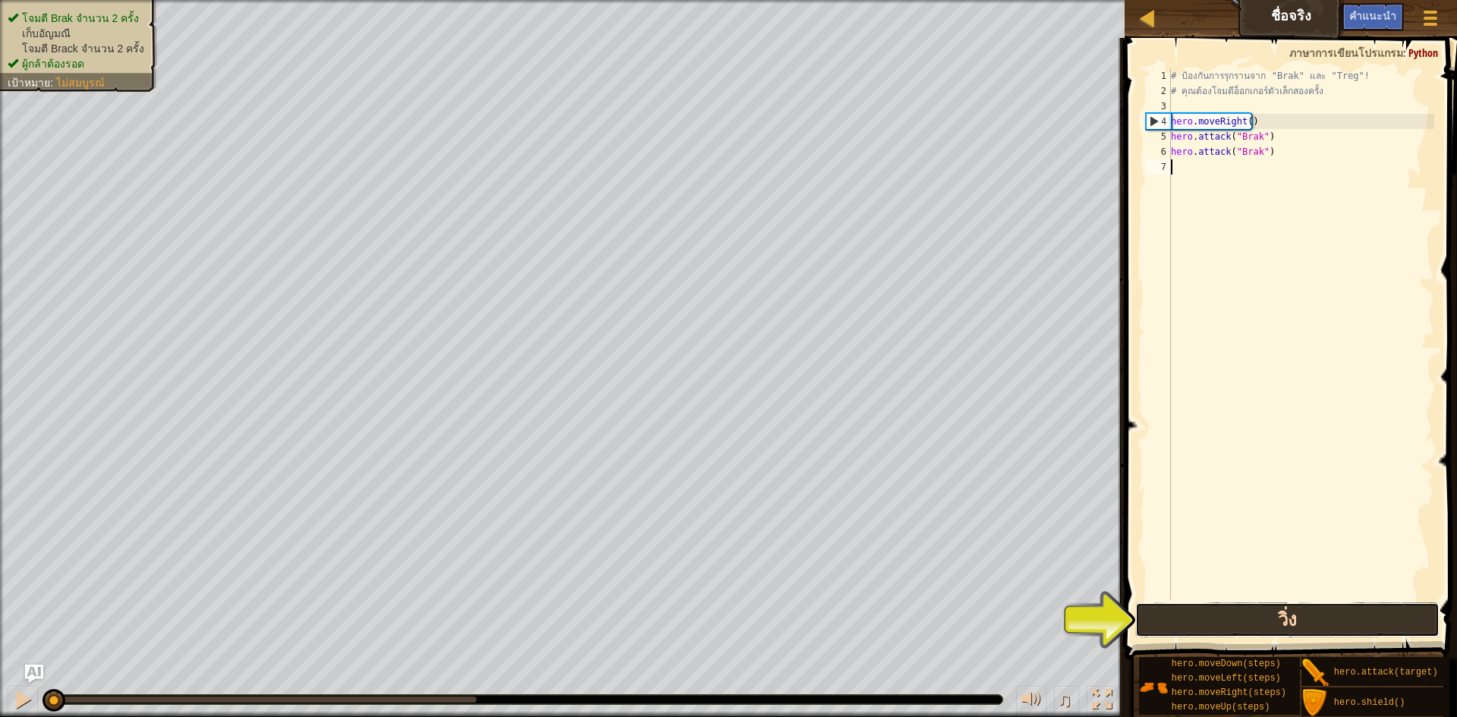
click at [1148, 615] on button "วิ่ง" at bounding box center [1287, 619] width 304 height 35
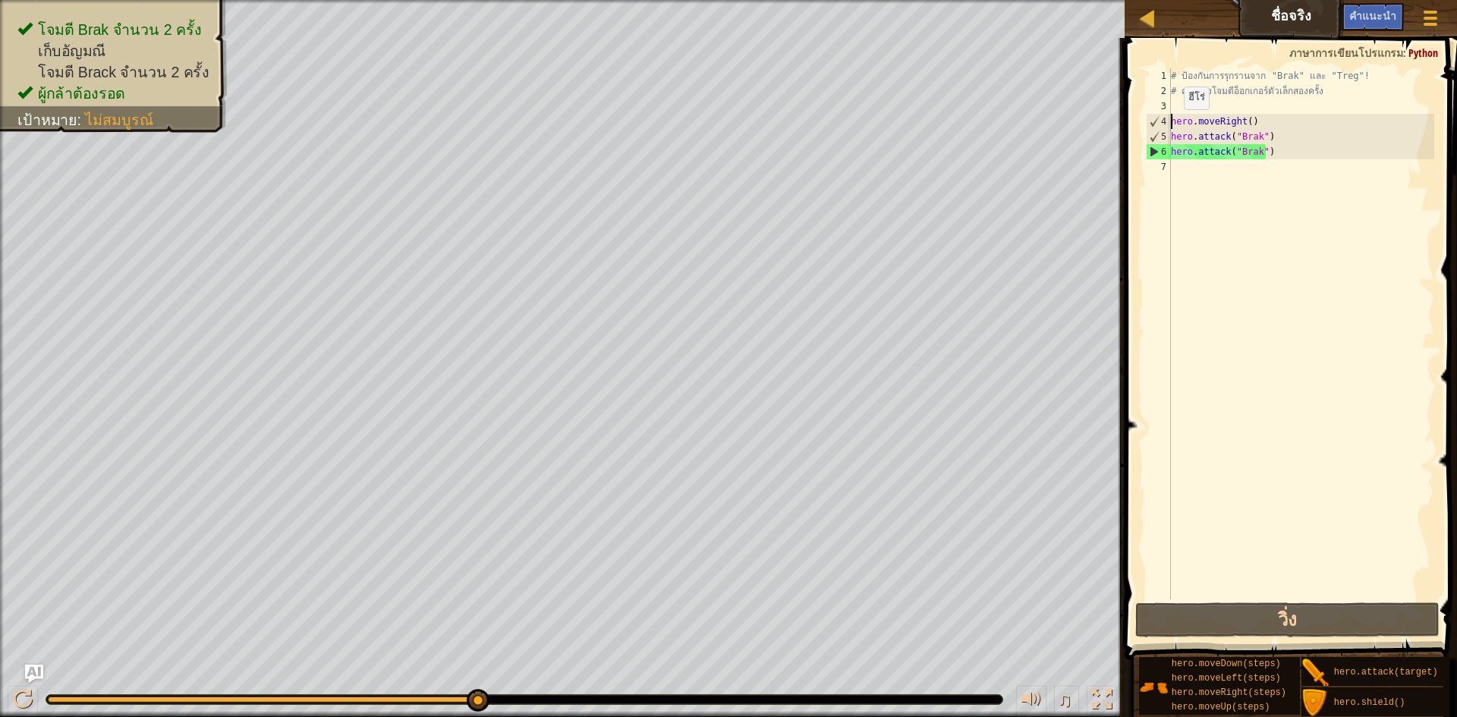
click at [1171, 124] on div "# ป้องกันการรุกรานจาก "Brak" และ "Treg"! # คุณต้องโจมตีอ็อกเกอร์ตัวเล็กสองครั้ง…" at bounding box center [1301, 348] width 266 height 561
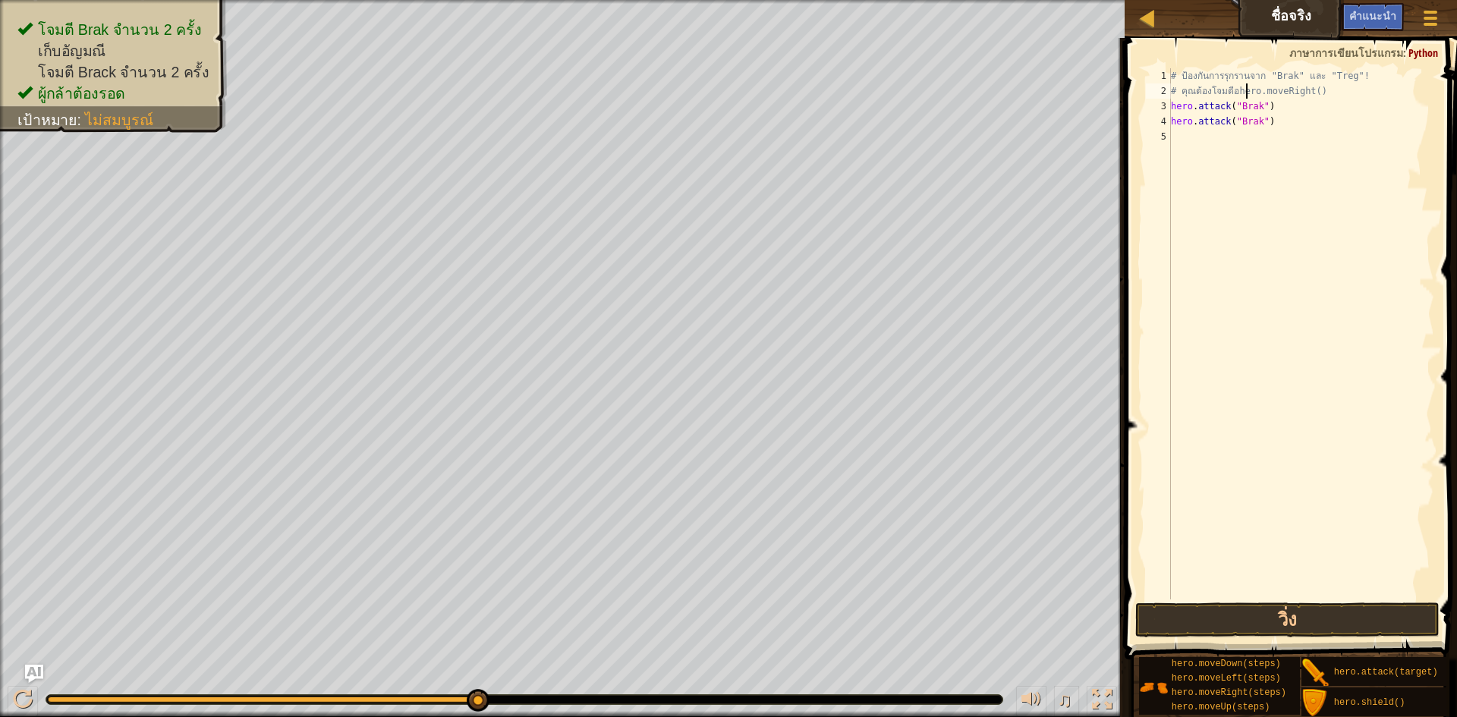
click at [1169, 102] on div "3" at bounding box center [1158, 106] width 25 height 15
type textarea "# ป้องกันhero.attack("Brak")"
